Goal: Task Accomplishment & Management: Manage account settings

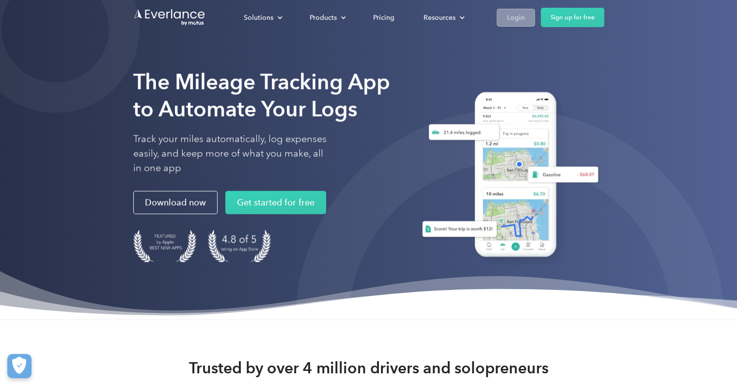
click at [513, 18] on div "Login" at bounding box center [515, 18] width 18 height 12
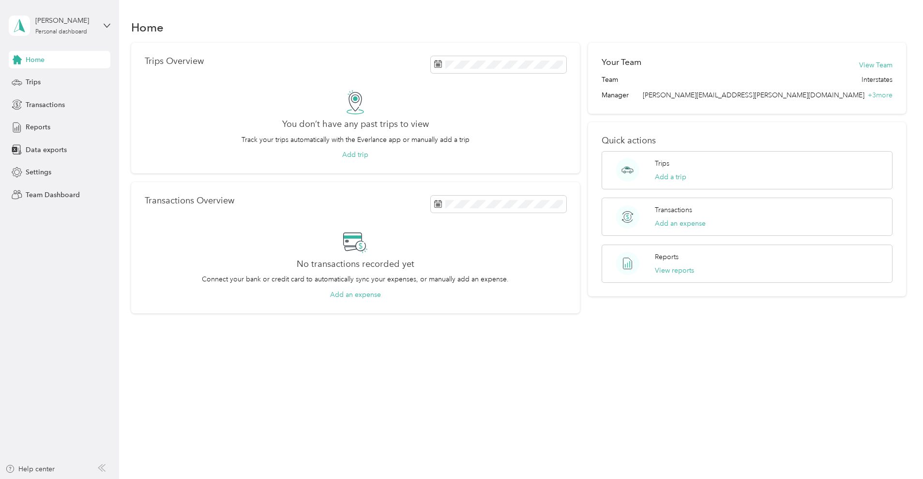
click at [99, 29] on div "[PERSON_NAME] Personal dashboard" at bounding box center [60, 26] width 102 height 34
click at [58, 82] on div "Team dashboard" at bounding box center [43, 80] width 52 height 10
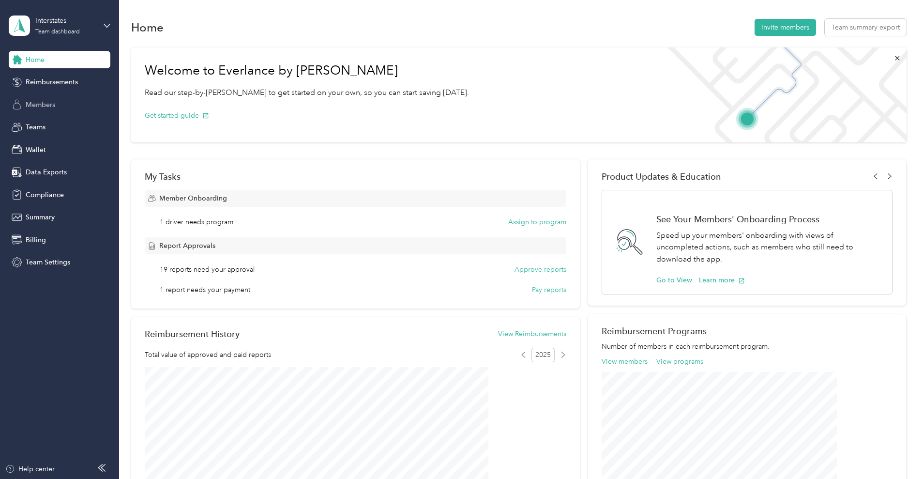
click at [43, 105] on span "Members" at bounding box center [41, 105] width 30 height 10
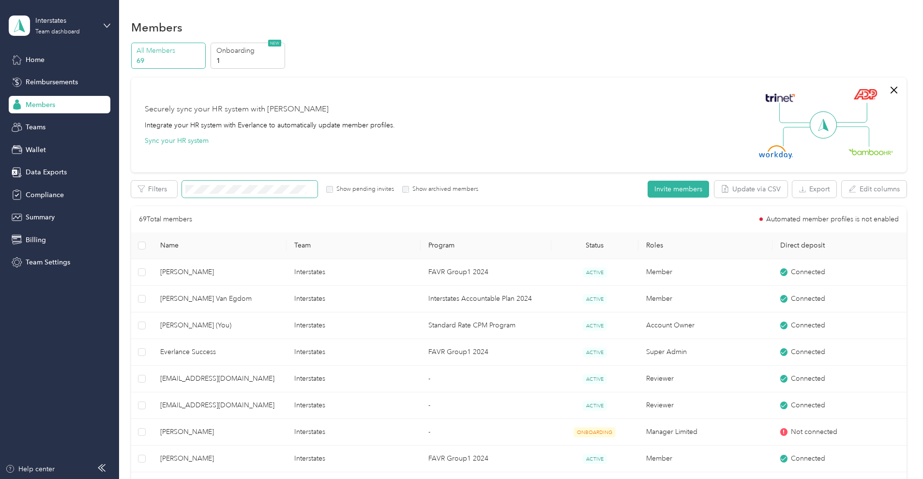
click at [281, 184] on span at bounding box center [250, 189] width 136 height 17
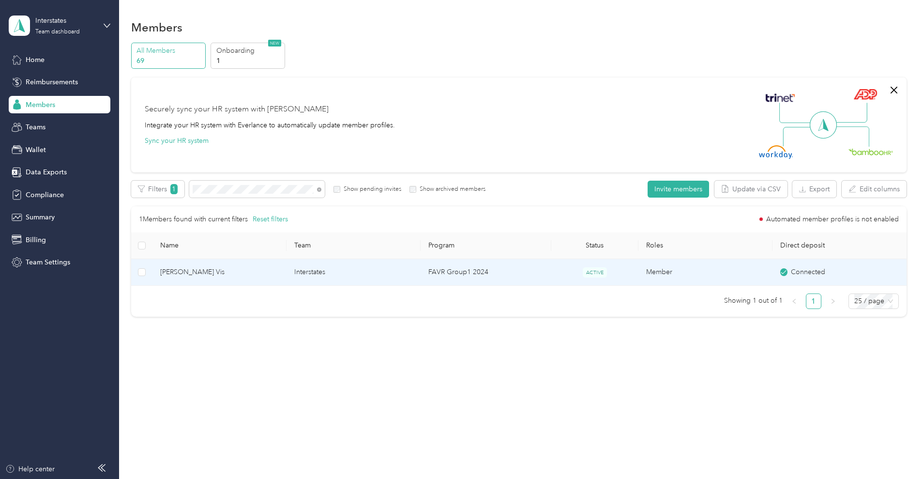
click at [276, 271] on span "[PERSON_NAME] Vis" at bounding box center [219, 272] width 119 height 11
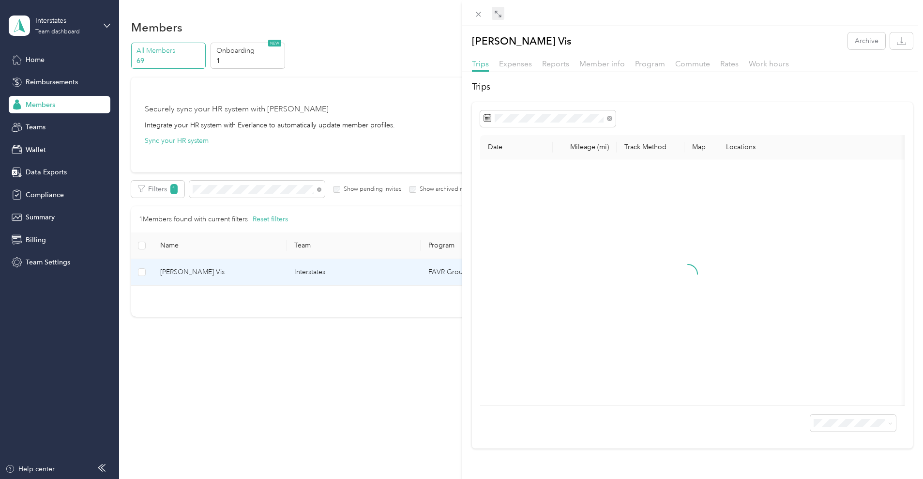
click at [500, 15] on icon at bounding box center [498, 14] width 8 height 8
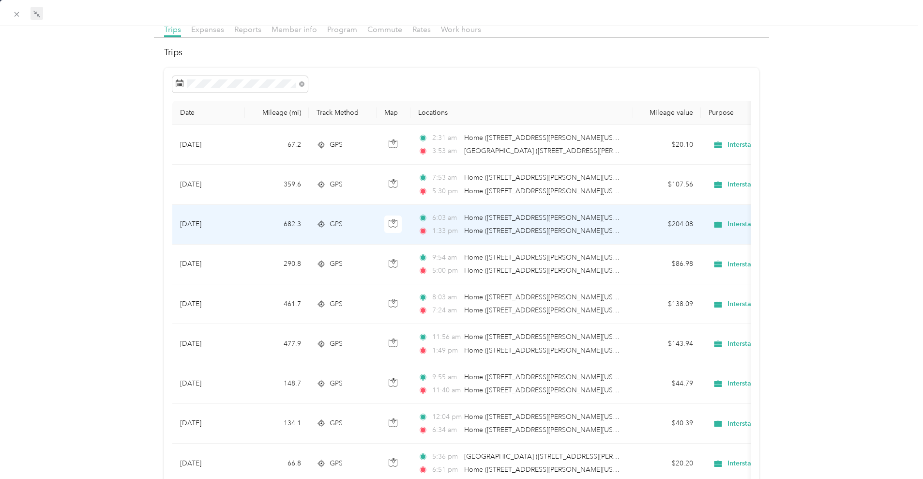
scroll to position [61, 0]
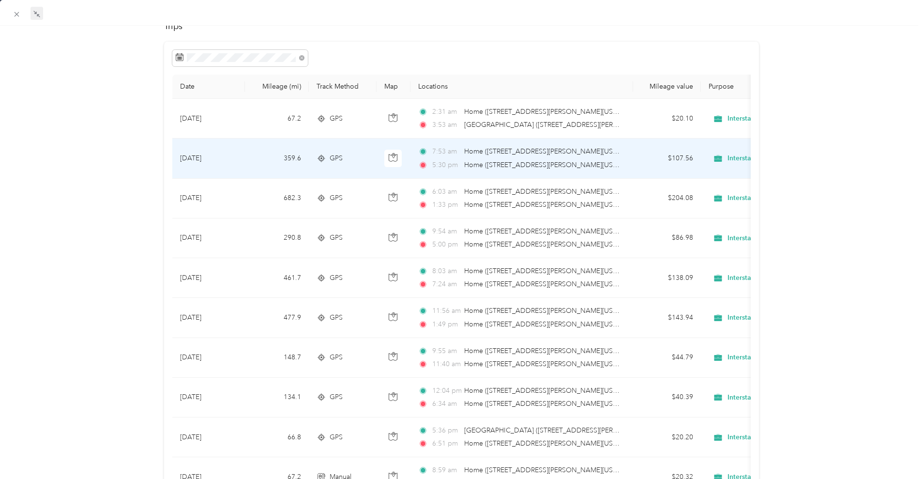
click at [219, 155] on td "[DATE]" at bounding box center [208, 158] width 73 height 40
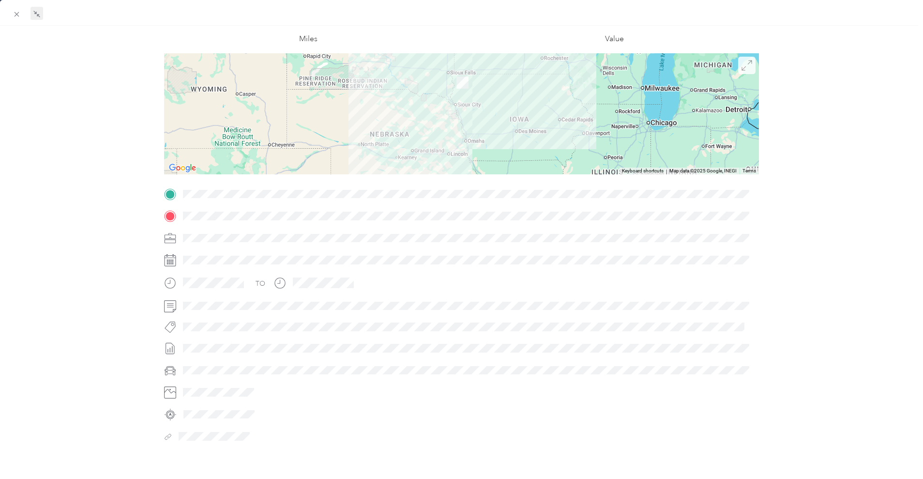
click at [742, 68] on icon at bounding box center [747, 65] width 11 height 11
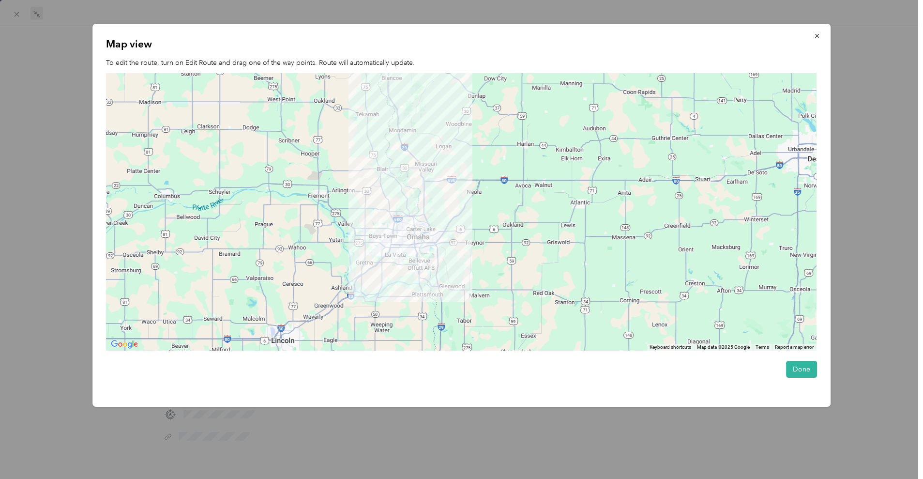
drag, startPoint x: 400, startPoint y: 225, endPoint x: 449, endPoint y: 148, distance: 90.8
click at [449, 148] on div at bounding box center [461, 212] width 711 height 278
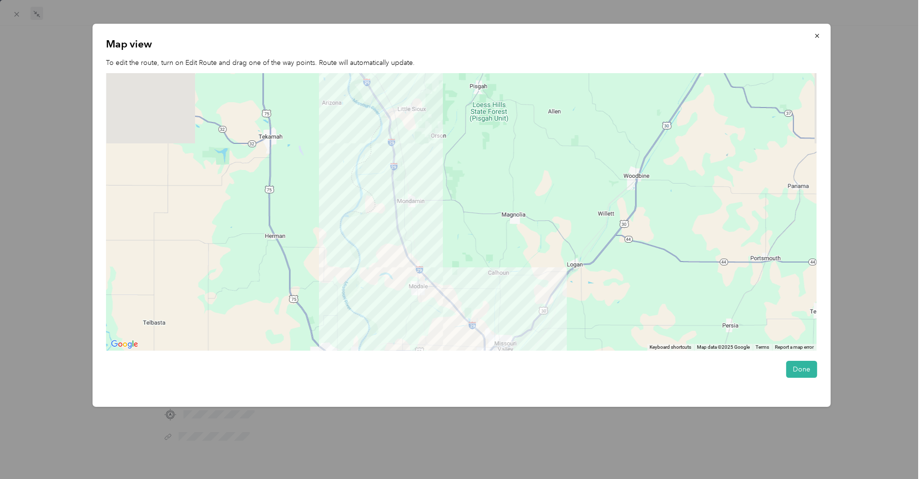
drag, startPoint x: 428, startPoint y: 155, endPoint x: 543, endPoint y: 350, distance: 226.0
click at [543, 349] on div at bounding box center [461, 212] width 711 height 278
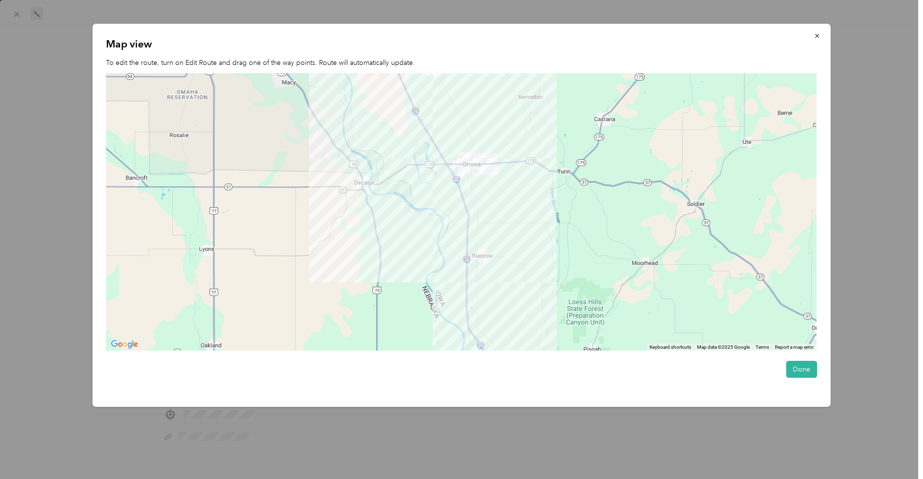
drag, startPoint x: 499, startPoint y: 141, endPoint x: 558, endPoint y: 312, distance: 181.3
click at [556, 310] on div at bounding box center [461, 212] width 711 height 278
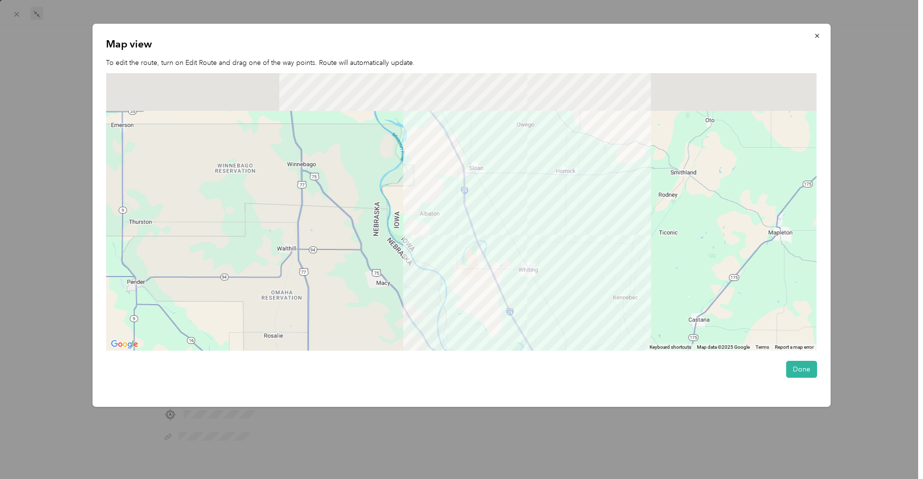
drag, startPoint x: 496, startPoint y: 177, endPoint x: 577, endPoint y: 324, distance: 168.2
click at [571, 318] on div at bounding box center [461, 212] width 711 height 278
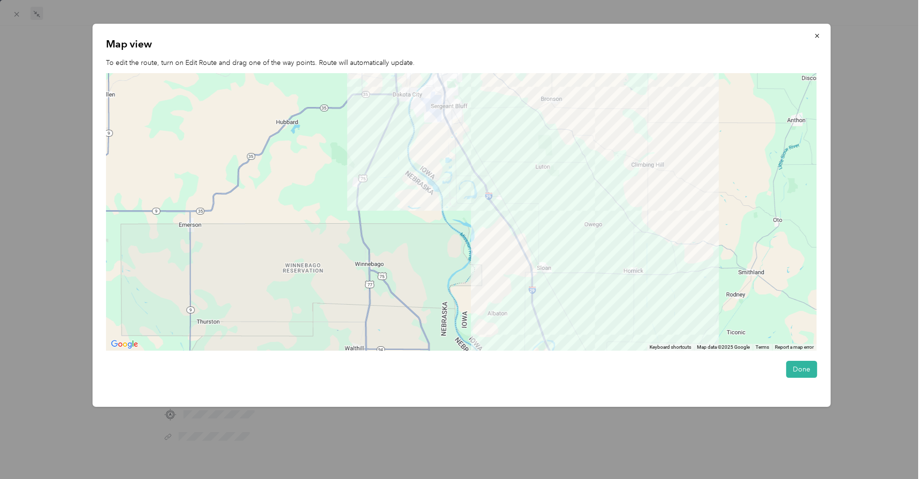
drag, startPoint x: 518, startPoint y: 152, endPoint x: 598, endPoint y: 305, distance: 172.4
click at [595, 302] on div at bounding box center [461, 212] width 711 height 278
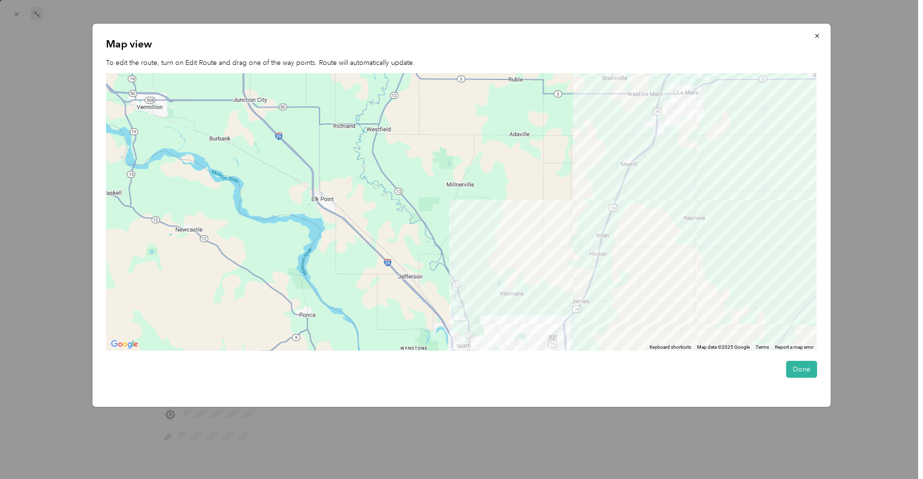
drag, startPoint x: 659, startPoint y: 190, endPoint x: 625, endPoint y: 306, distance: 121.2
click at [625, 306] on div at bounding box center [461, 212] width 711 height 278
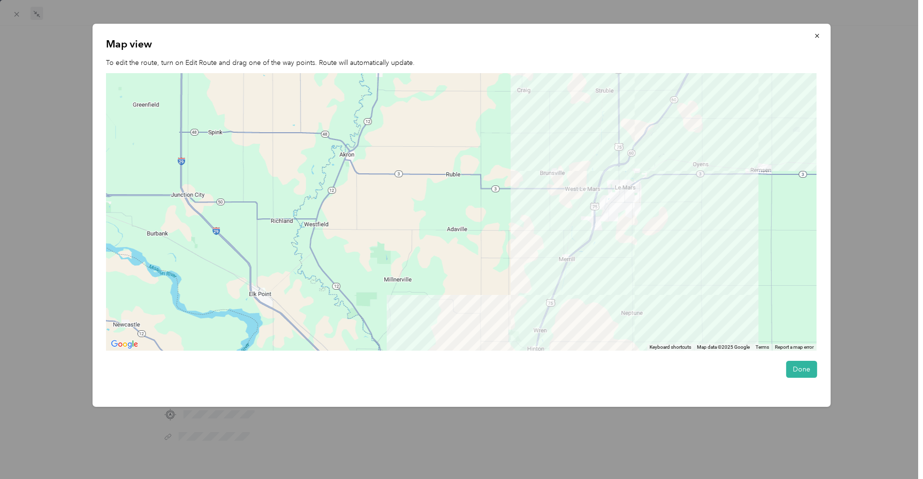
drag, startPoint x: 709, startPoint y: 167, endPoint x: 611, endPoint y: 307, distance: 172.1
click at [611, 307] on div at bounding box center [461, 212] width 711 height 278
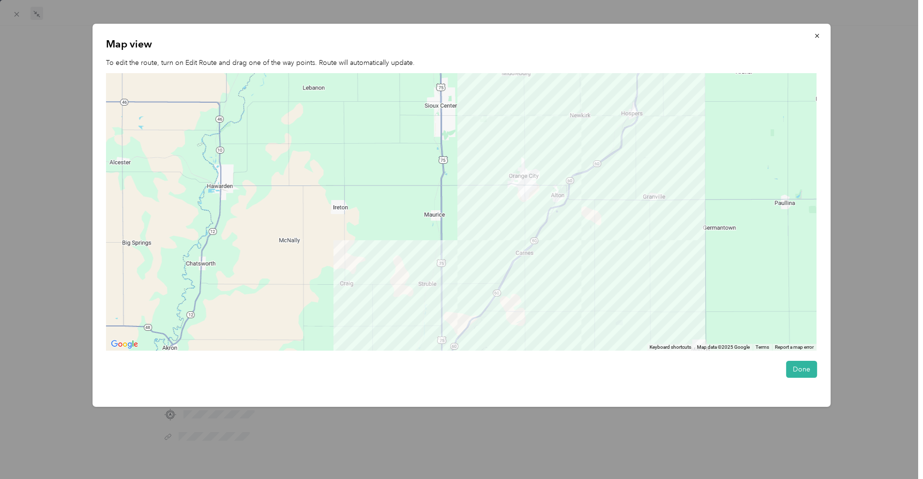
drag, startPoint x: 694, startPoint y: 141, endPoint x: 509, endPoint y: 266, distance: 223.2
click at [511, 265] on div at bounding box center [461, 212] width 711 height 278
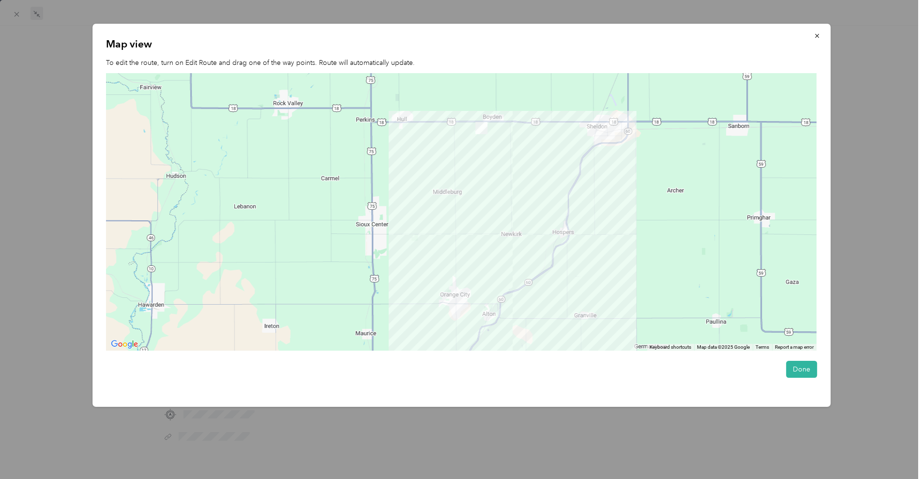
drag, startPoint x: 556, startPoint y: 143, endPoint x: 553, endPoint y: 321, distance: 178.2
click at [553, 321] on div at bounding box center [461, 212] width 711 height 278
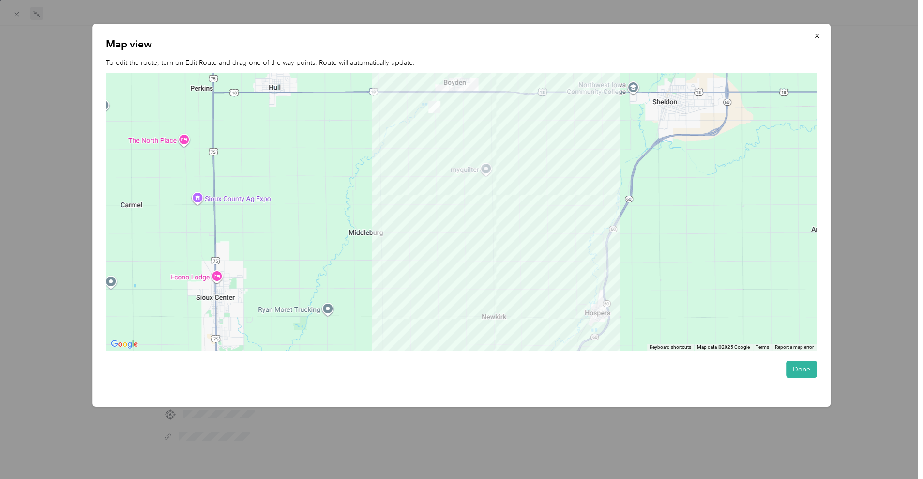
drag, startPoint x: 483, startPoint y: 270, endPoint x: 544, endPoint y: 184, distance: 105.7
click at [544, 184] on div at bounding box center [461, 212] width 711 height 278
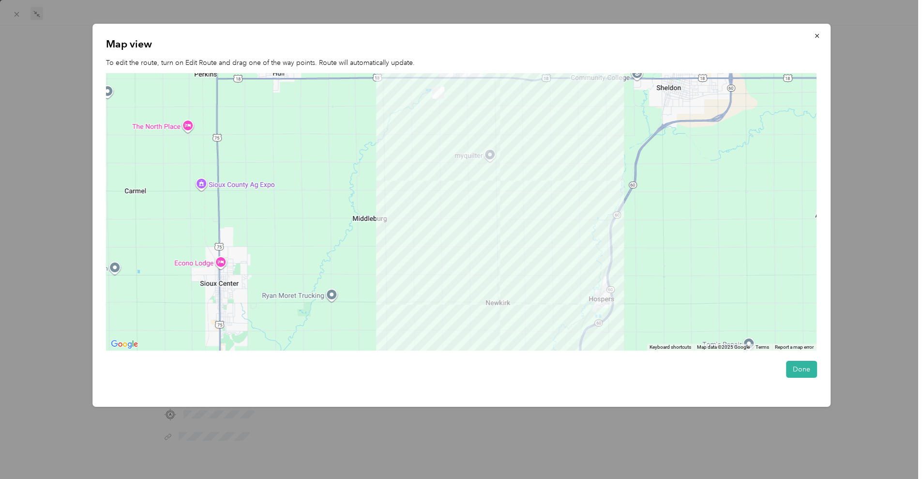
drag, startPoint x: 566, startPoint y: 280, endPoint x: 618, endPoint y: 150, distance: 140.8
click at [614, 158] on div at bounding box center [461, 212] width 711 height 278
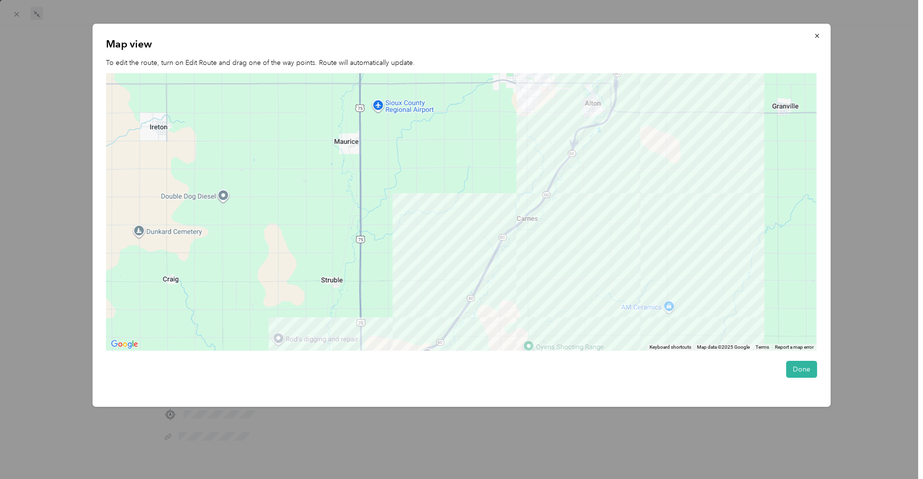
drag, startPoint x: 623, startPoint y: 176, endPoint x: 692, endPoint y: 112, distance: 94.6
click at [692, 112] on div at bounding box center [461, 212] width 711 height 278
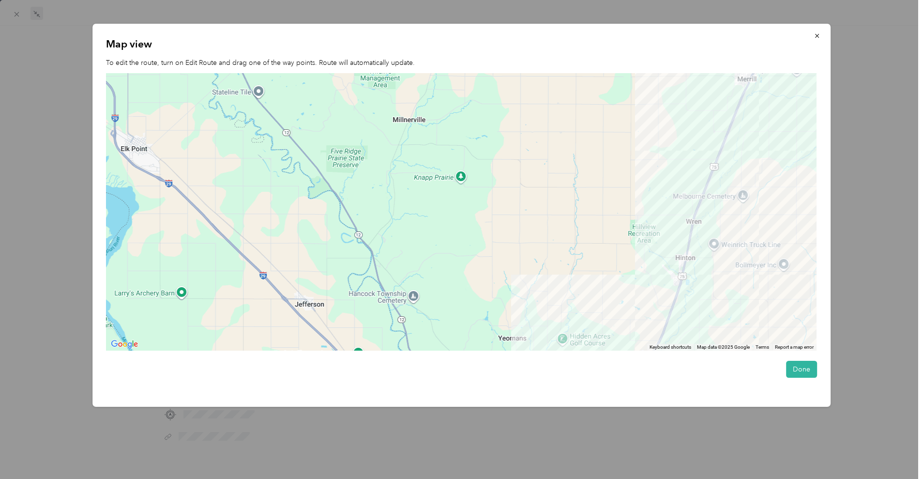
drag, startPoint x: 667, startPoint y: 251, endPoint x: 651, endPoint y: 137, distance: 114.9
click at [651, 142] on div at bounding box center [461, 212] width 711 height 278
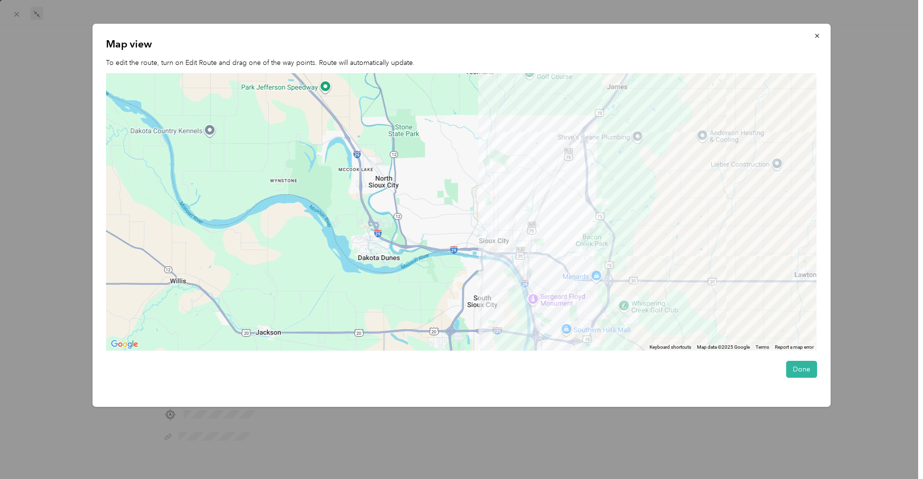
drag, startPoint x: 655, startPoint y: 259, endPoint x: 607, endPoint y: 123, distance: 144.3
click at [607, 126] on div at bounding box center [461, 212] width 711 height 278
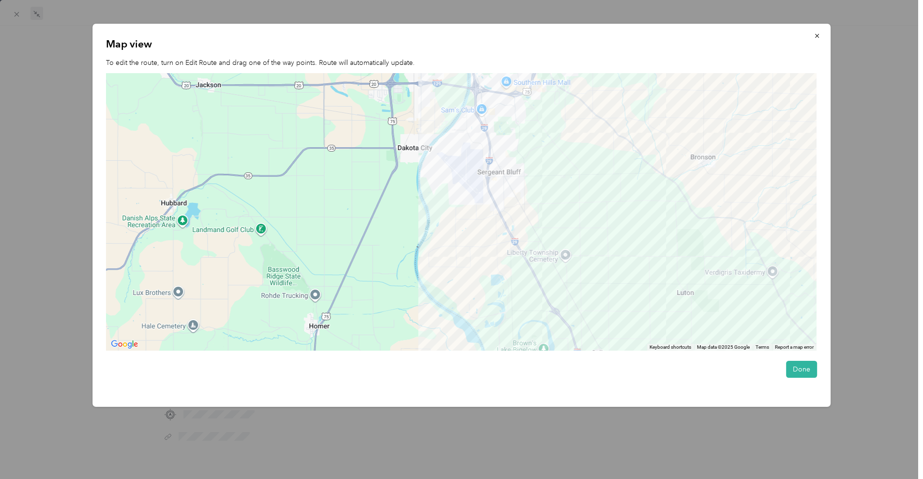
drag, startPoint x: 623, startPoint y: 296, endPoint x: 541, endPoint y: 110, distance: 203.6
click at [545, 119] on div at bounding box center [461, 212] width 711 height 278
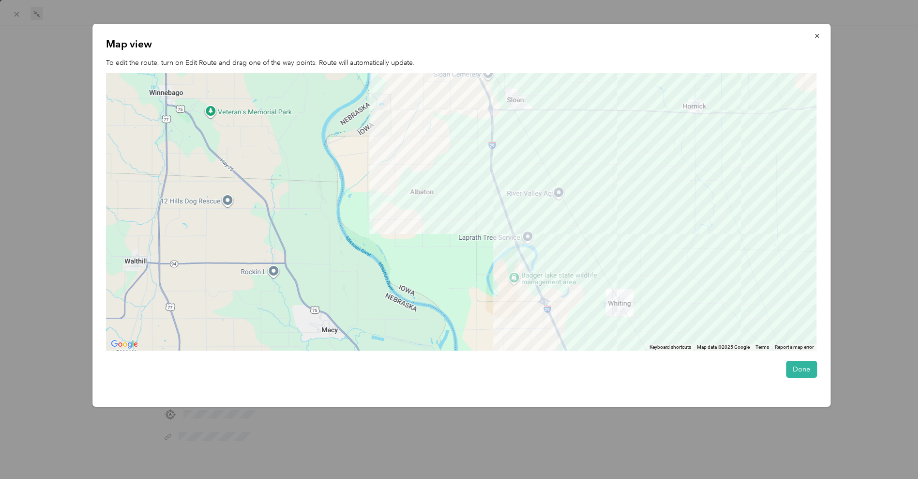
drag, startPoint x: 644, startPoint y: 277, endPoint x: 552, endPoint y: 107, distance: 192.8
click at [561, 123] on div at bounding box center [461, 212] width 711 height 278
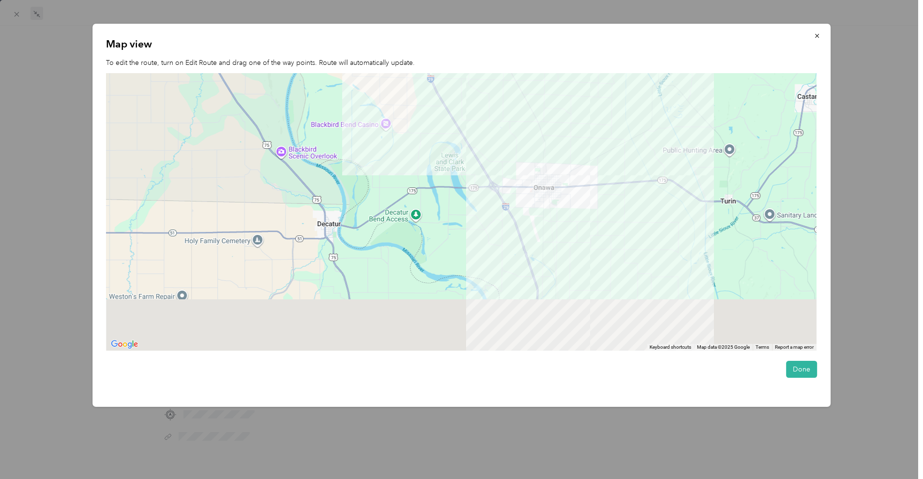
drag, startPoint x: 646, startPoint y: 285, endPoint x: 551, endPoint y: 121, distance: 189.4
click at [559, 133] on div at bounding box center [461, 212] width 711 height 278
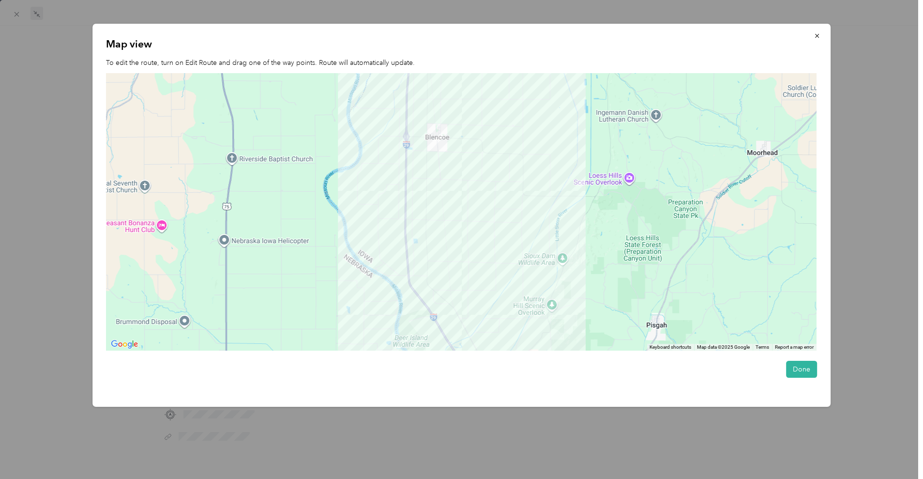
drag, startPoint x: 500, startPoint y: 278, endPoint x: 475, endPoint y: 100, distance: 180.5
click at [476, 105] on div at bounding box center [461, 212] width 711 height 278
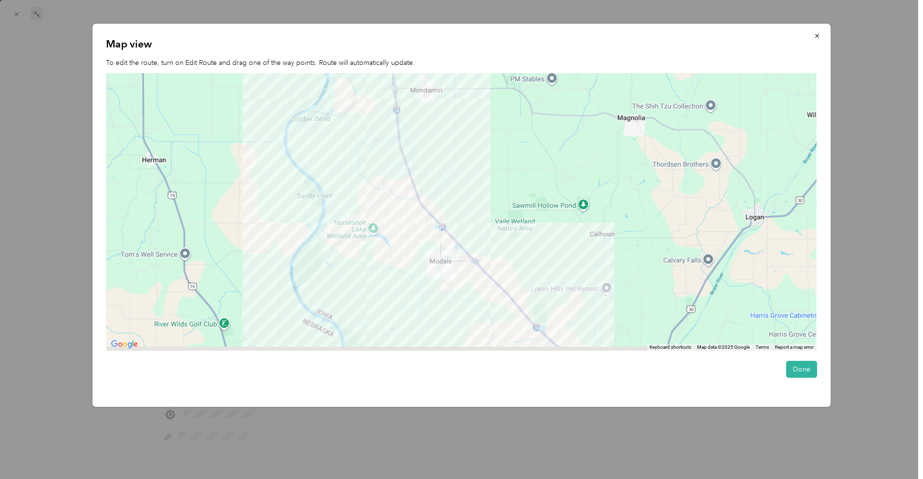
drag, startPoint x: 567, startPoint y: 279, endPoint x: 440, endPoint y: 90, distance: 227.6
click at [470, 122] on div at bounding box center [461, 212] width 711 height 278
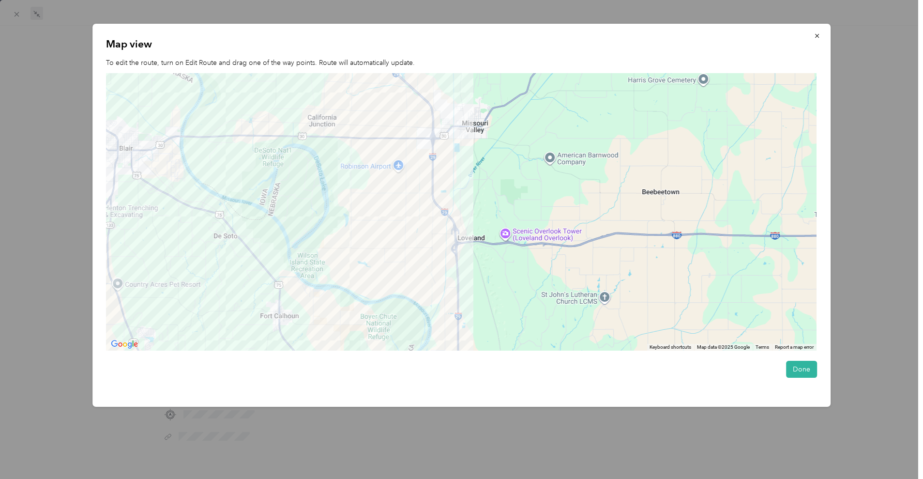
drag, startPoint x: 529, startPoint y: 297, endPoint x: 534, endPoint y: 123, distance: 174.4
click at [534, 131] on div at bounding box center [461, 212] width 711 height 278
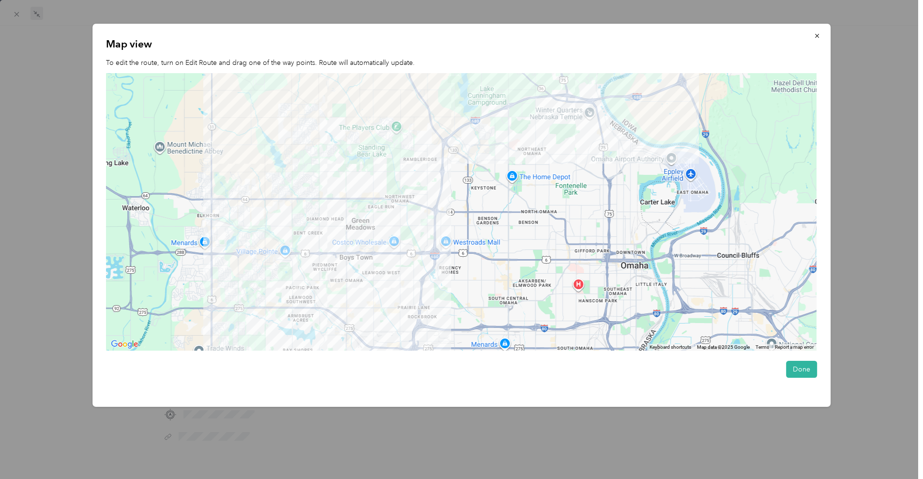
drag, startPoint x: 424, startPoint y: 242, endPoint x: 626, endPoint y: 151, distance: 221.7
click at [633, 139] on div at bounding box center [461, 212] width 711 height 278
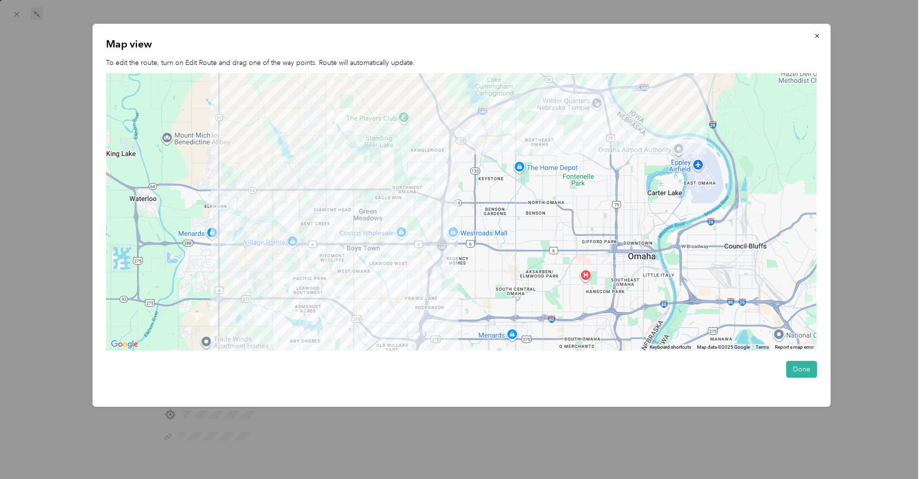
drag, startPoint x: 514, startPoint y: 260, endPoint x: 567, endPoint y: 127, distance: 142.6
click at [567, 128] on div at bounding box center [461, 212] width 711 height 278
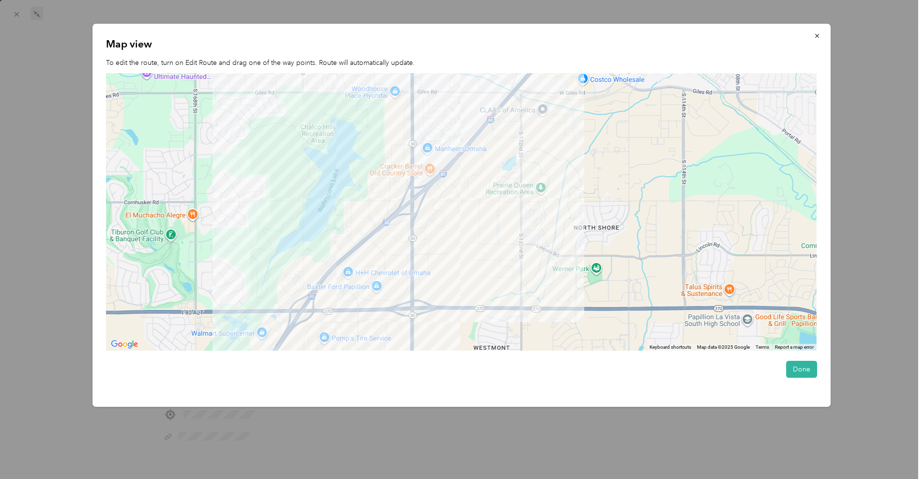
drag, startPoint x: 377, startPoint y: 240, endPoint x: 688, endPoint y: 102, distance: 340.6
click at [688, 102] on div at bounding box center [461, 212] width 711 height 278
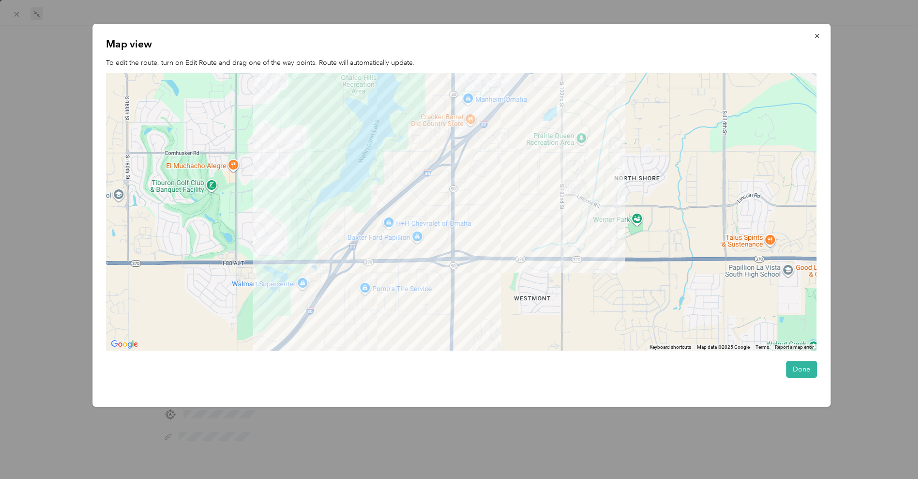
drag, startPoint x: 562, startPoint y: 247, endPoint x: 600, endPoint y: 203, distance: 58.0
click at [600, 203] on div at bounding box center [461, 212] width 711 height 278
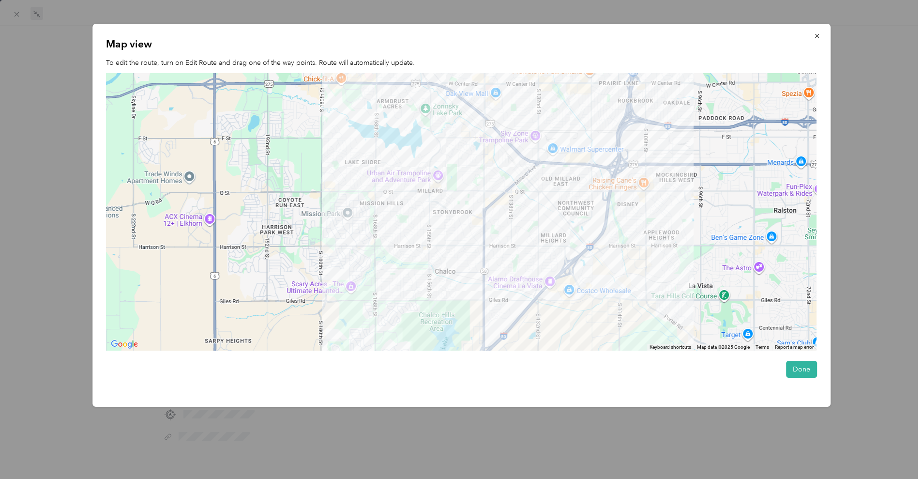
drag, startPoint x: 656, startPoint y: 226, endPoint x: 611, endPoint y: 410, distance: 189.3
click at [611, 478] on div "Drag to resize Click to close BACK [PERSON_NAME] Vis Trips Trip details Trip de…" at bounding box center [459, 479] width 919 height 0
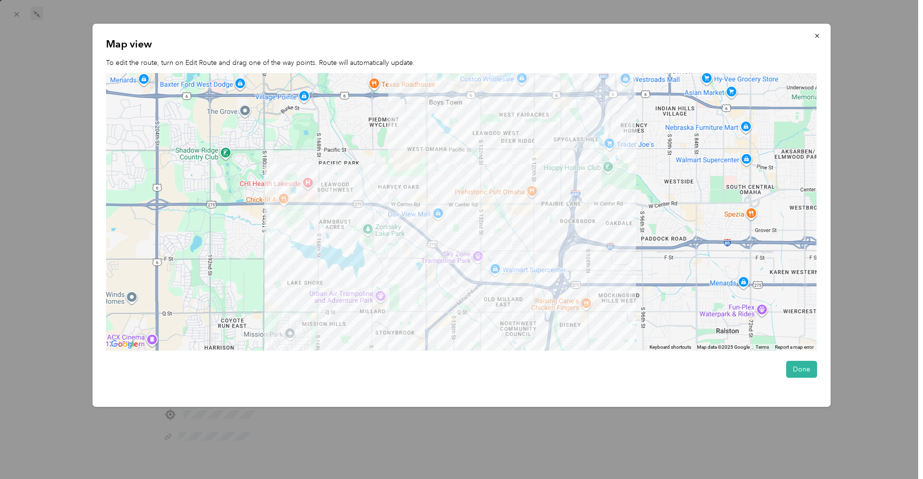
drag, startPoint x: 669, startPoint y: 235, endPoint x: 621, endPoint y: 332, distance: 108.3
click at [621, 332] on div at bounding box center [461, 212] width 711 height 278
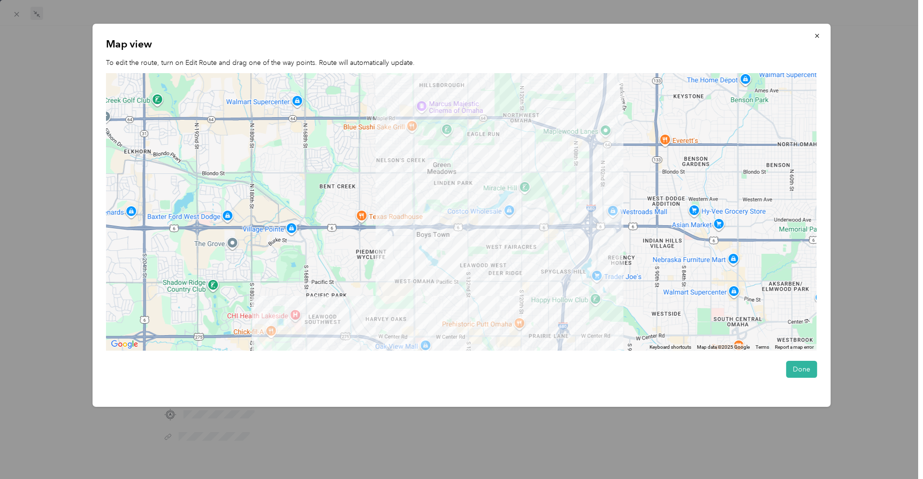
drag, startPoint x: 672, startPoint y: 200, endPoint x: 657, endPoint y: 296, distance: 97.4
click at [657, 296] on div at bounding box center [461, 212] width 711 height 278
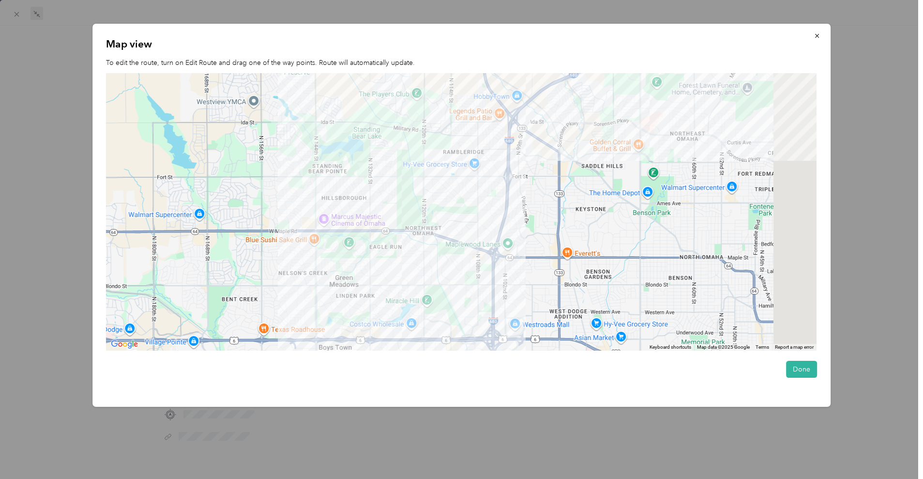
drag, startPoint x: 684, startPoint y: 147, endPoint x: 543, endPoint y: 298, distance: 206.6
click at [543, 297] on div at bounding box center [461, 212] width 711 height 278
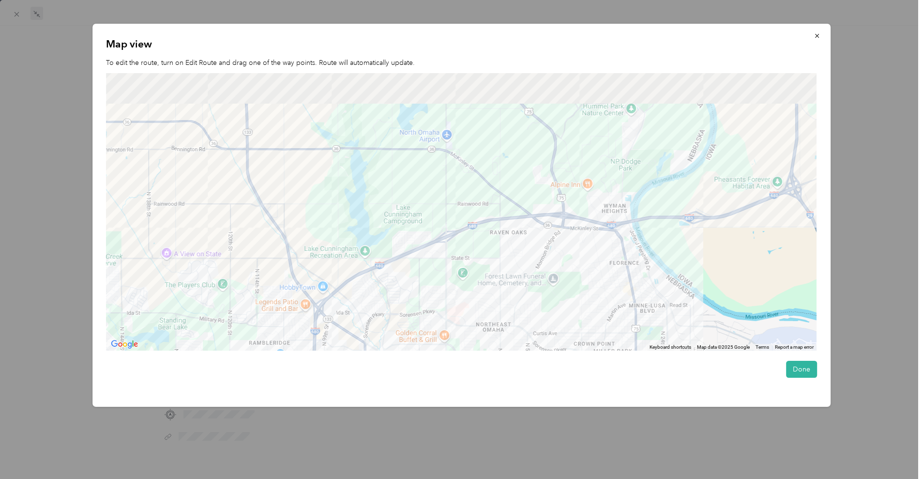
drag, startPoint x: 616, startPoint y: 158, endPoint x: 433, endPoint y: 344, distance: 260.6
click at [447, 337] on div at bounding box center [461, 212] width 711 height 278
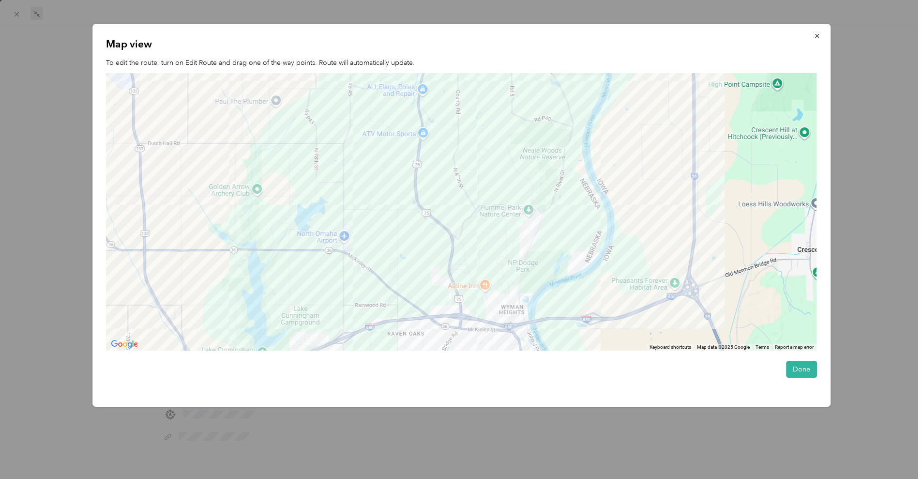
drag, startPoint x: 706, startPoint y: 171, endPoint x: 531, endPoint y: 392, distance: 281.2
click at [535, 392] on div "Map view To edit the route, turn on Edit Route and drag one of the way points. …" at bounding box center [461, 215] width 739 height 383
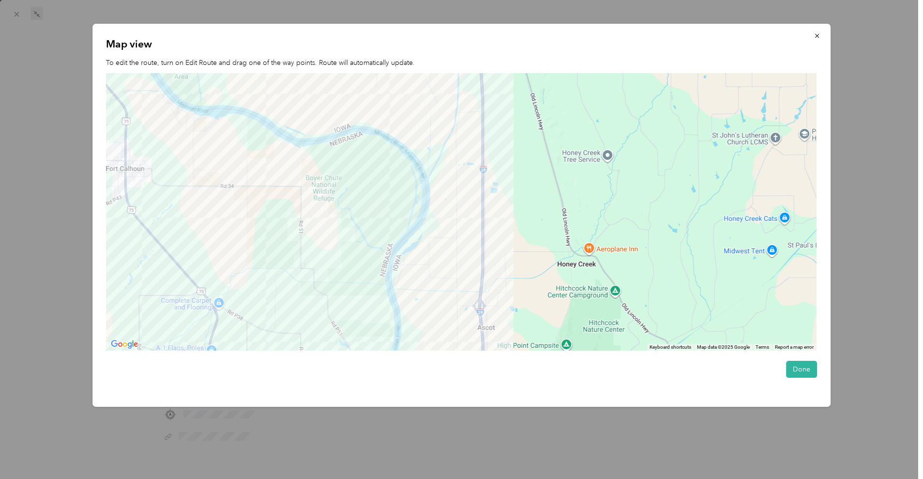
drag, startPoint x: 541, startPoint y: 200, endPoint x: 577, endPoint y: 392, distance: 195.5
click at [577, 392] on div "Map view To edit the route, turn on Edit Route and drag one of the way points. …" at bounding box center [461, 215] width 739 height 383
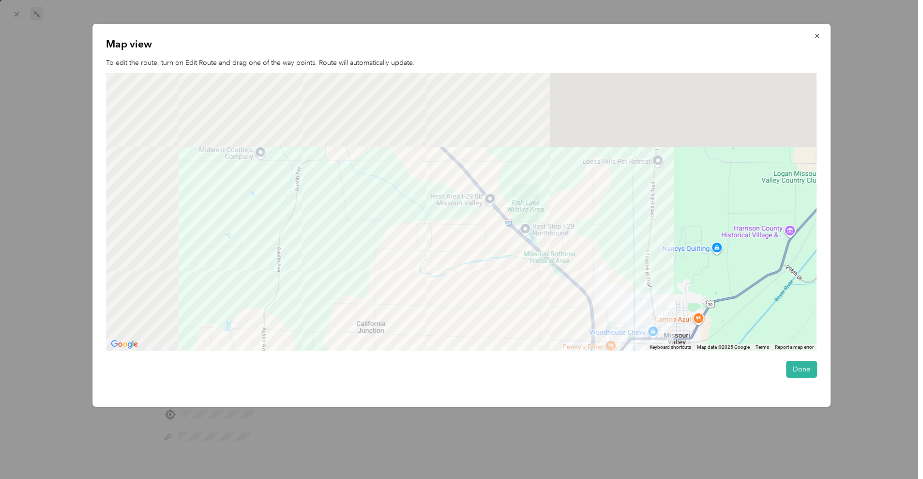
drag, startPoint x: 511, startPoint y: 104, endPoint x: 634, endPoint y: 345, distance: 271.3
click at [634, 345] on div at bounding box center [461, 212] width 711 height 278
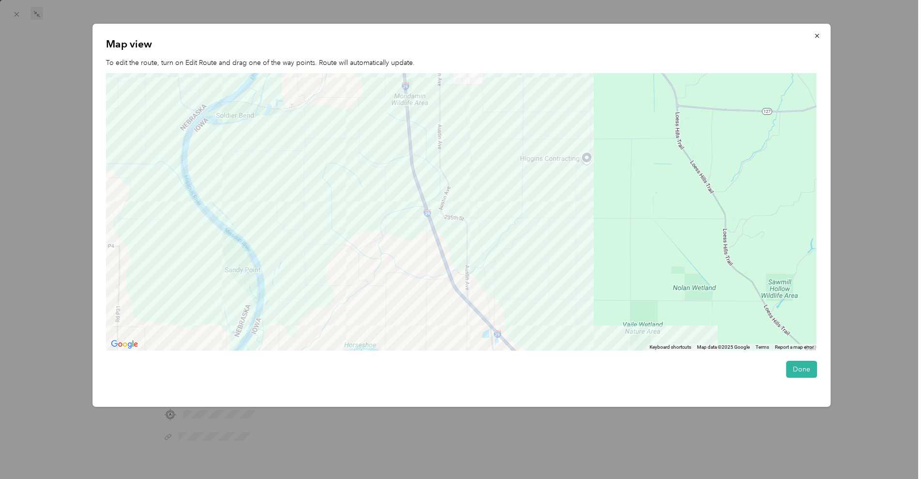
drag, startPoint x: 461, startPoint y: 141, endPoint x: 559, endPoint y: 261, distance: 155.2
click at [559, 261] on div at bounding box center [461, 212] width 711 height 278
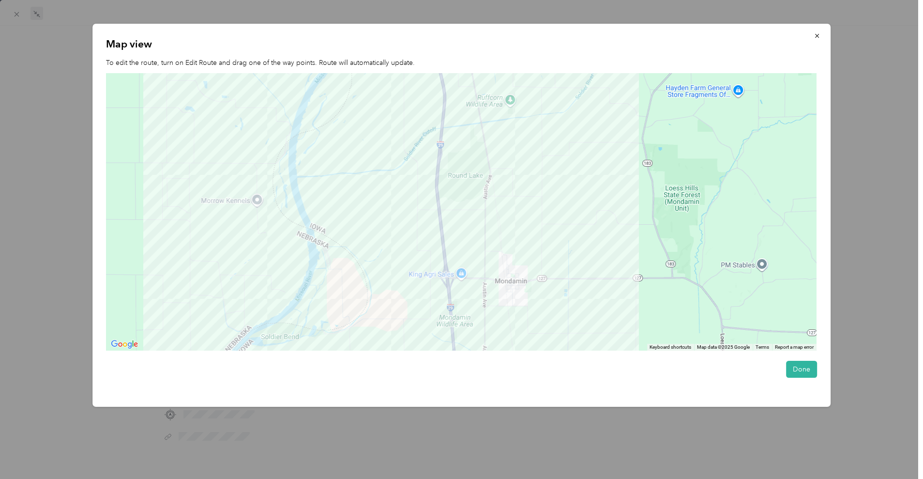
drag, startPoint x: 516, startPoint y: 157, endPoint x: 558, endPoint y: 377, distance: 223.7
click at [558, 377] on div "Map view To edit the route, turn on Edit Route and drag one of the way points. …" at bounding box center [461, 215] width 739 height 383
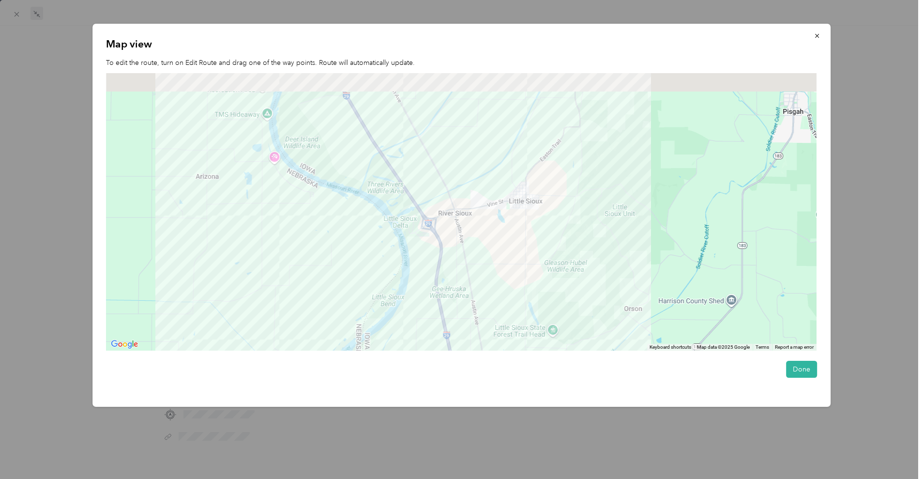
drag, startPoint x: 551, startPoint y: 152, endPoint x: 542, endPoint y: 329, distance: 177.4
click at [545, 340] on div at bounding box center [461, 212] width 711 height 278
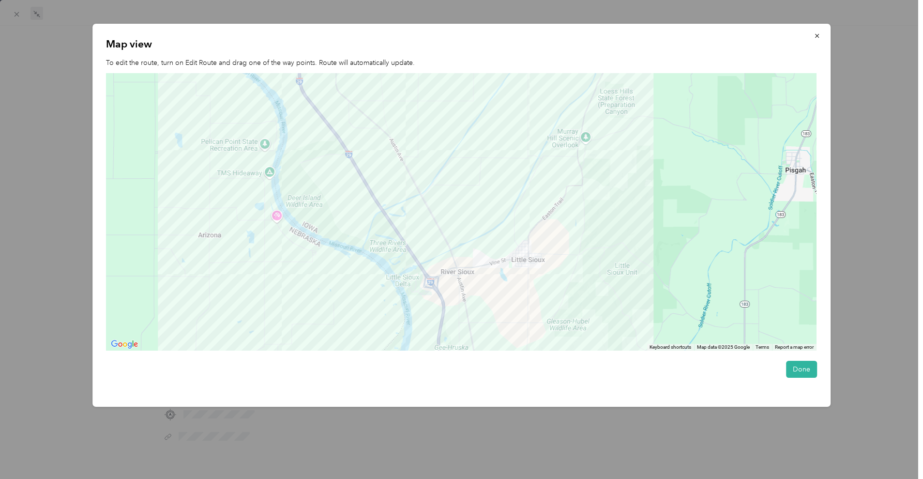
drag, startPoint x: 541, startPoint y: 171, endPoint x: 626, endPoint y: 391, distance: 236.1
click at [626, 391] on div "Map view To edit the route, turn on Edit Route and drag one of the way points. …" at bounding box center [461, 215] width 739 height 383
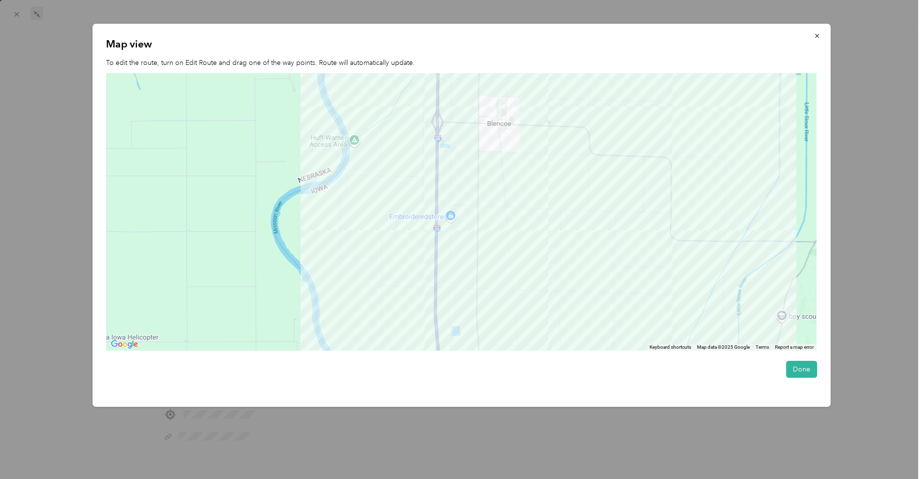
drag, startPoint x: 541, startPoint y: 188, endPoint x: 542, endPoint y: 328, distance: 139.9
click at [542, 328] on div at bounding box center [461, 212] width 711 height 278
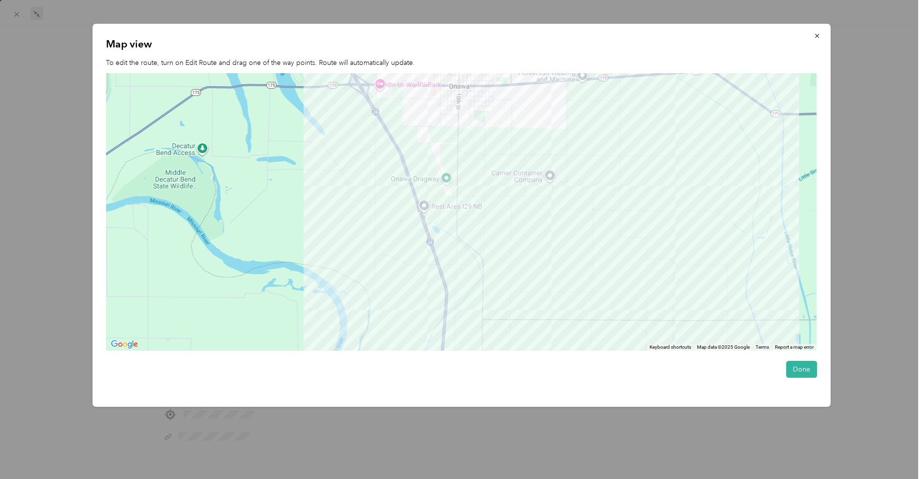
drag, startPoint x: 506, startPoint y: 164, endPoint x: 556, endPoint y: 302, distance: 146.9
click at [544, 286] on div at bounding box center [461, 212] width 711 height 278
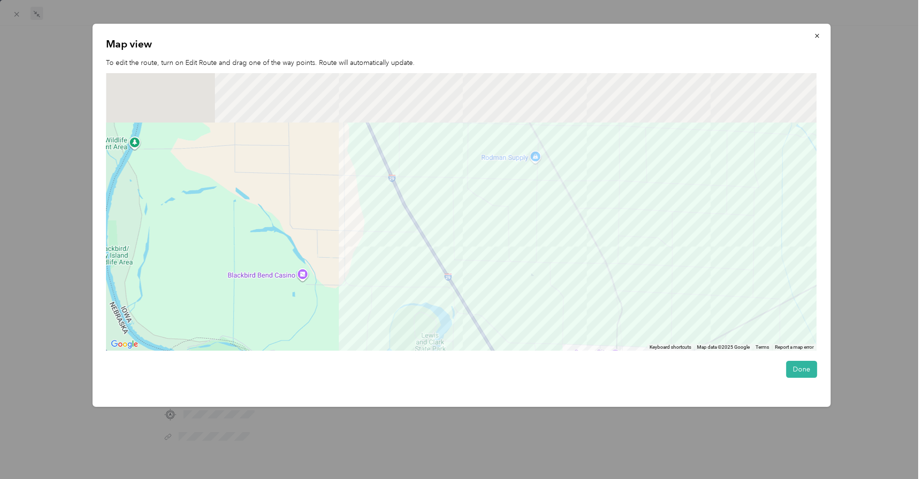
drag, startPoint x: 504, startPoint y: 195, endPoint x: 599, endPoint y: 276, distance: 125.4
click at [598, 275] on div at bounding box center [461, 212] width 711 height 278
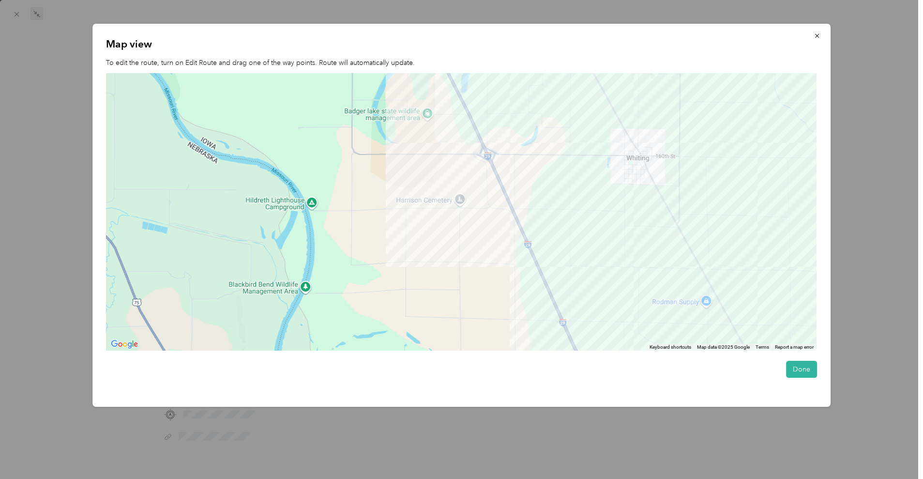
drag, startPoint x: 562, startPoint y: 156, endPoint x: 579, endPoint y: 298, distance: 142.9
click at [578, 296] on div at bounding box center [461, 212] width 711 height 278
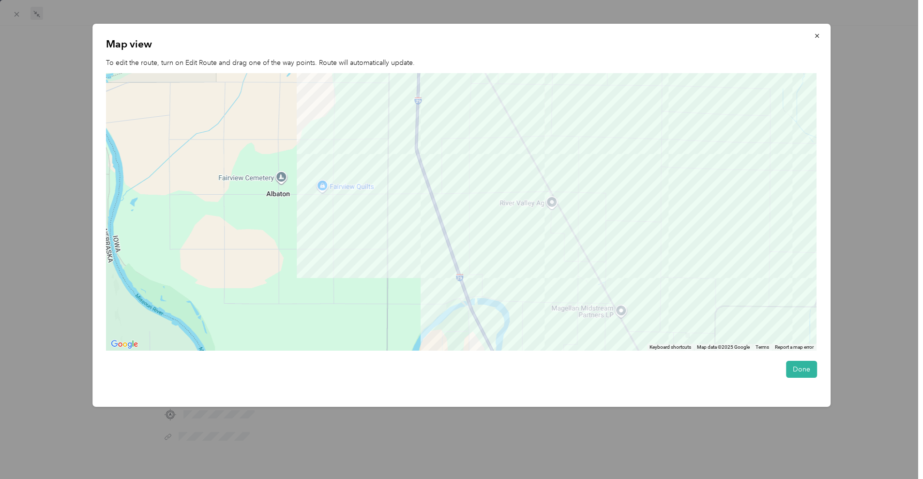
drag, startPoint x: 524, startPoint y: 115, endPoint x: 527, endPoint y: 319, distance: 203.9
click at [528, 312] on div at bounding box center [461, 212] width 711 height 278
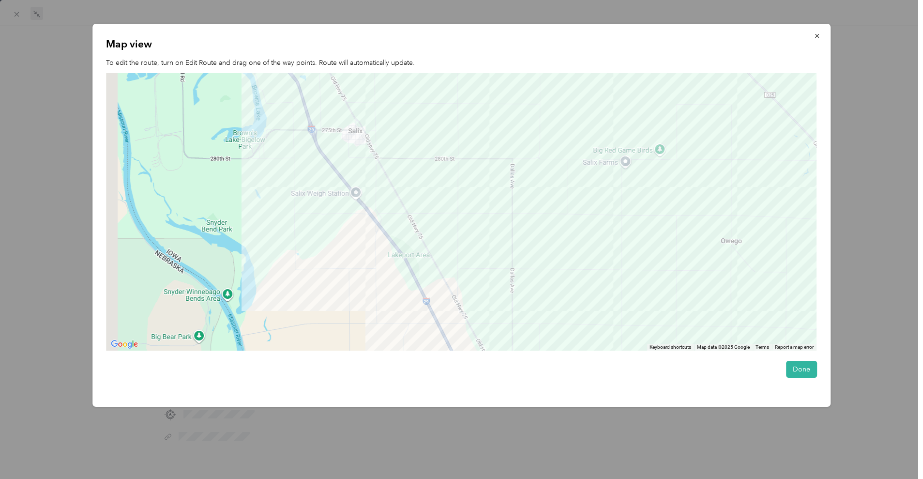
drag, startPoint x: 540, startPoint y: 259, endPoint x: 630, endPoint y: 359, distance: 134.7
click at [629, 358] on div "Map view To edit the route, turn on Edit Route and drag one of the way points. …" at bounding box center [461, 215] width 739 height 383
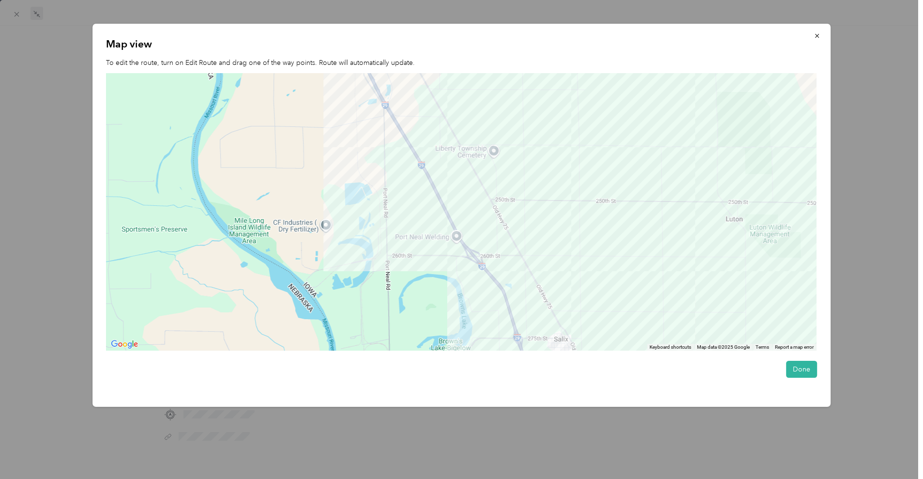
drag, startPoint x: 522, startPoint y: 178, endPoint x: 632, endPoint y: 381, distance: 230.8
click at [629, 378] on div "Map view To edit the route, turn on Edit Route and drag one of the way points. …" at bounding box center [461, 215] width 739 height 383
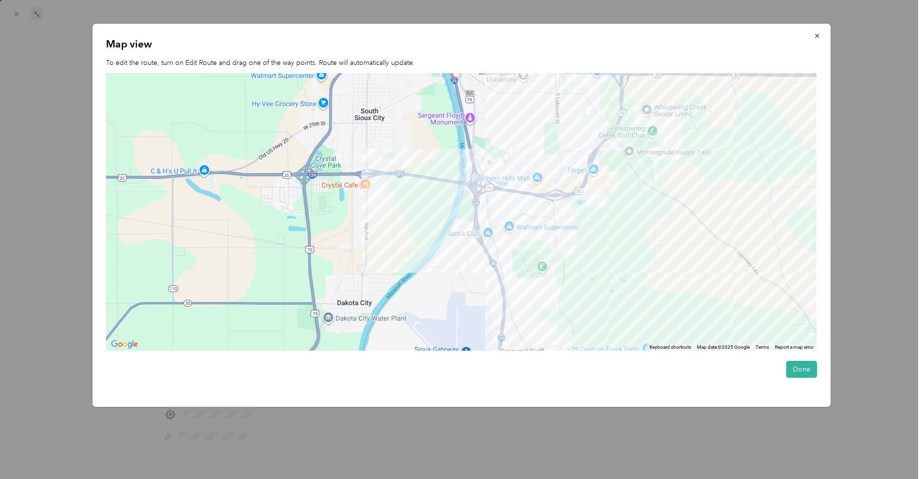
drag, startPoint x: 558, startPoint y: 116, endPoint x: 567, endPoint y: 234, distance: 118.9
click at [567, 234] on div at bounding box center [461, 212] width 711 height 278
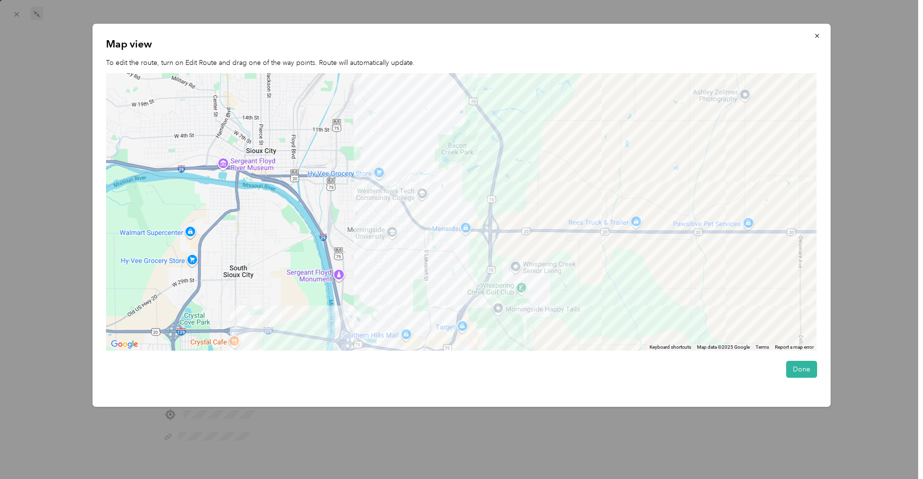
drag, startPoint x: 659, startPoint y: 146, endPoint x: 483, endPoint y: 374, distance: 287.9
click at [490, 363] on div "Map view To edit the route, turn on Edit Route and drag one of the way points. …" at bounding box center [461, 215] width 739 height 383
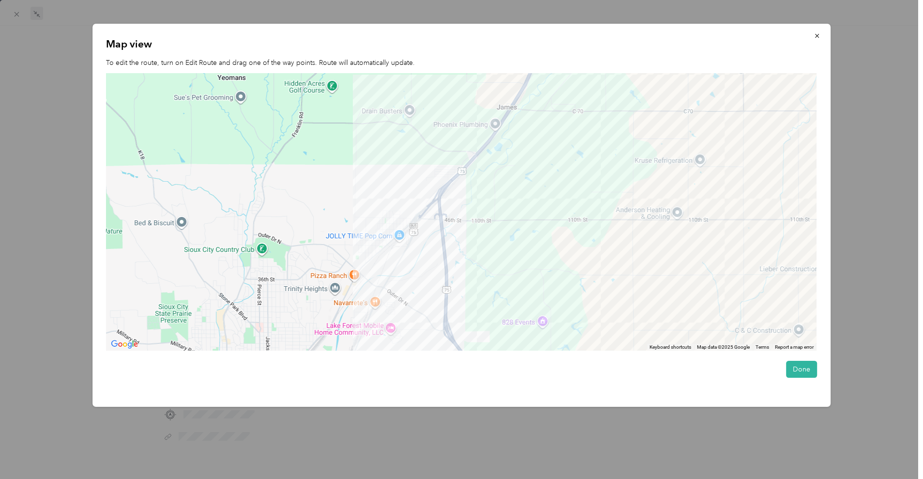
drag, startPoint x: 464, startPoint y: 225, endPoint x: 505, endPoint y: 310, distance: 94.2
click at [505, 310] on div at bounding box center [461, 212] width 711 height 278
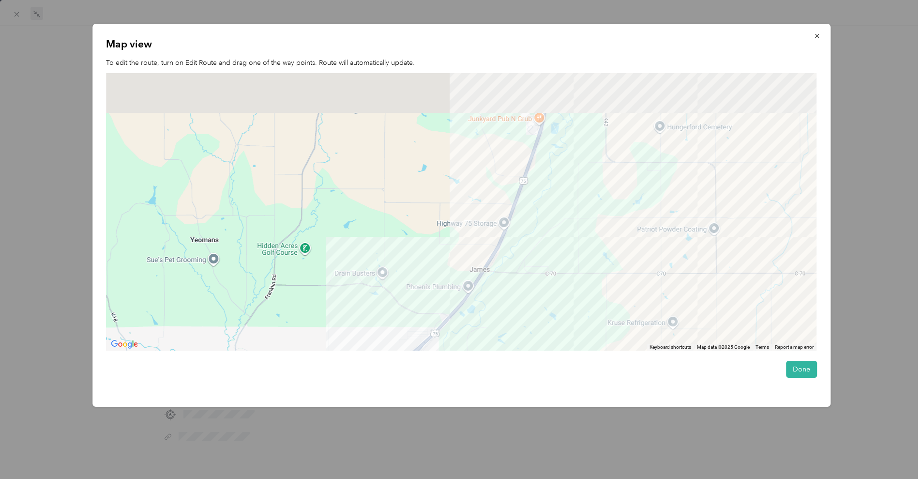
drag, startPoint x: 558, startPoint y: 150, endPoint x: 528, endPoint y: 332, distance: 184.0
click at [529, 372] on div "Map view To edit the route, turn on Edit Route and drag one of the way points. …" at bounding box center [461, 215] width 739 height 383
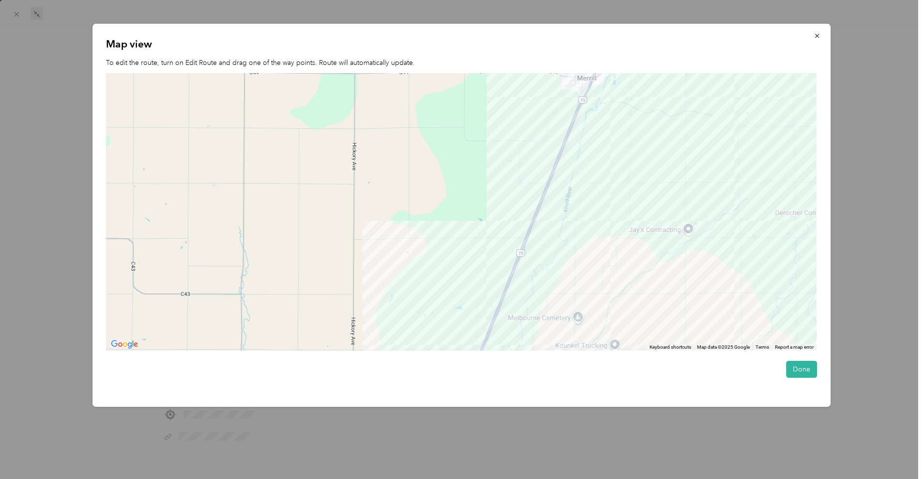
drag, startPoint x: 606, startPoint y: 174, endPoint x: 542, endPoint y: 323, distance: 162.3
click at [542, 323] on div at bounding box center [461, 212] width 711 height 278
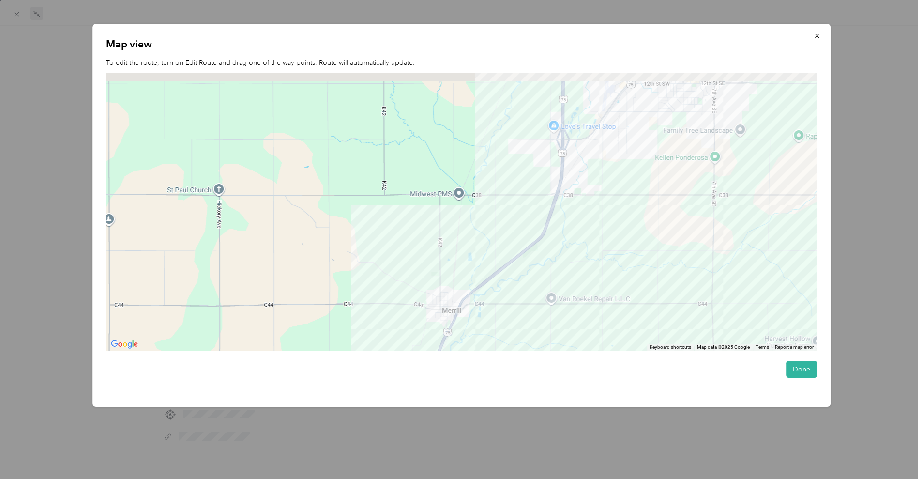
drag, startPoint x: 664, startPoint y: 127, endPoint x: 535, endPoint y: 346, distance: 254.4
click at [535, 346] on div at bounding box center [461, 212] width 711 height 278
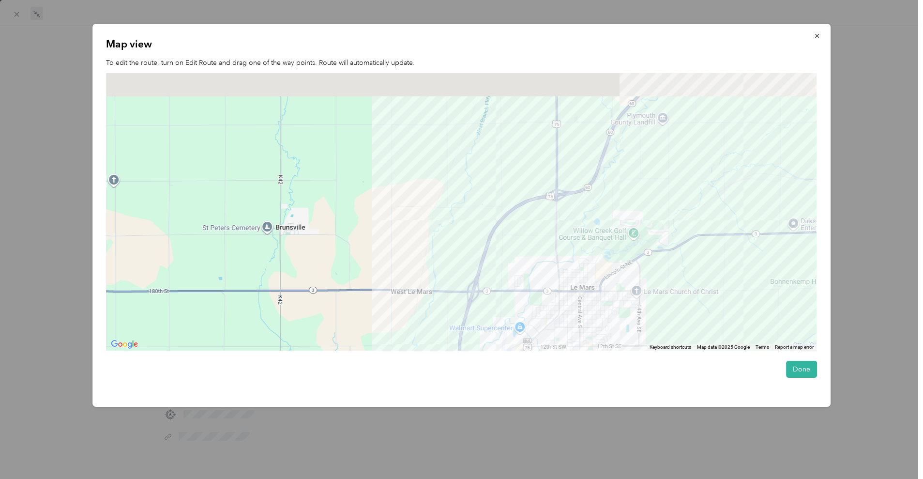
drag, startPoint x: 617, startPoint y: 146, endPoint x: 535, endPoint y: 351, distance: 220.7
click at [543, 339] on div at bounding box center [461, 212] width 711 height 278
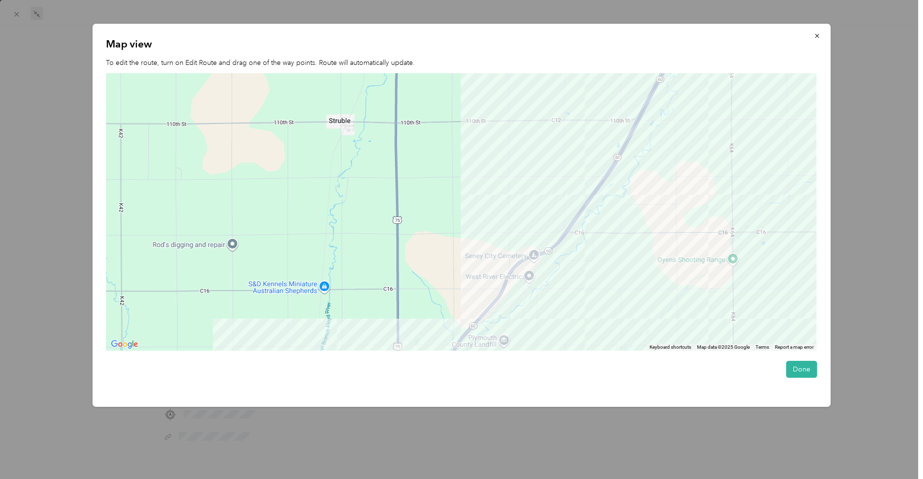
drag, startPoint x: 721, startPoint y: 160, endPoint x: 537, endPoint y: 329, distance: 249.8
click at [537, 329] on div at bounding box center [461, 212] width 711 height 278
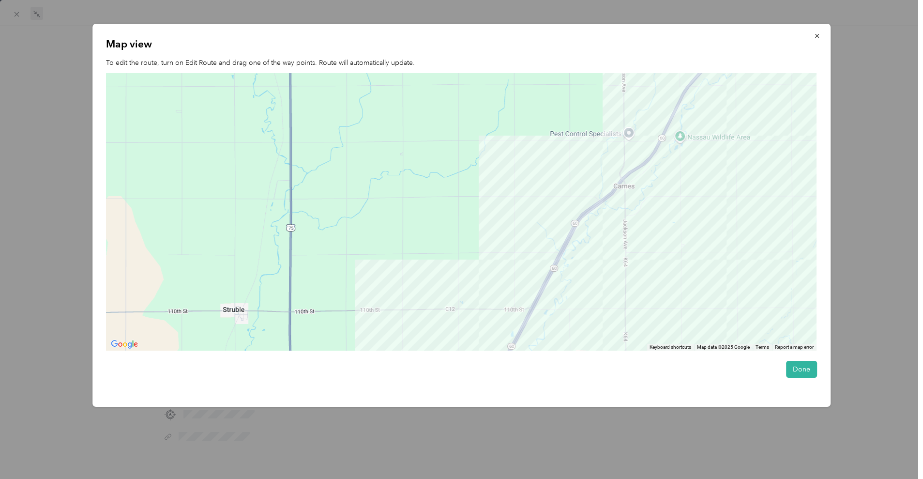
drag, startPoint x: 574, startPoint y: 152, endPoint x: 518, endPoint y: 360, distance: 215.7
click at [561, 352] on div "Map view To edit the route, turn on Edit Route and drag one of the way points. …" at bounding box center [461, 215] width 739 height 383
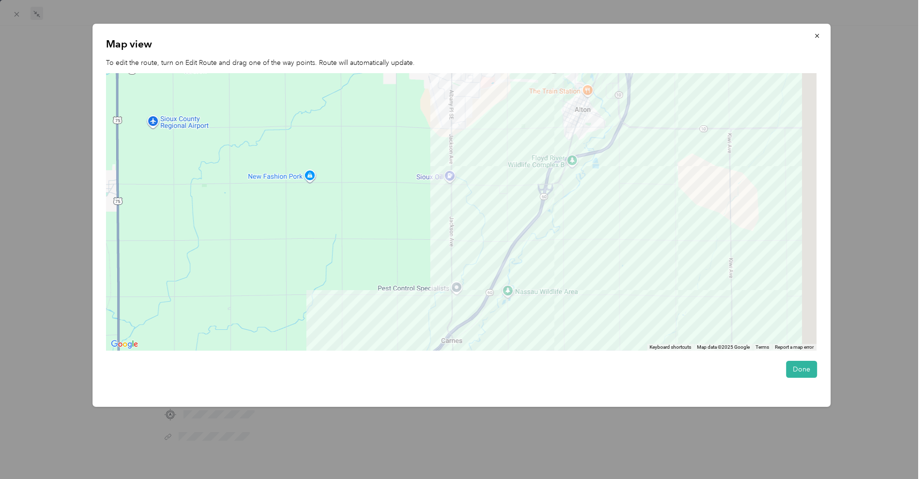
drag, startPoint x: 731, startPoint y: 152, endPoint x: 425, endPoint y: 369, distance: 375.1
click at [427, 366] on div "Map view To edit the route, turn on Edit Route and drag one of the way points. …" at bounding box center [461, 215] width 739 height 383
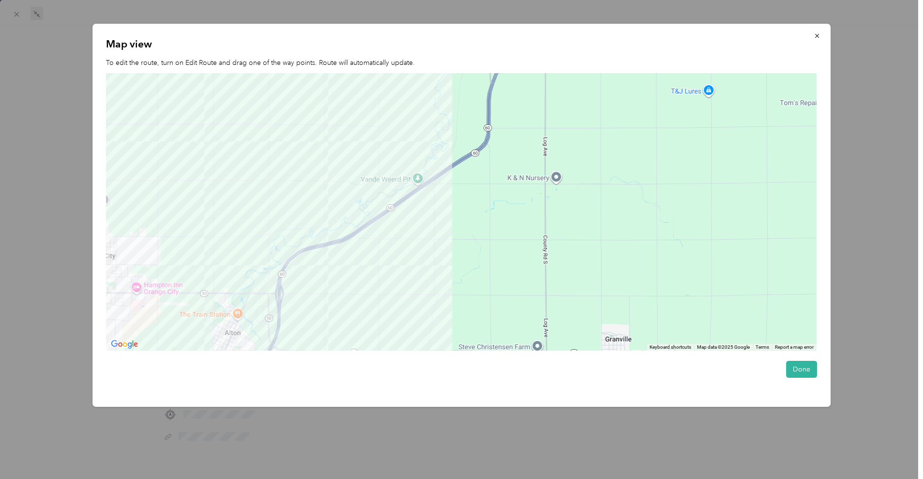
drag, startPoint x: 491, startPoint y: 203, endPoint x: 525, endPoint y: 337, distance: 137.3
click at [524, 333] on div at bounding box center [461, 212] width 711 height 278
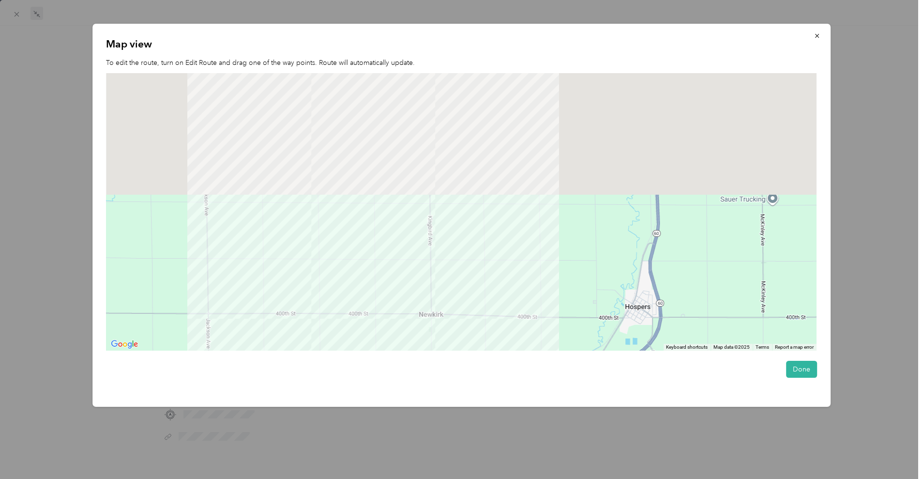
drag, startPoint x: 471, startPoint y: 190, endPoint x: 553, endPoint y: 368, distance: 195.6
click at [553, 368] on div "Map view To edit the route, turn on Edit Route and drag one of the way points. …" at bounding box center [461, 215] width 739 height 383
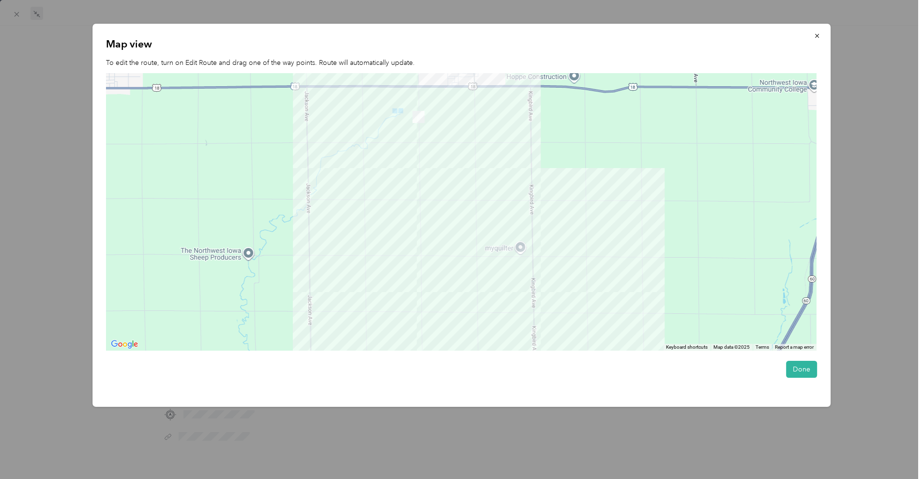
drag, startPoint x: 575, startPoint y: 209, endPoint x: 602, endPoint y: 327, distance: 121.2
click at [602, 327] on div at bounding box center [461, 212] width 711 height 278
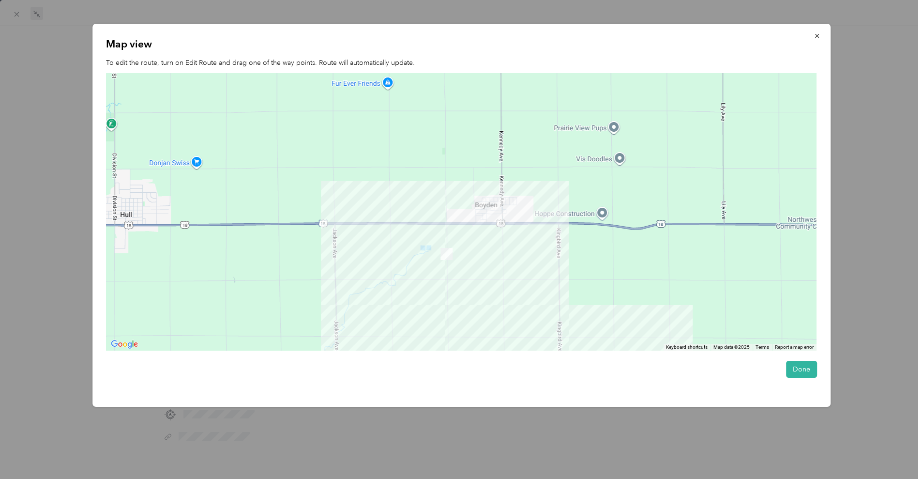
drag, startPoint x: 518, startPoint y: 41, endPoint x: 514, endPoint y: 23, distance: 18.0
click at [514, 24] on div "Map view To edit the route, turn on Edit Route and drag one of the way points. …" at bounding box center [461, 215] width 739 height 383
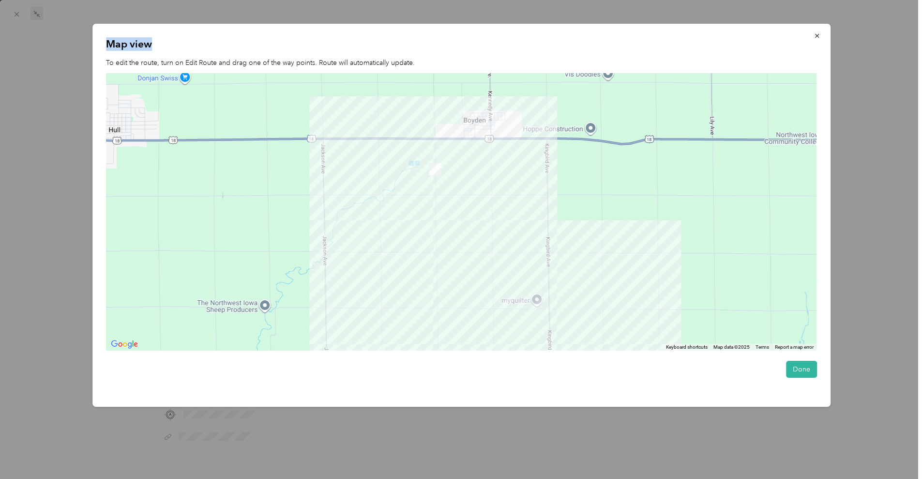
drag, startPoint x: 600, startPoint y: 264, endPoint x: 586, endPoint y: 172, distance: 93.0
click at [588, 176] on div at bounding box center [461, 212] width 711 height 278
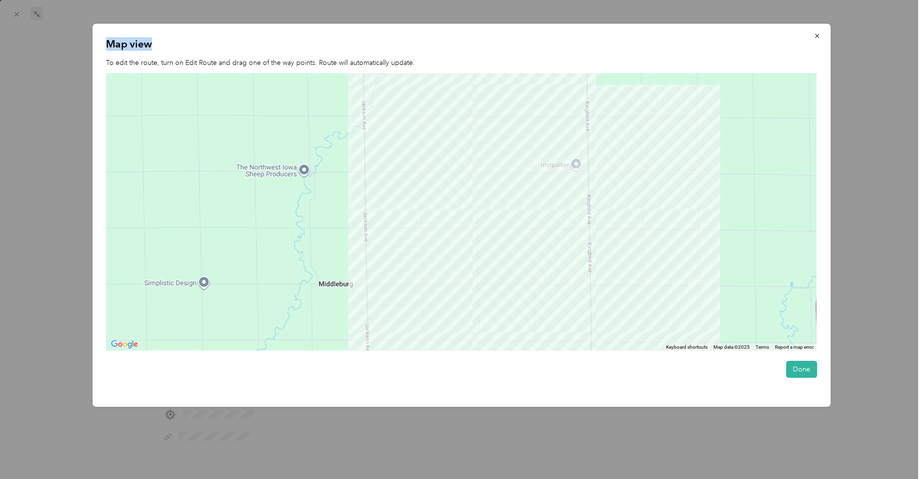
drag, startPoint x: 576, startPoint y: 258, endPoint x: 584, endPoint y: 90, distance: 168.2
click at [584, 90] on div at bounding box center [461, 212] width 711 height 278
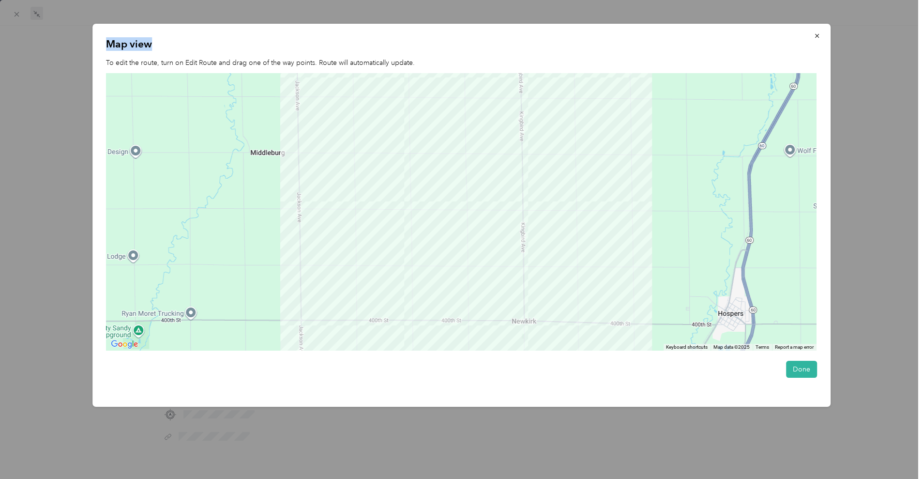
drag, startPoint x: 521, startPoint y: 270, endPoint x: 515, endPoint y: 133, distance: 137.6
click at [515, 137] on div at bounding box center [461, 212] width 711 height 278
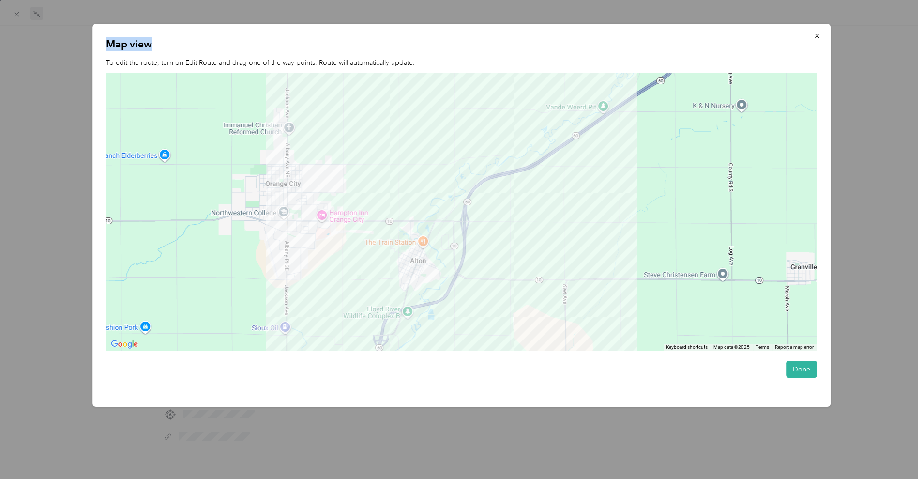
drag, startPoint x: 453, startPoint y: 239, endPoint x: 498, endPoint y: 150, distance: 100.0
click at [486, 161] on div at bounding box center [461, 212] width 711 height 278
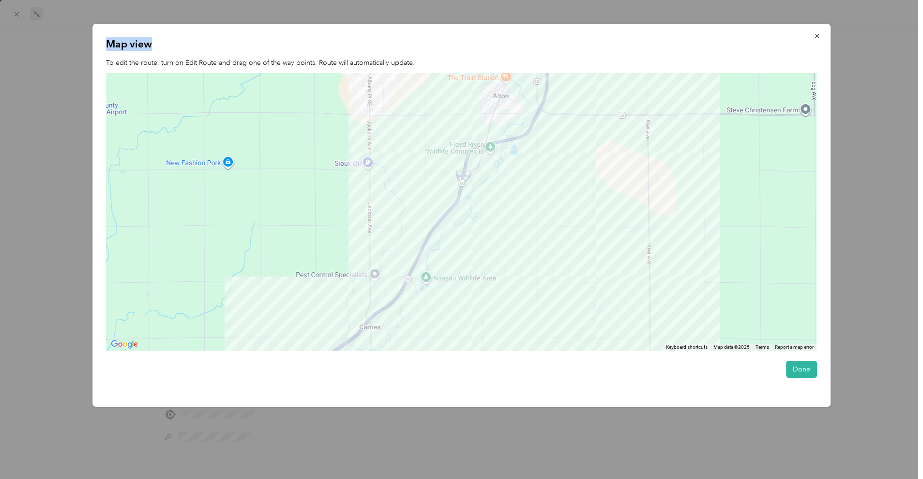
drag, startPoint x: 484, startPoint y: 236, endPoint x: 658, endPoint y: 147, distance: 195.3
click at [653, 154] on div at bounding box center [461, 212] width 711 height 278
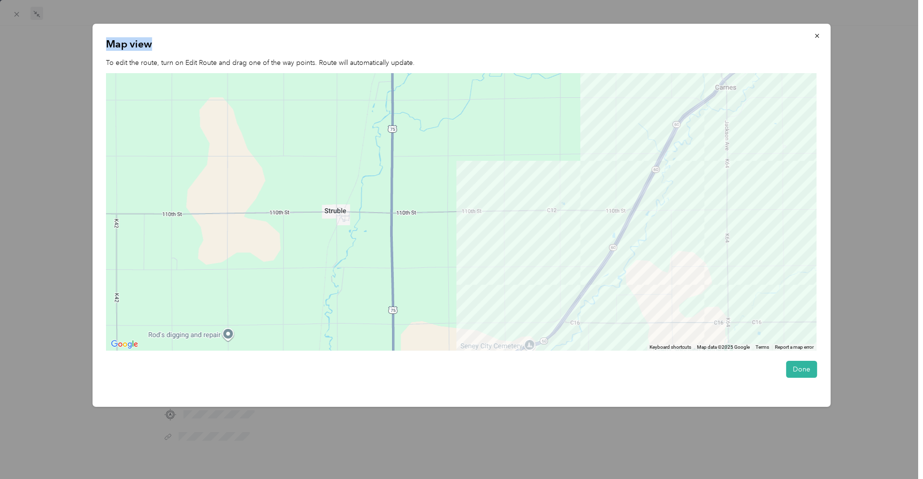
drag, startPoint x: 516, startPoint y: 274, endPoint x: 554, endPoint y: 171, distance: 109.1
click at [554, 171] on div at bounding box center [461, 212] width 711 height 278
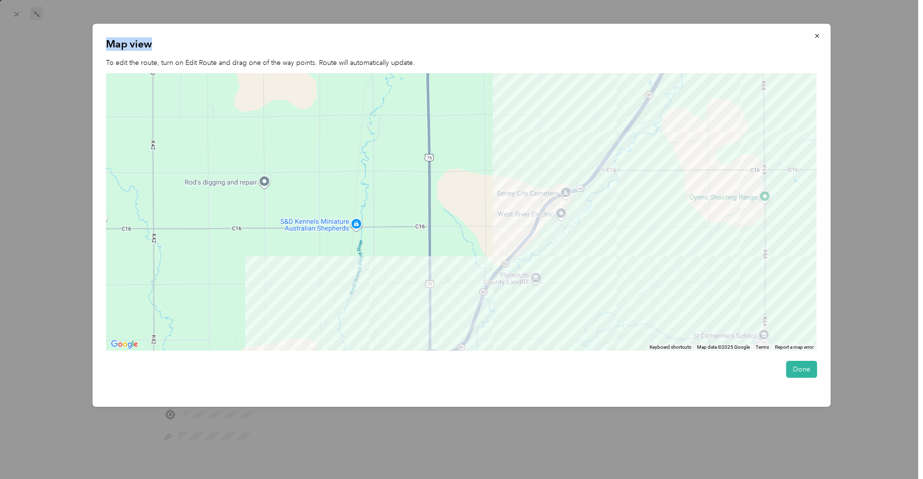
drag, startPoint x: 466, startPoint y: 282, endPoint x: 521, endPoint y: 191, distance: 106.5
click at [521, 199] on div at bounding box center [461, 212] width 711 height 278
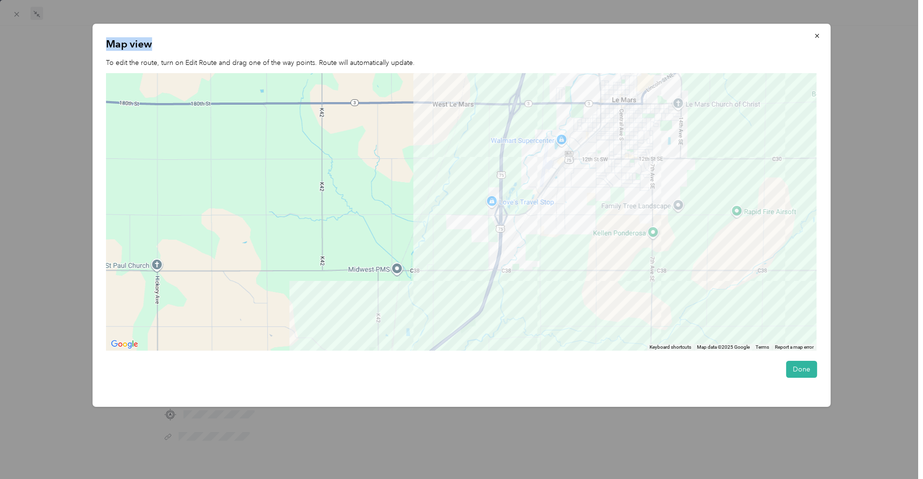
drag, startPoint x: 473, startPoint y: 254, endPoint x: 483, endPoint y: 133, distance: 121.5
click at [496, 152] on div at bounding box center [461, 212] width 711 height 278
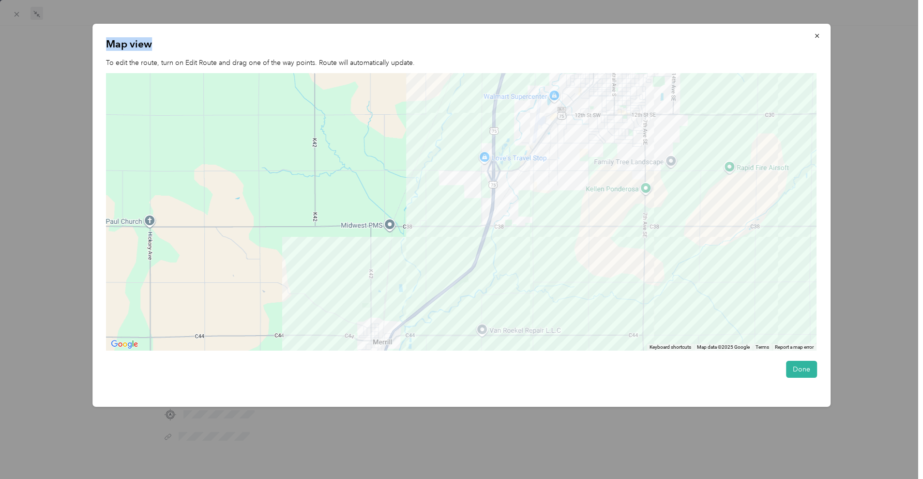
drag, startPoint x: 434, startPoint y: 216, endPoint x: 482, endPoint y: 120, distance: 107.0
click at [482, 120] on div at bounding box center [461, 212] width 711 height 278
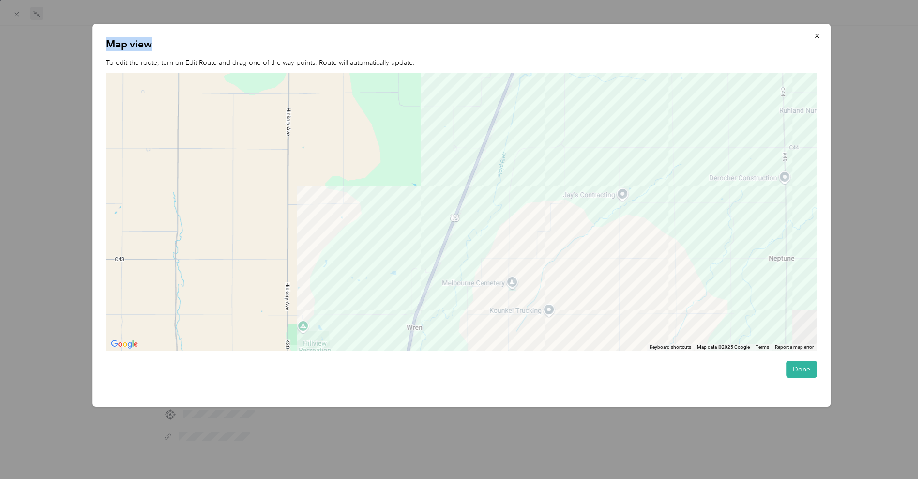
drag, startPoint x: 415, startPoint y: 260, endPoint x: 450, endPoint y: 66, distance: 196.4
click at [457, 106] on div at bounding box center [461, 212] width 711 height 278
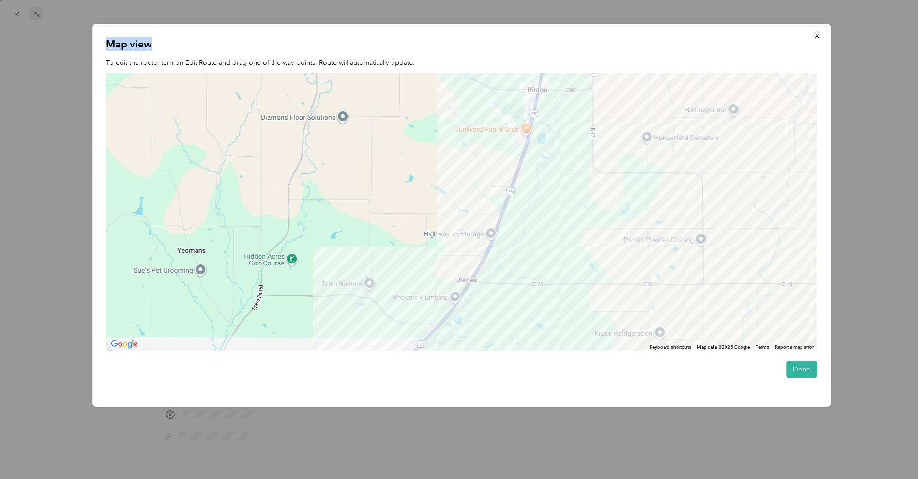
drag, startPoint x: 482, startPoint y: 246, endPoint x: 558, endPoint y: 87, distance: 176.5
click at [558, 87] on div at bounding box center [461, 212] width 711 height 278
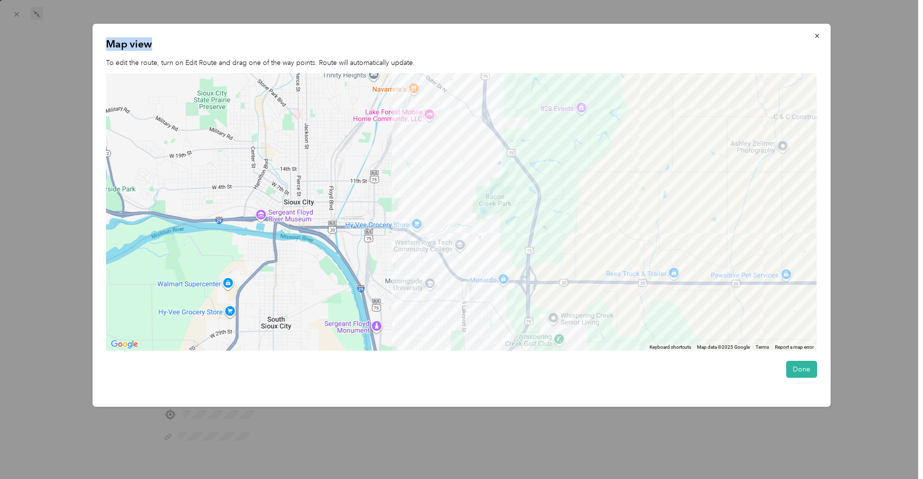
drag, startPoint x: 580, startPoint y: 231, endPoint x: 559, endPoint y: 58, distance: 174.6
click at [561, 64] on div "Map view To edit the route, turn on Edit Route and drag one of the way points. …" at bounding box center [461, 215] width 739 height 383
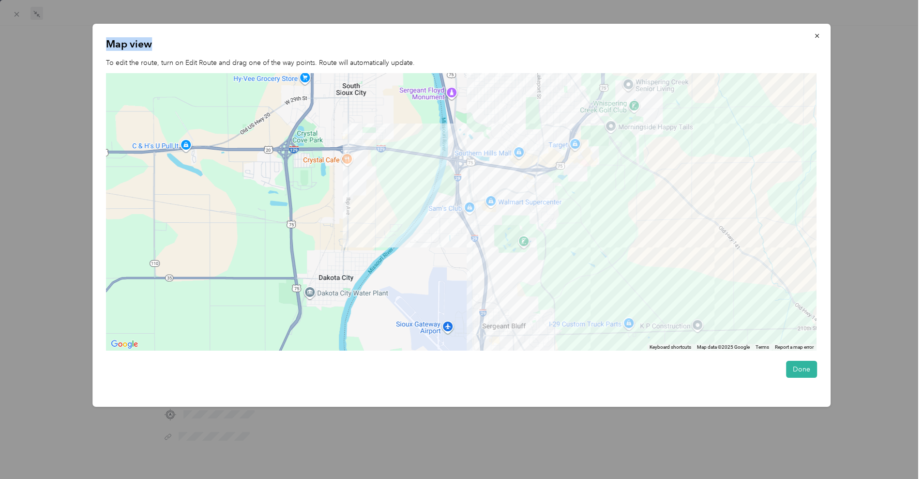
drag, startPoint x: 508, startPoint y: 223, endPoint x: 585, endPoint y: 171, distance: 93.2
click at [584, 174] on div at bounding box center [461, 212] width 711 height 278
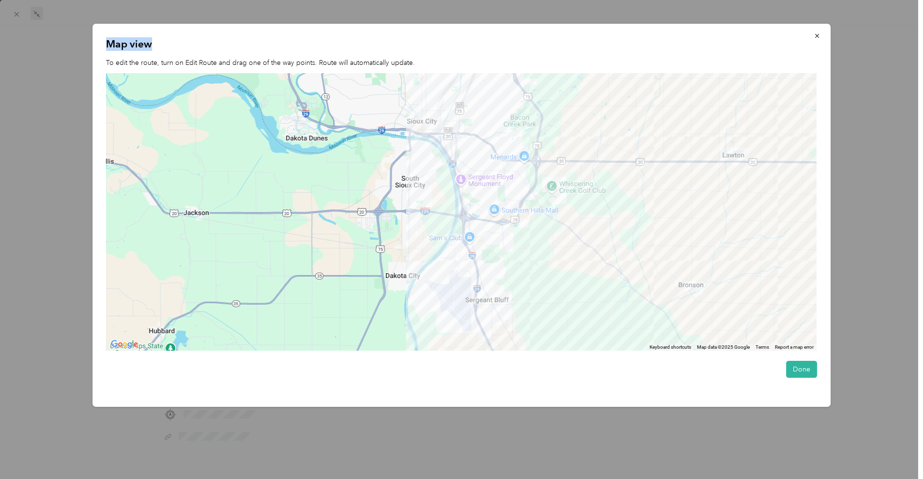
drag, startPoint x: 434, startPoint y: 176, endPoint x: 429, endPoint y: 229, distance: 53.5
click at [429, 229] on div at bounding box center [461, 212] width 711 height 278
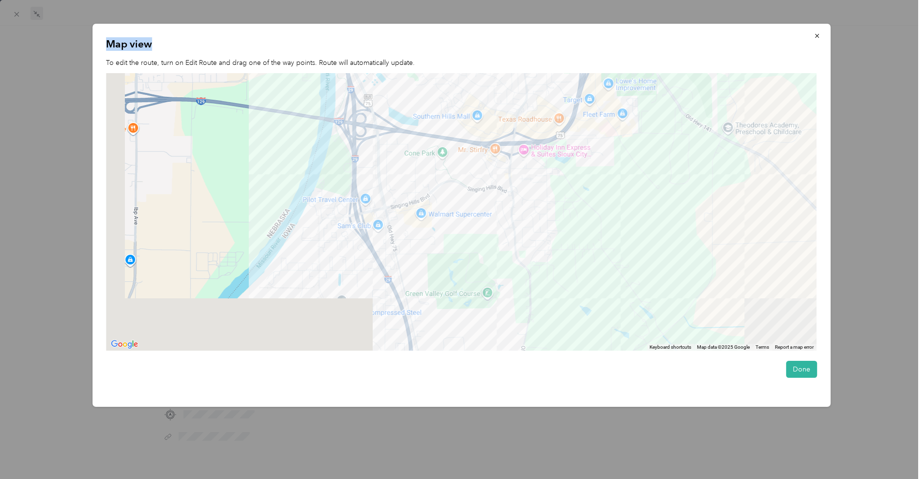
drag, startPoint x: 337, startPoint y: 286, endPoint x: 490, endPoint y: 105, distance: 237.5
click at [487, 108] on div at bounding box center [461, 212] width 711 height 278
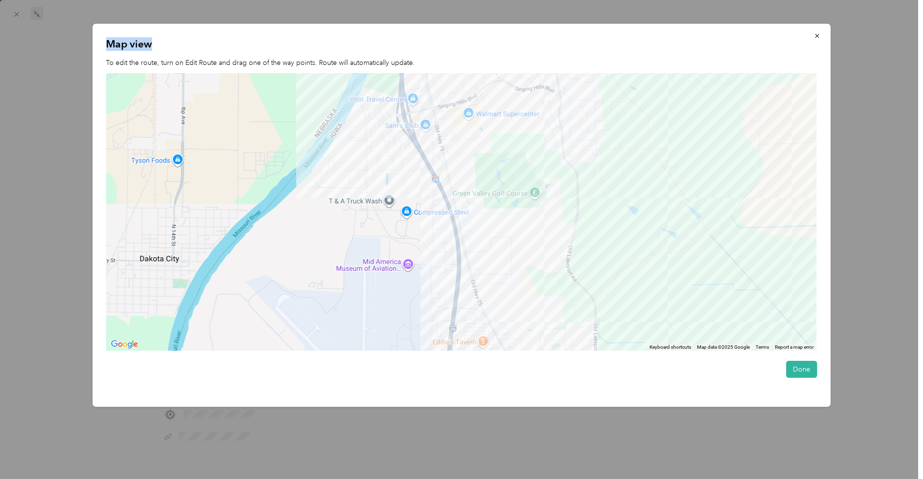
drag, startPoint x: 543, startPoint y: 274, endPoint x: 515, endPoint y: 101, distance: 174.6
click at [525, 172] on div at bounding box center [461, 212] width 711 height 278
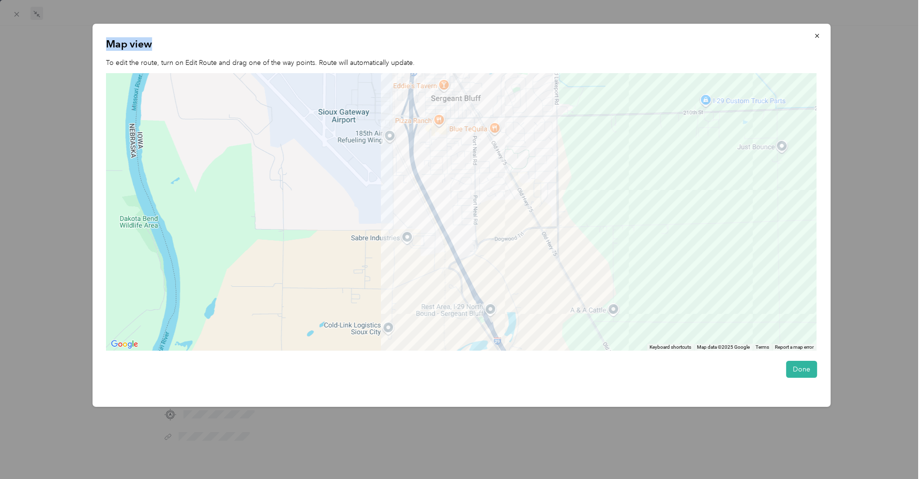
drag, startPoint x: 523, startPoint y: 242, endPoint x: 445, endPoint y: 123, distance: 142.5
click at [445, 123] on div at bounding box center [461, 212] width 711 height 278
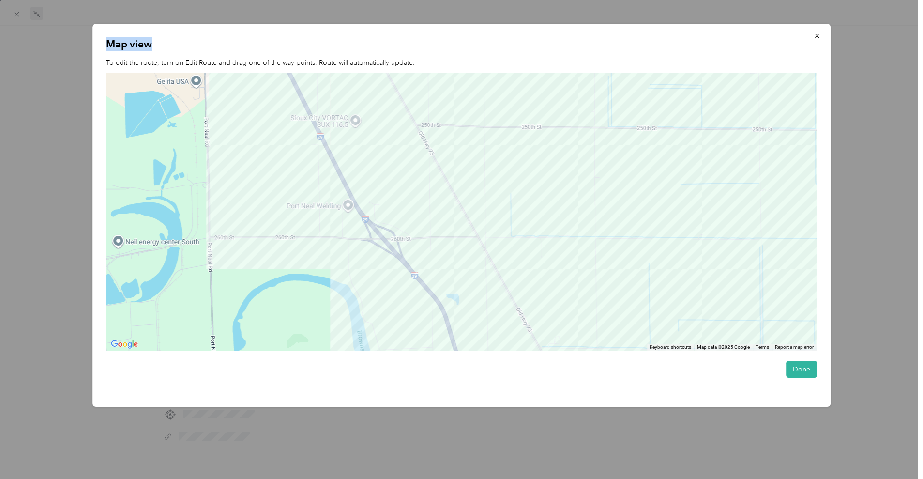
drag, startPoint x: 553, startPoint y: 262, endPoint x: 496, endPoint y: 194, distance: 89.1
click at [504, 204] on div at bounding box center [461, 212] width 711 height 278
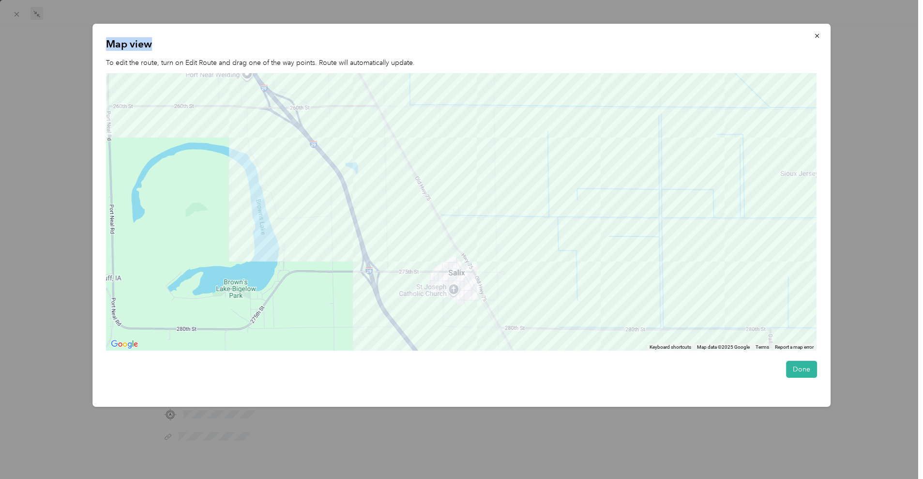
drag, startPoint x: 458, startPoint y: 255, endPoint x: 358, endPoint y: 102, distance: 183.1
click at [383, 144] on div at bounding box center [461, 212] width 711 height 278
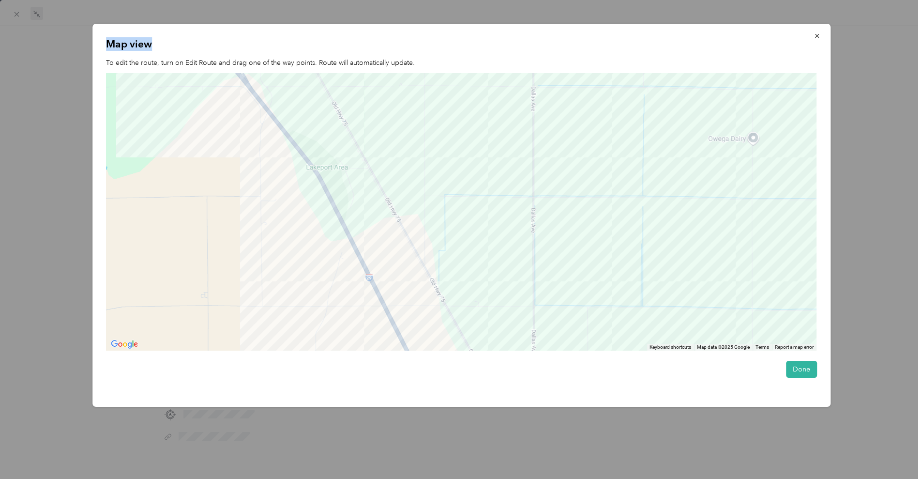
drag, startPoint x: 548, startPoint y: 281, endPoint x: 435, endPoint y: 140, distance: 181.2
click at [493, 201] on div at bounding box center [461, 212] width 711 height 278
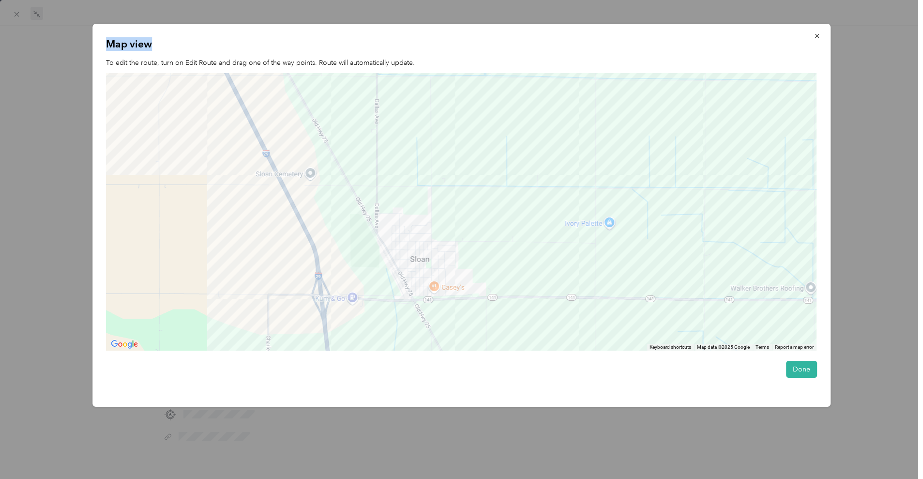
drag, startPoint x: 468, startPoint y: 314, endPoint x: 490, endPoint y: 120, distance: 194.9
click at [488, 167] on div at bounding box center [461, 212] width 711 height 278
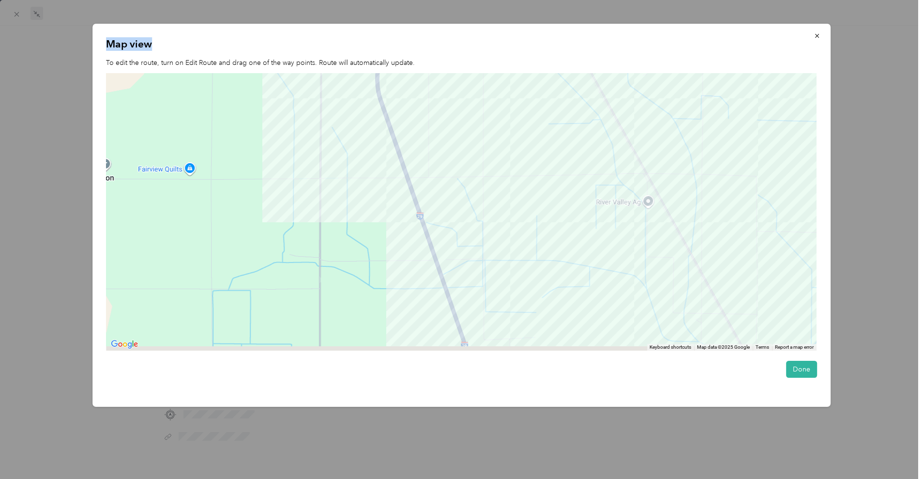
drag, startPoint x: 500, startPoint y: 299, endPoint x: 483, endPoint y: 188, distance: 112.6
click at [485, 194] on div at bounding box center [461, 212] width 711 height 278
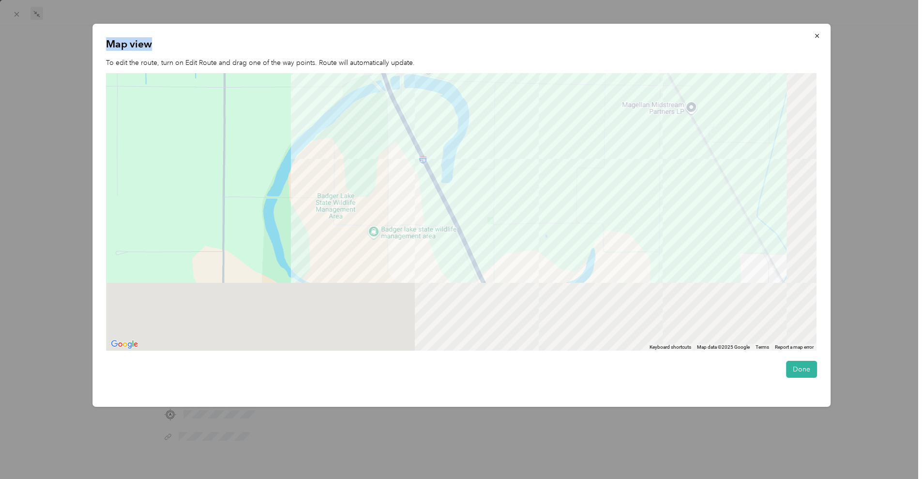
drag, startPoint x: 625, startPoint y: 267, endPoint x: 550, endPoint y: 116, distance: 168.7
click at [553, 123] on div at bounding box center [461, 212] width 711 height 278
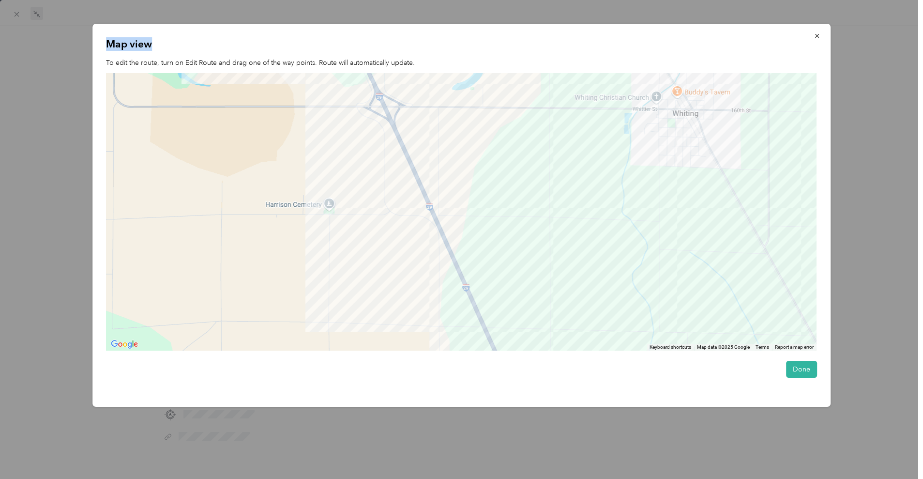
drag, startPoint x: 614, startPoint y: 278, endPoint x: 505, endPoint y: 120, distance: 192.9
click at [543, 181] on div at bounding box center [461, 212] width 711 height 278
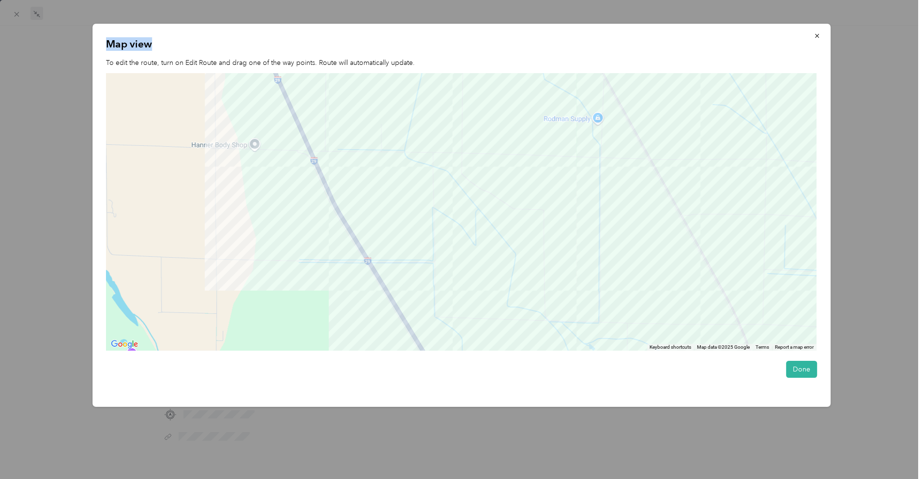
drag, startPoint x: 547, startPoint y: 260, endPoint x: 502, endPoint y: 137, distance: 130.8
click at [512, 167] on div at bounding box center [461, 212] width 711 height 278
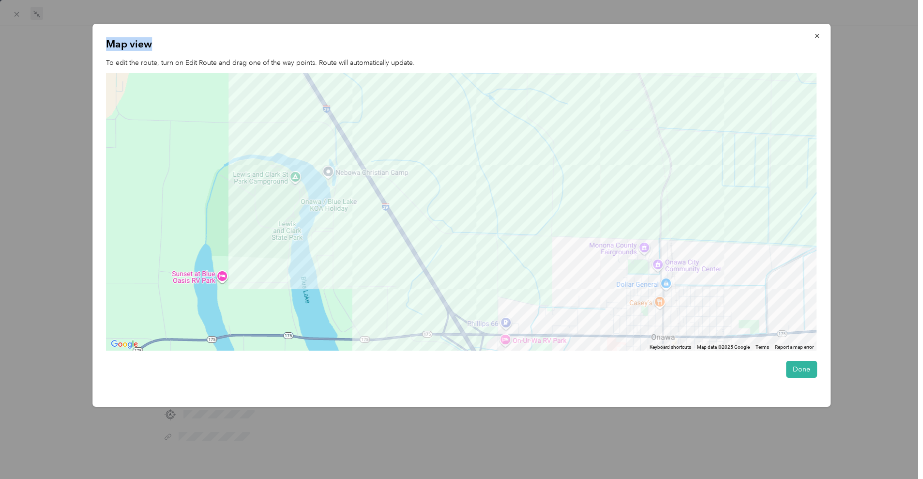
drag, startPoint x: 581, startPoint y: 260, endPoint x: 483, endPoint y: 87, distance: 198.9
click at [496, 121] on div at bounding box center [461, 212] width 711 height 278
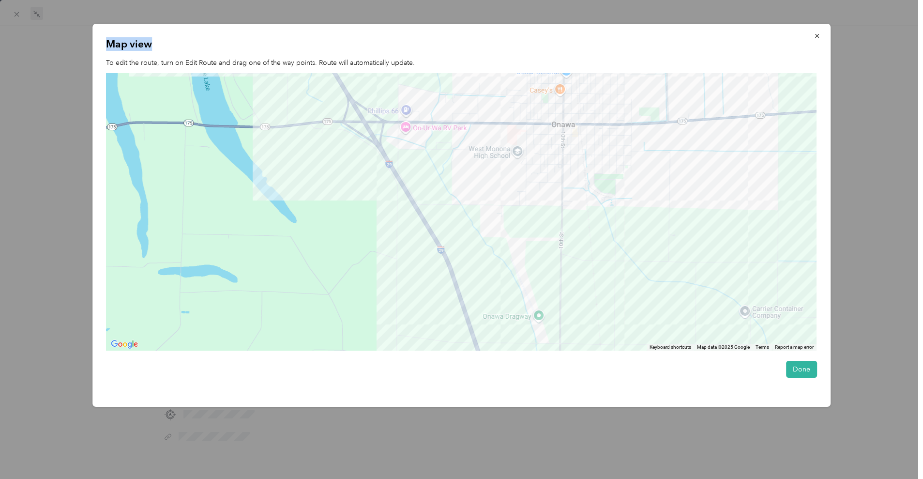
drag, startPoint x: 566, startPoint y: 259, endPoint x: 514, endPoint y: 91, distance: 175.4
click at [523, 113] on div at bounding box center [461, 212] width 711 height 278
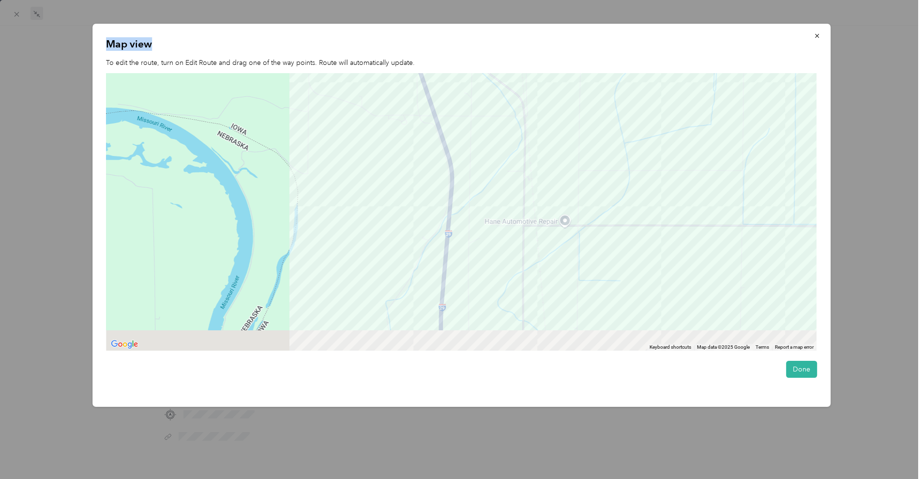
drag, startPoint x: 527, startPoint y: 244, endPoint x: 542, endPoint y: 99, distance: 145.1
click at [541, 102] on div at bounding box center [461, 212] width 711 height 278
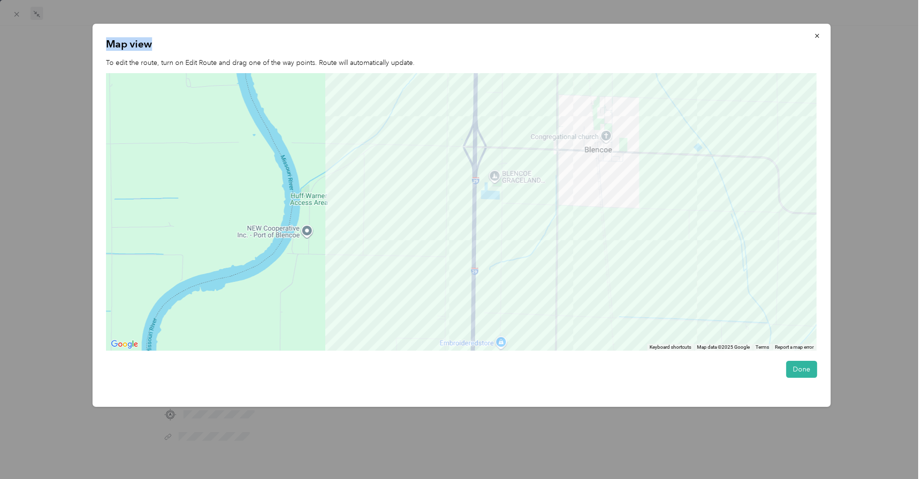
drag, startPoint x: 557, startPoint y: 270, endPoint x: 574, endPoint y: 71, distance: 199.7
click at [582, 119] on div at bounding box center [461, 212] width 711 height 278
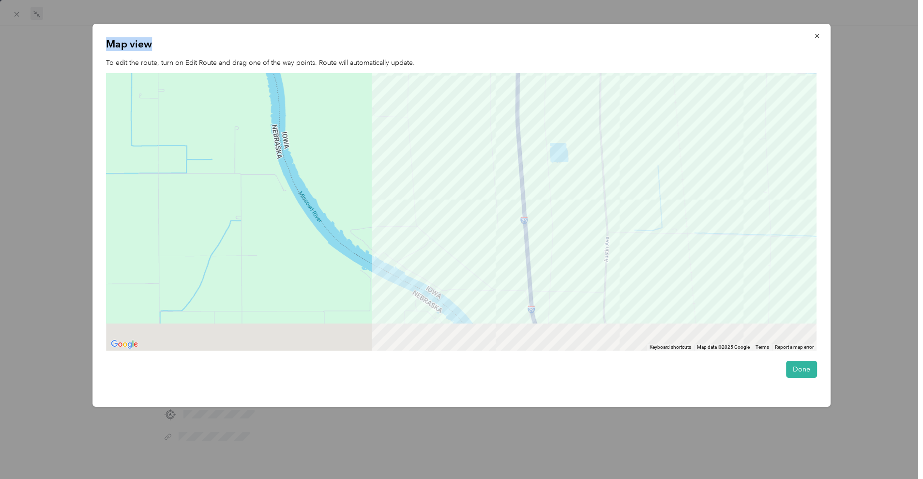
drag, startPoint x: 611, startPoint y: 286, endPoint x: 626, endPoint y: 64, distance: 222.2
click at [619, 114] on div at bounding box center [461, 212] width 711 height 278
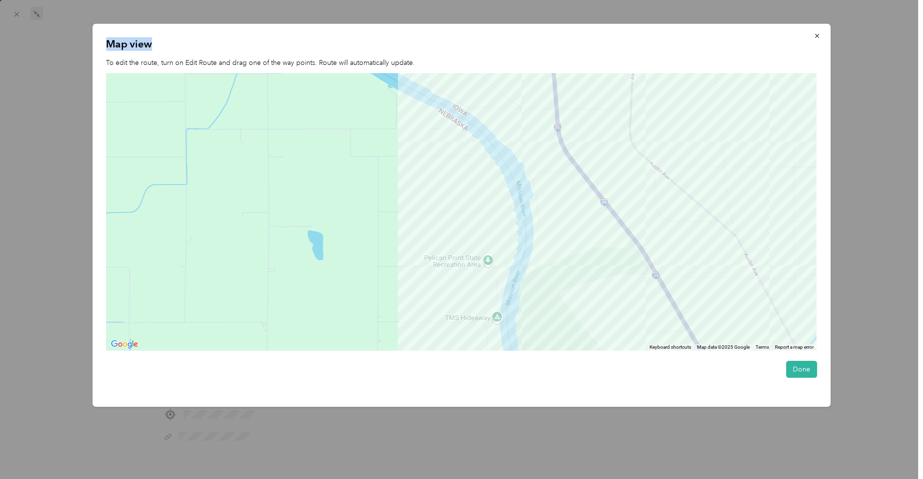
drag
click at [578, 133] on div at bounding box center [461, 212] width 711 height 278
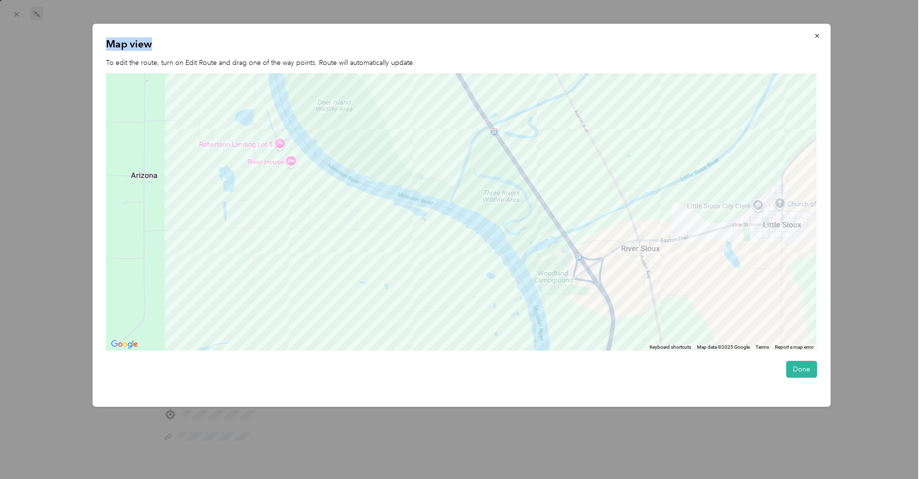
click at [596, 155] on div at bounding box center [461, 212] width 711 height 278
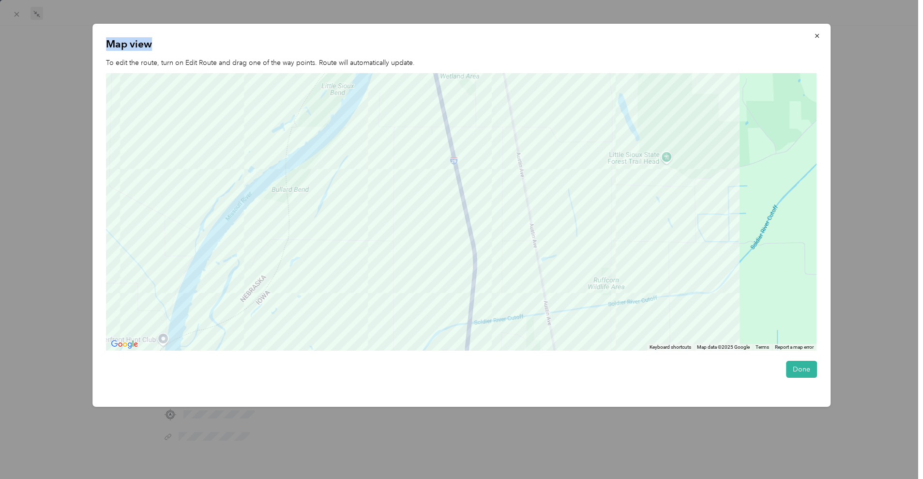
click at [541, 148] on div at bounding box center [461, 212] width 711 height 278
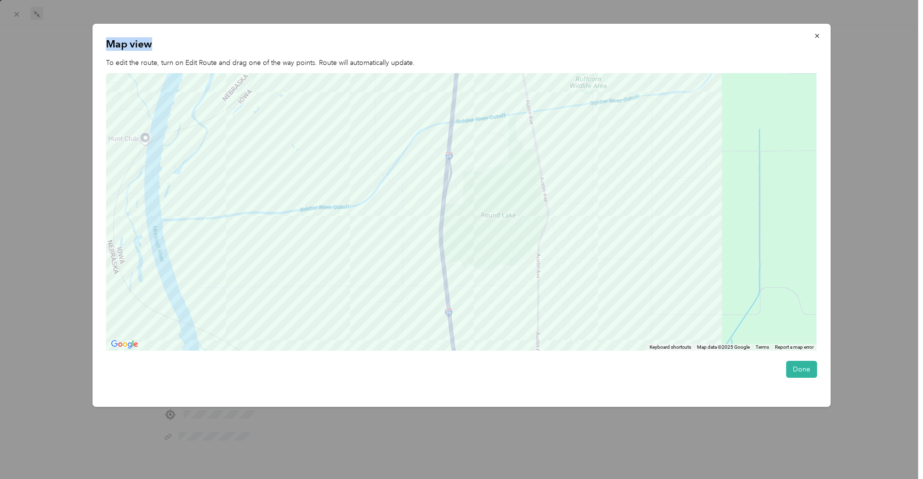
click at [526, 170] on div at bounding box center [461, 212] width 711 height 278
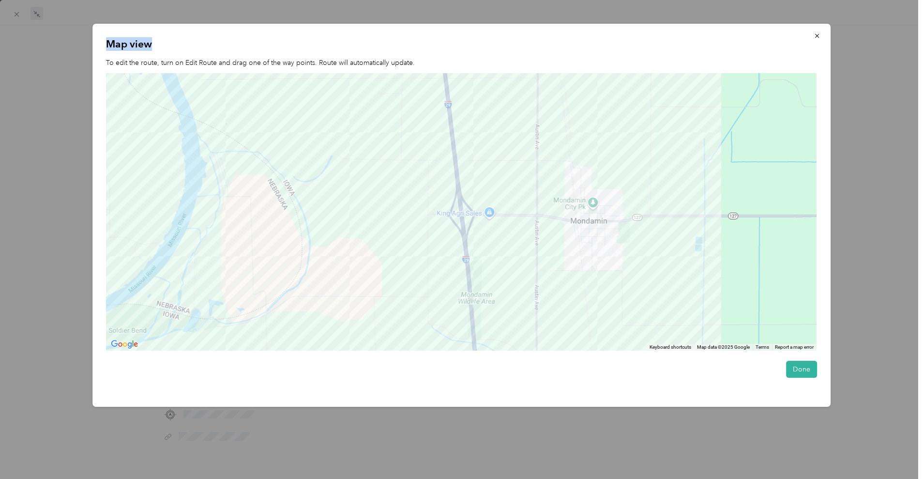
click at [571, 138] on div at bounding box center [461, 212] width 711 height 278
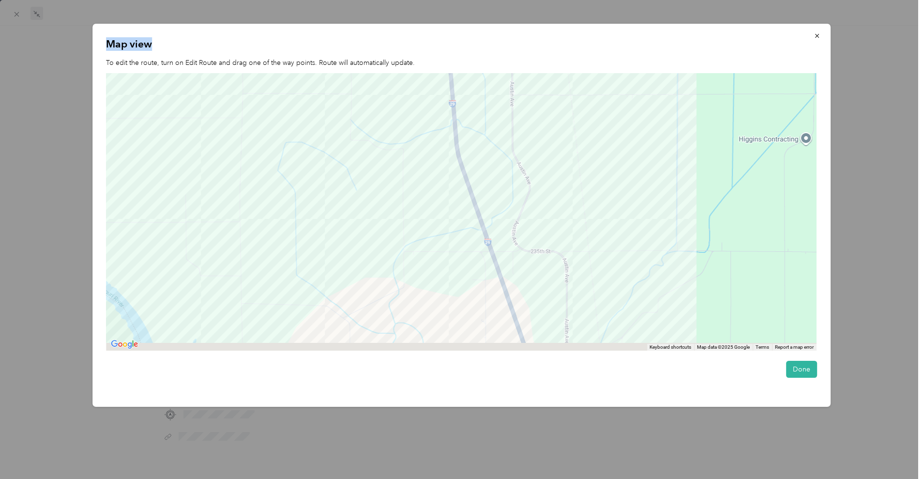
click at [550, 128] on div at bounding box center [461, 212] width 711 height 278
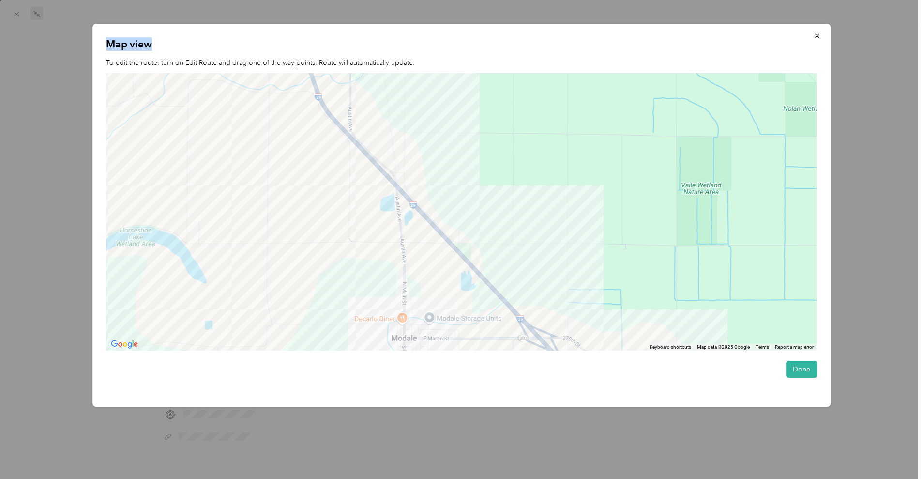
click at [475, 117] on div at bounding box center [461, 212] width 711 height 278
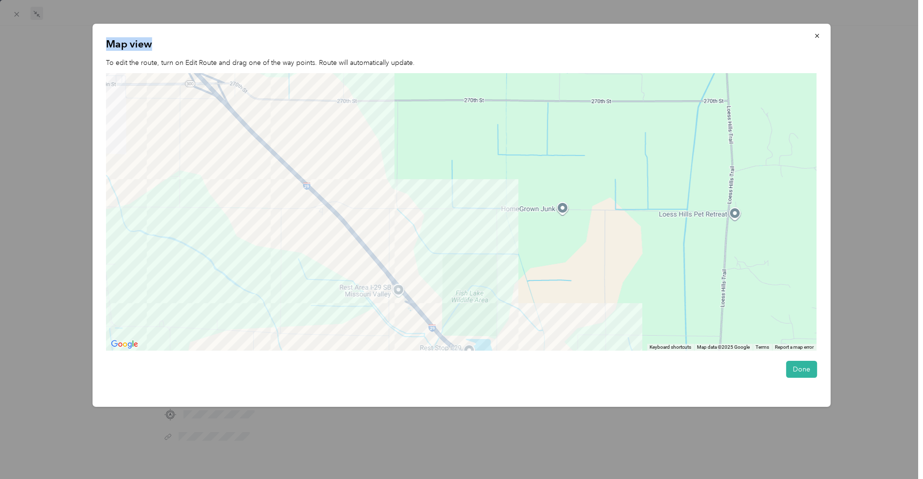
click at [437, 143] on div at bounding box center [461, 212] width 711 height 278
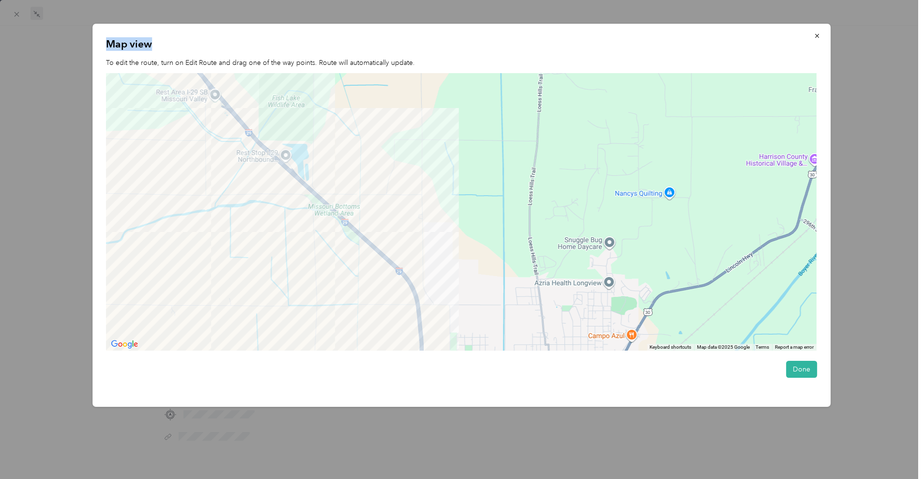
click at [408, 138] on div at bounding box center [461, 212] width 711 height 278
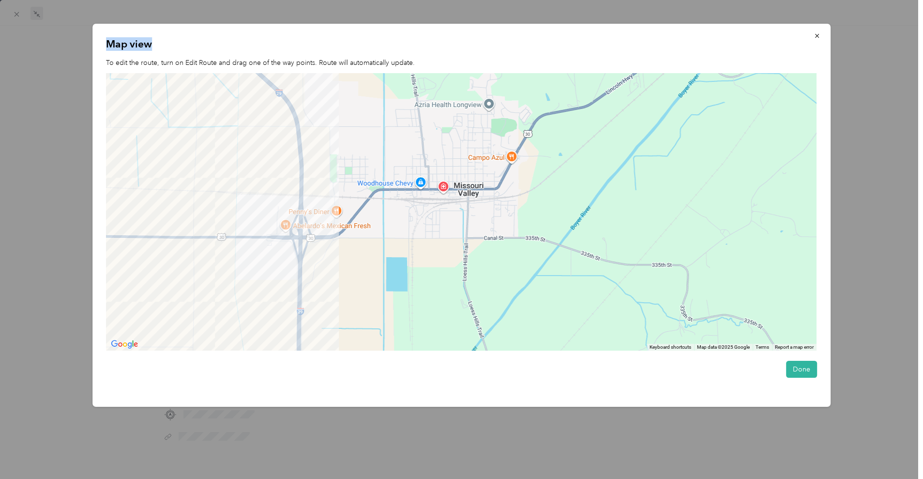
click at [477, 62] on div "Map view To edit the route, turn on Edit Route and drag one of the way points. …" at bounding box center [461, 215] width 739 height 383
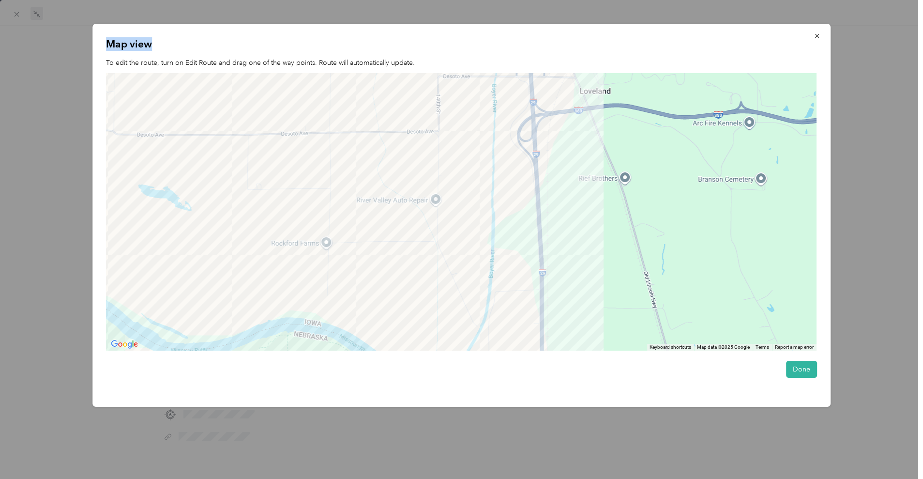
click at [589, 120] on div at bounding box center [461, 212] width 711 height 278
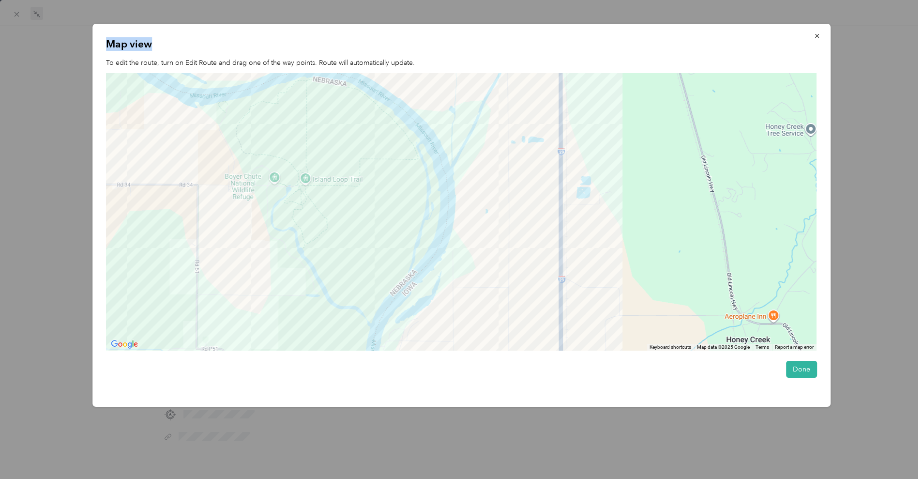
click at [643, 91] on div at bounding box center [461, 212] width 711 height 278
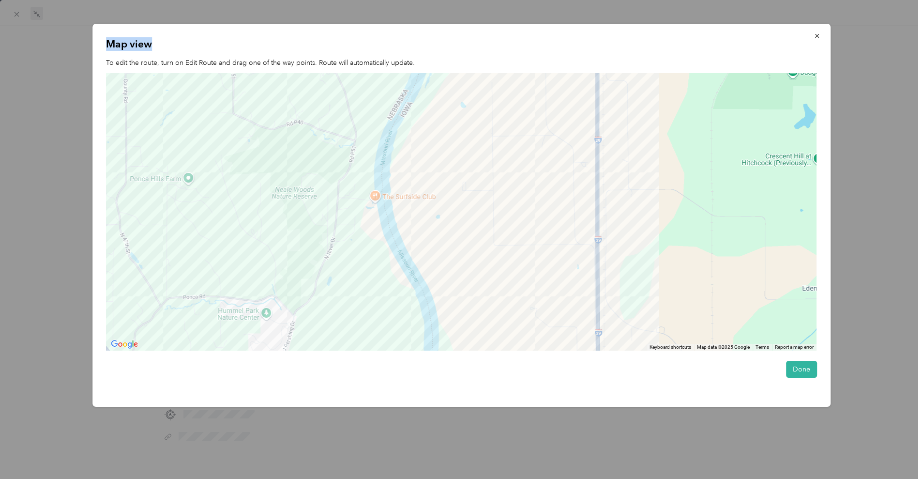
click at [656, 188] on div at bounding box center [461, 212] width 711 height 278
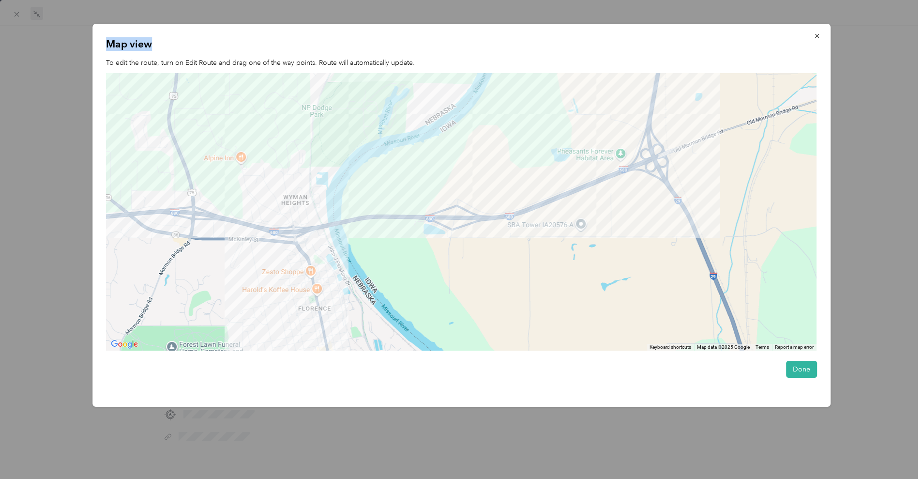
click at [739, 153] on div at bounding box center [461, 212] width 711 height 278
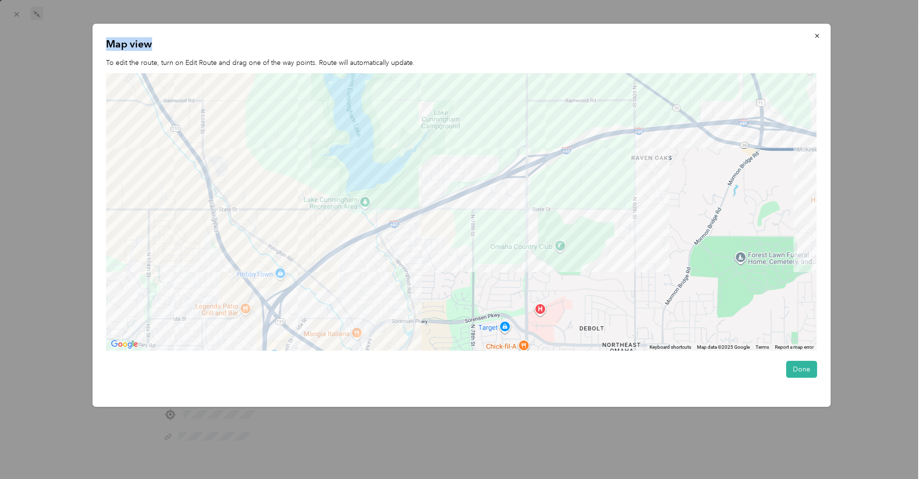
click at [692, 203] on div at bounding box center [461, 212] width 711 height 278
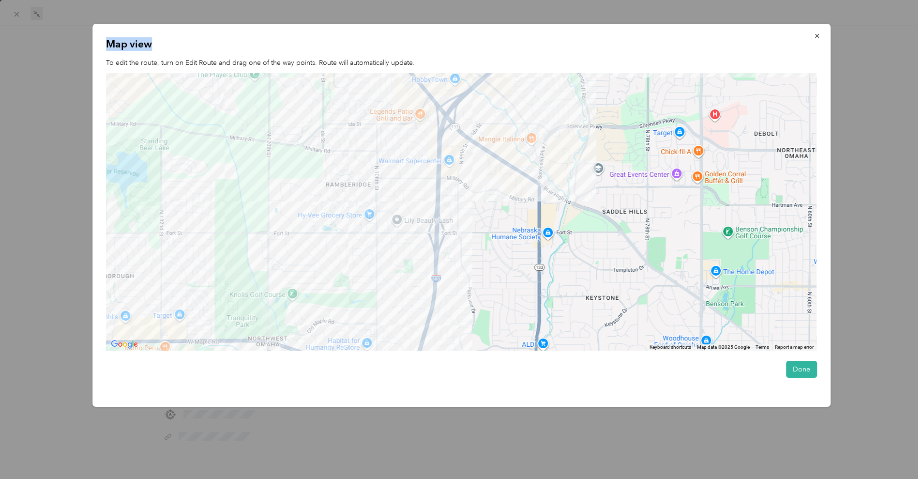
click at [499, 163] on div at bounding box center [461, 212] width 711 height 278
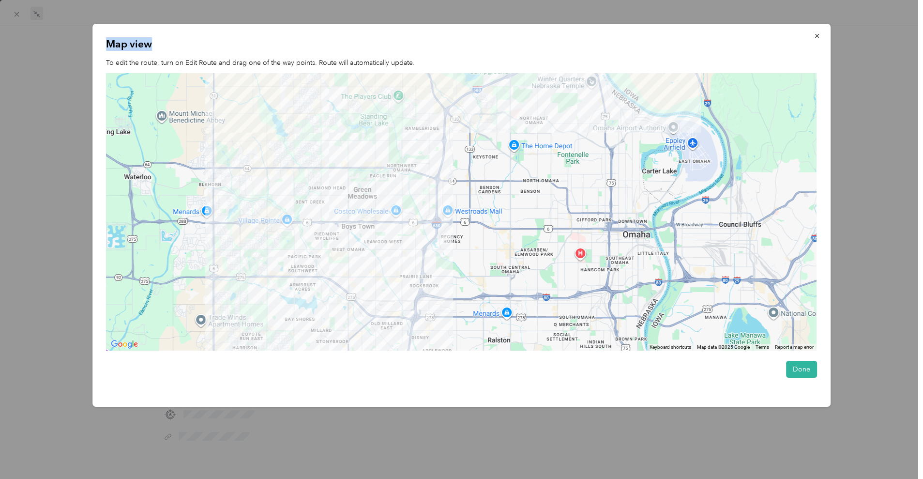
click at [500, 160] on div at bounding box center [461, 212] width 711 height 278
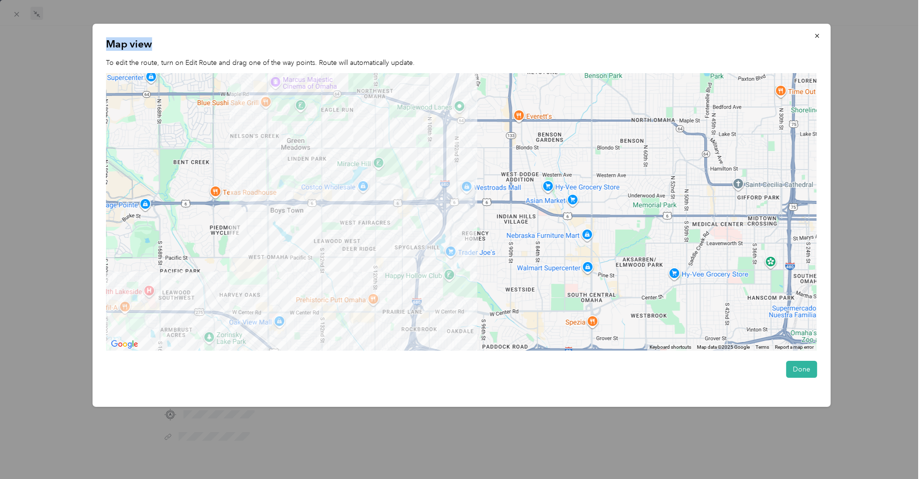
click at [496, 143] on div at bounding box center [461, 212] width 711 height 278
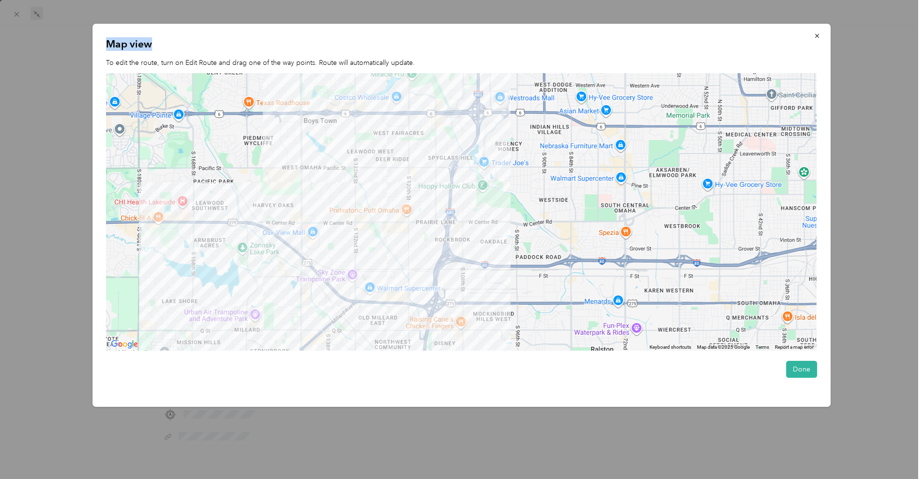
click at [523, 115] on div at bounding box center [461, 212] width 711 height 278
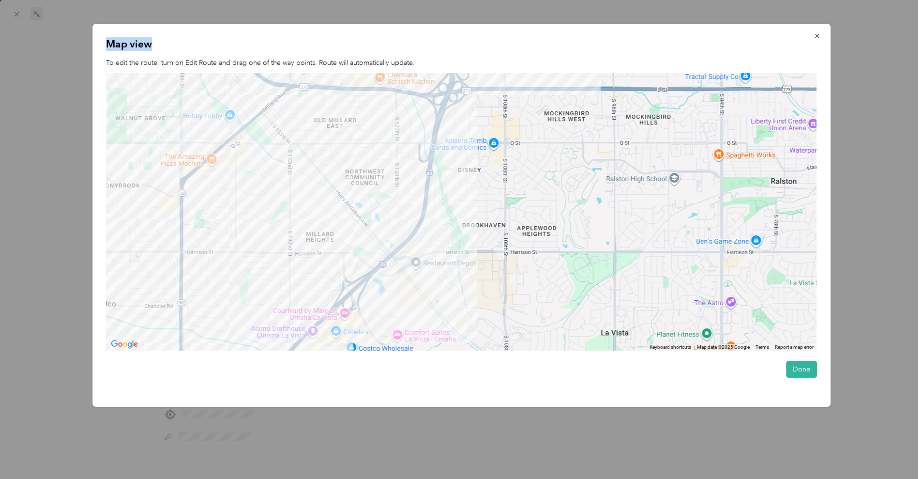
click at [517, 131] on div at bounding box center [461, 212] width 711 height 278
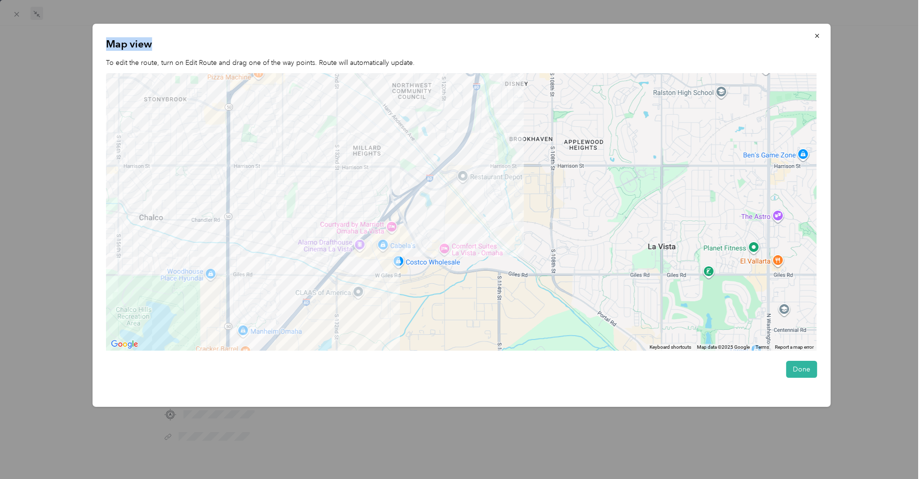
click at [537, 89] on div at bounding box center [461, 212] width 711 height 278
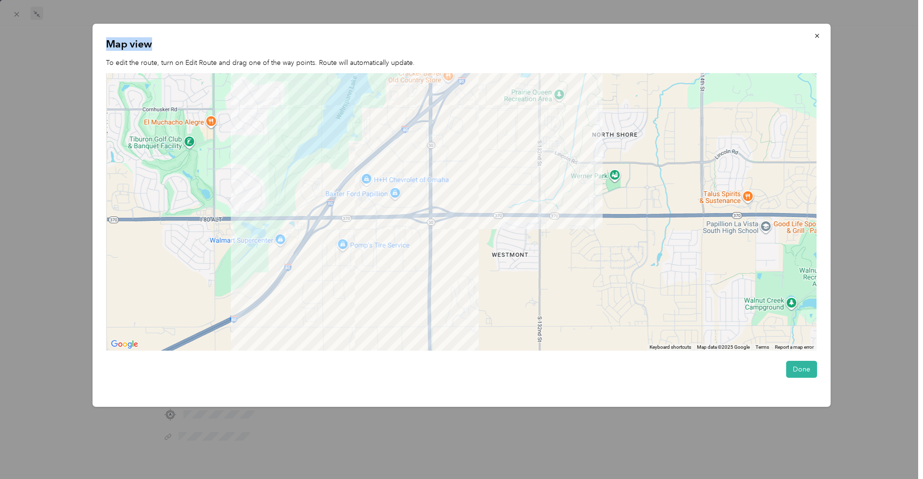
click at [510, 107] on div at bounding box center [461, 212] width 711 height 278
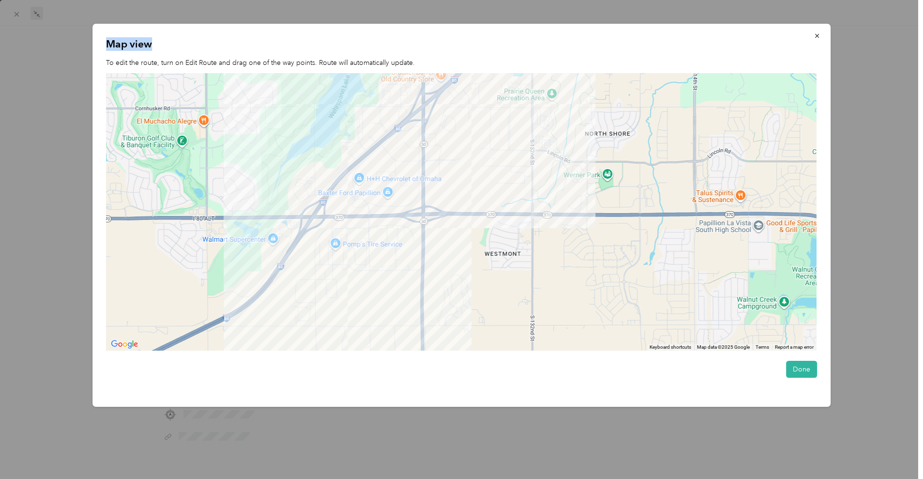
click at [325, 308] on div at bounding box center [461, 212] width 711 height 278
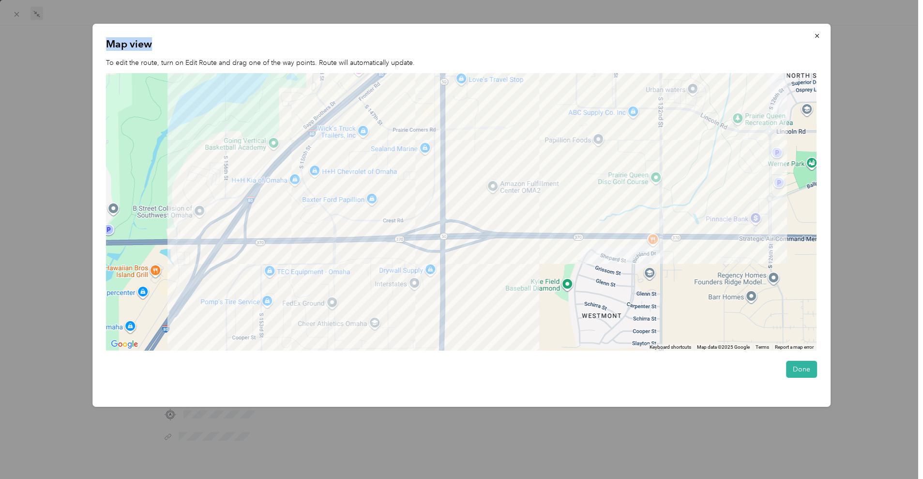
click at [387, 182] on div at bounding box center [461, 212] width 711 height 278
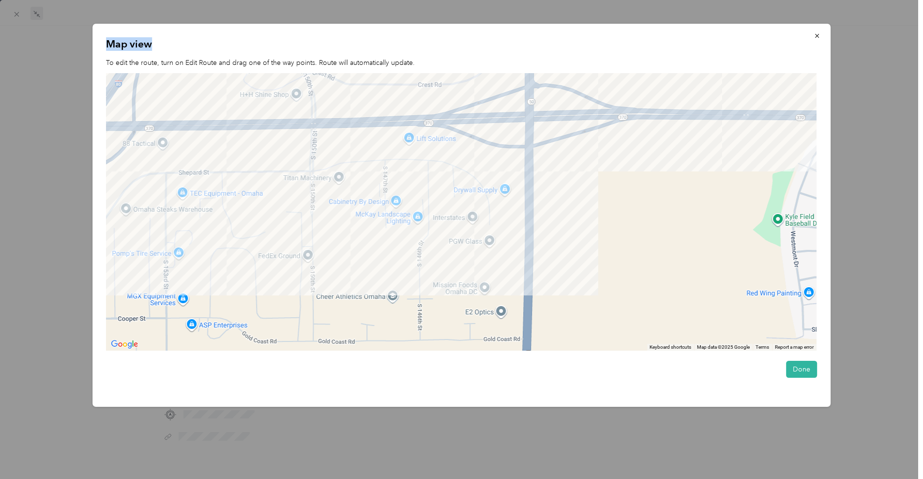
click at [407, 198] on div at bounding box center [461, 212] width 711 height 278
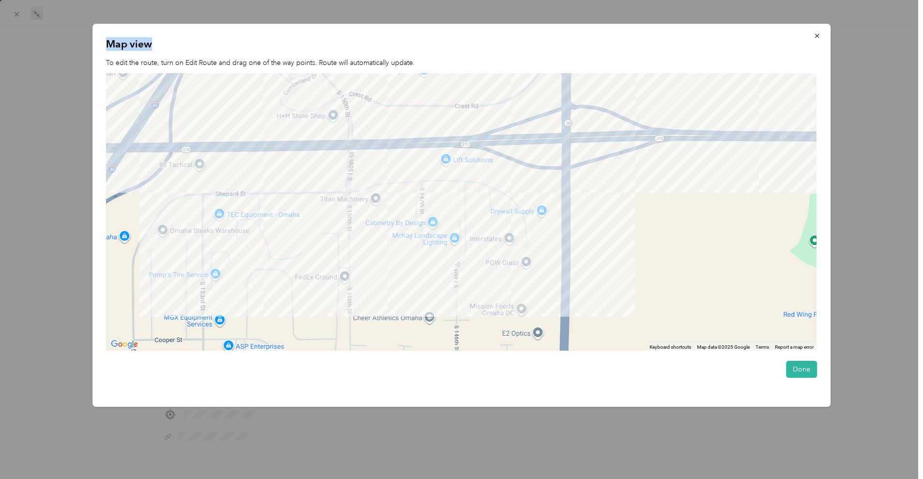
click at [388, 279] on div at bounding box center [461, 212] width 711 height 278
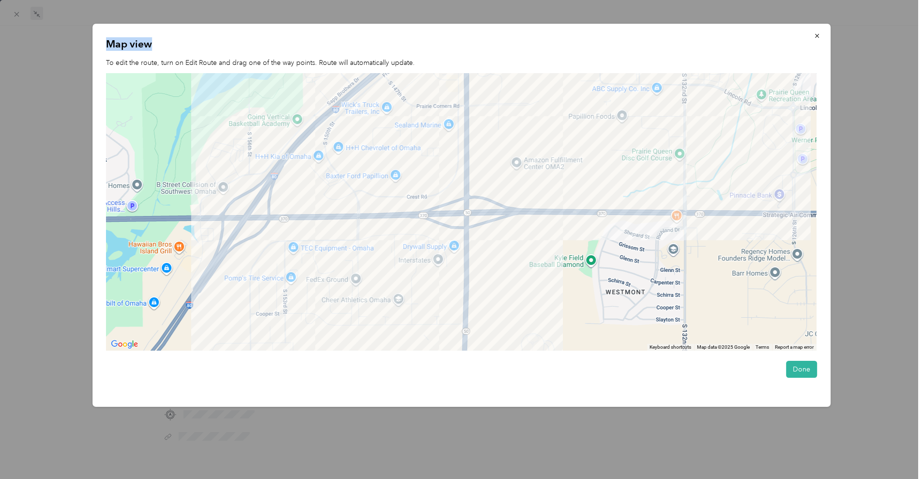
click at [307, 205] on div at bounding box center [461, 212] width 711 height 278
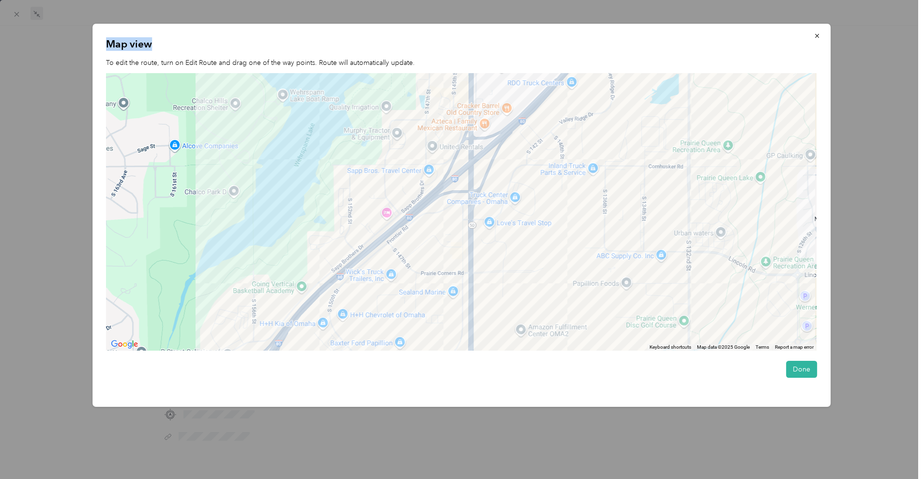
click at [467, 227] on div at bounding box center [461, 212] width 711 height 278
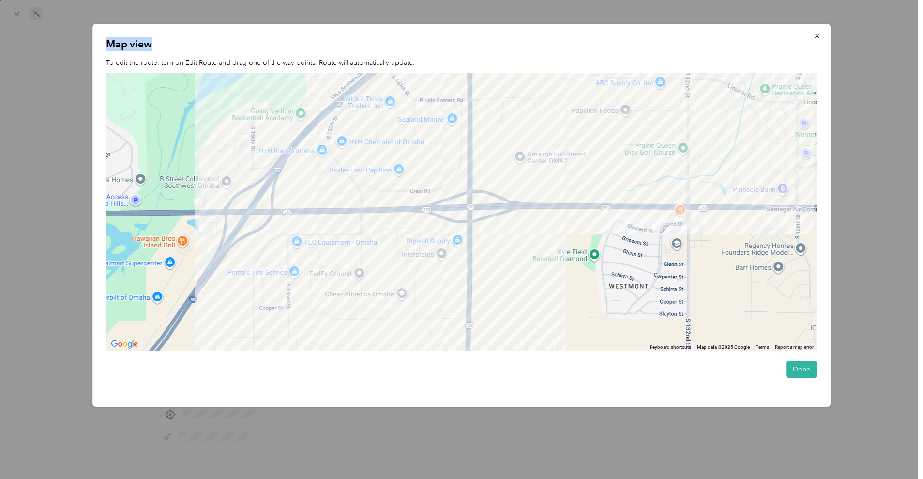
click at [411, 131] on div at bounding box center [461, 212] width 711 height 278
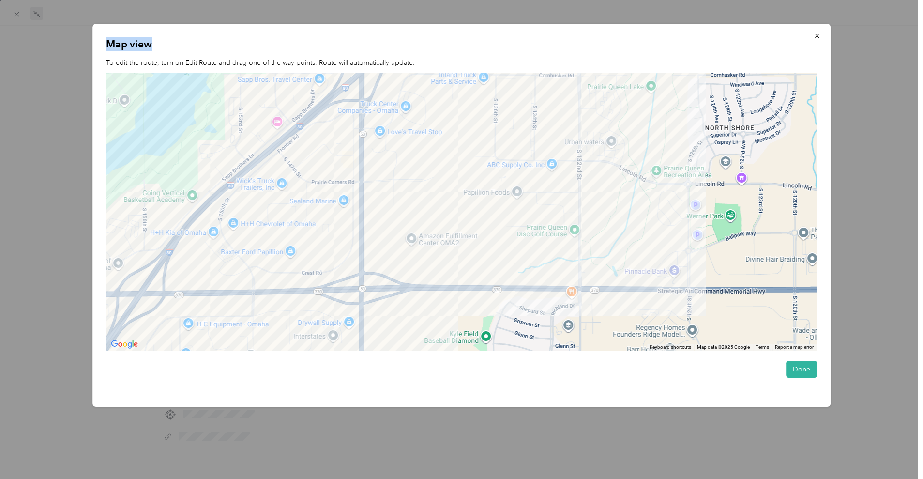
click at [539, 261] on div at bounding box center [461, 212] width 711 height 278
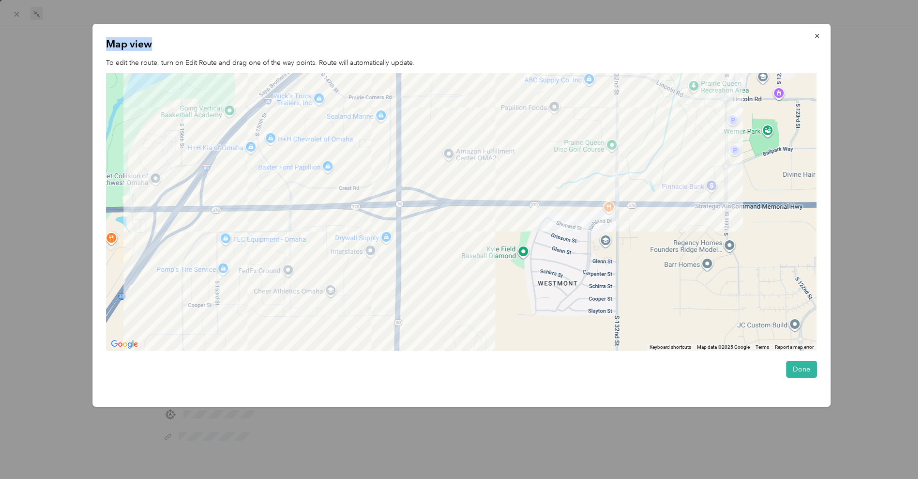
click at [399, 230] on div at bounding box center [461, 212] width 711 height 278
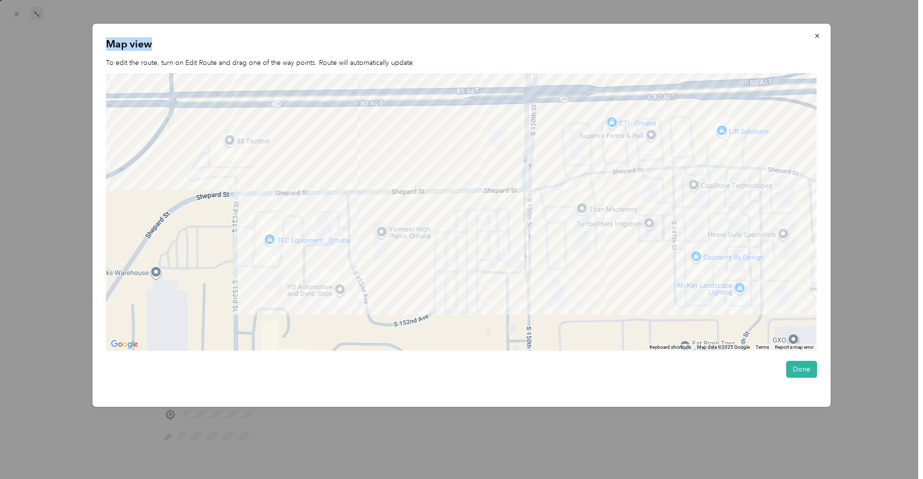
click at [246, 229] on div at bounding box center [461, 212] width 711 height 278
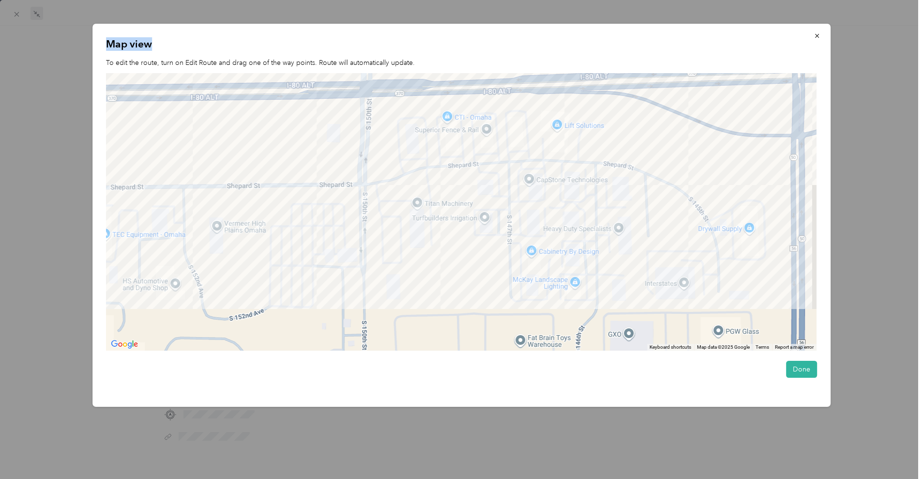
click at [438, 286] on div at bounding box center [461, 212] width 711 height 278
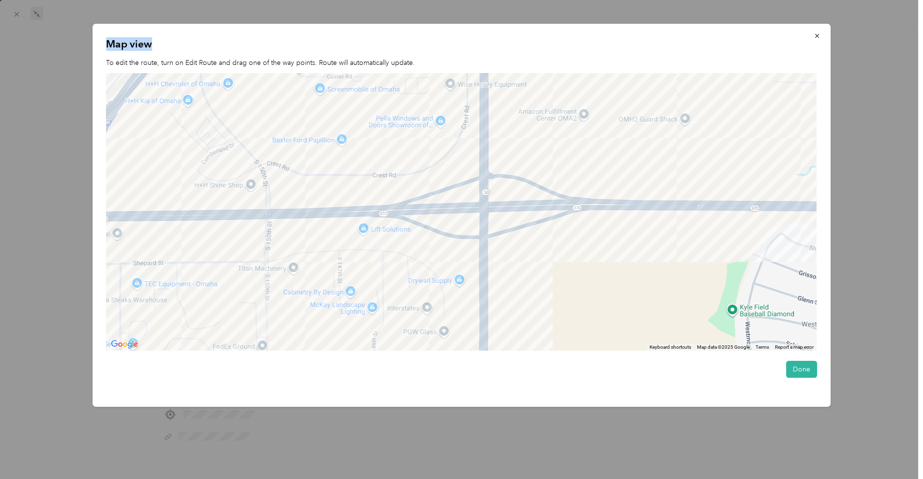
click at [491, 235] on div at bounding box center [461, 212] width 711 height 278
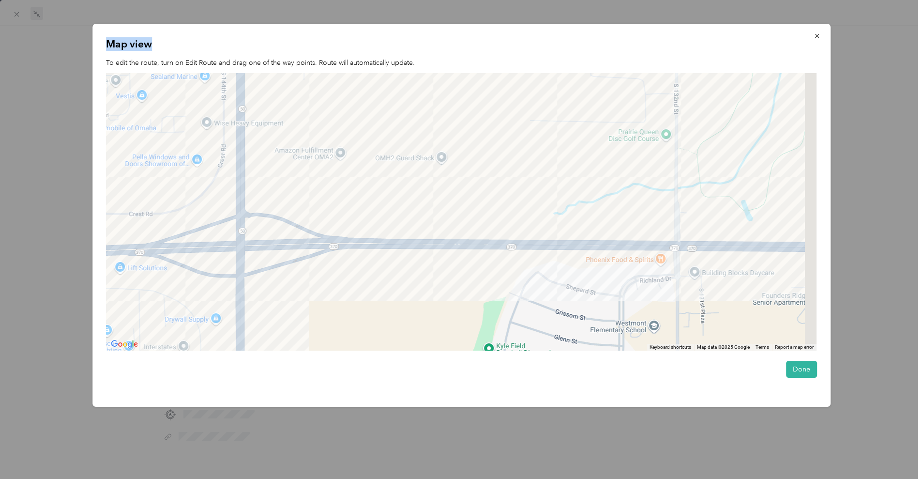
click at [469, 268] on div at bounding box center [461, 212] width 711 height 278
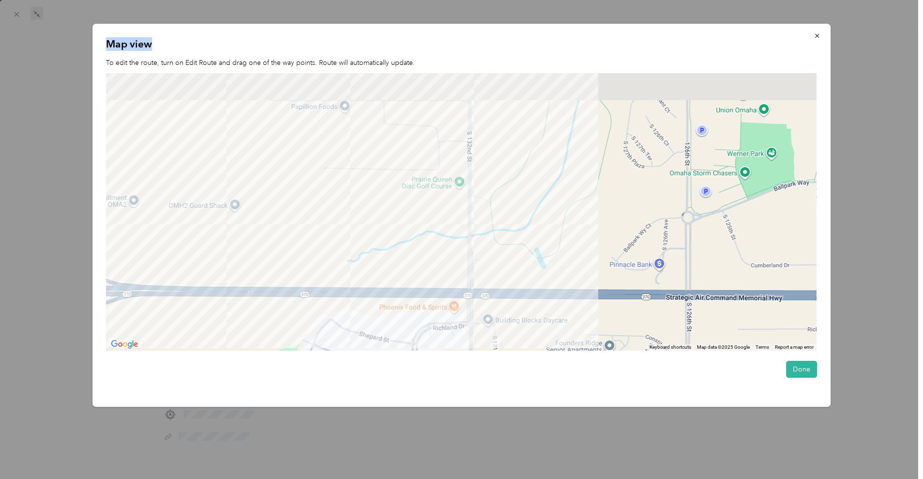
click at [532, 333] on div at bounding box center [461, 212] width 711 height 278
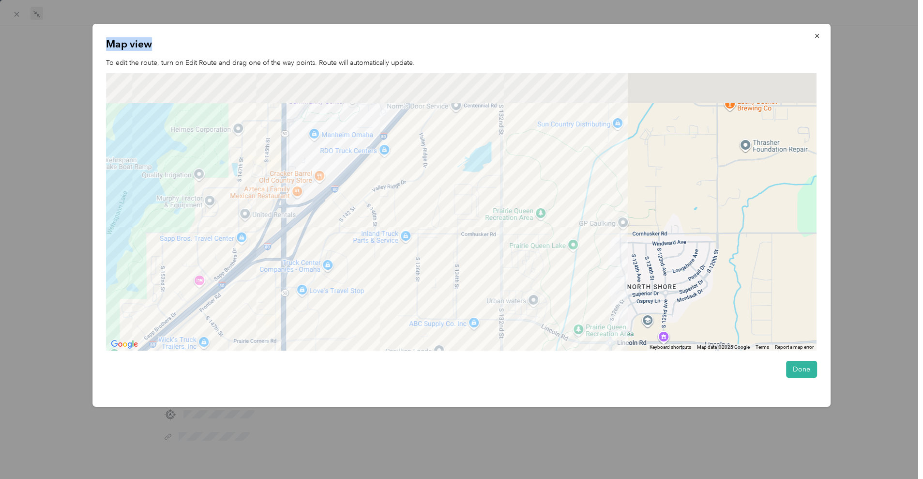
click at [541, 273] on div at bounding box center [461, 212] width 711 height 278
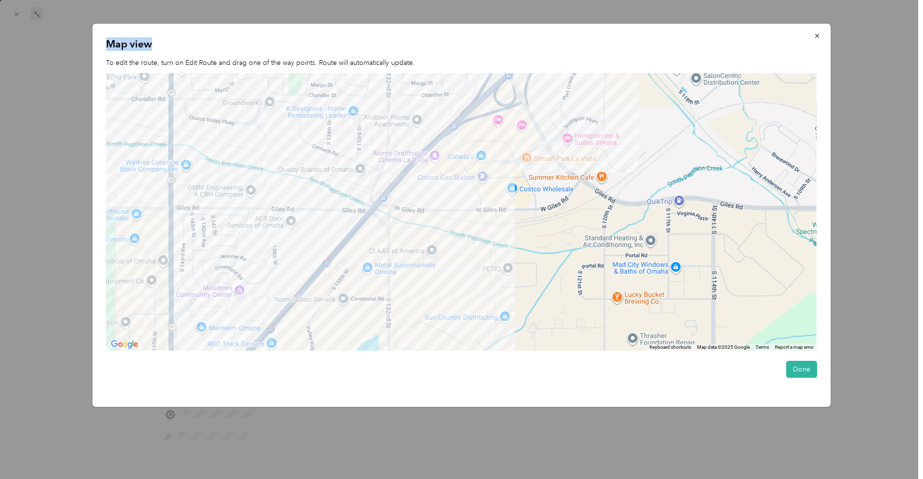
click at [452, 241] on div at bounding box center [461, 212] width 711 height 278
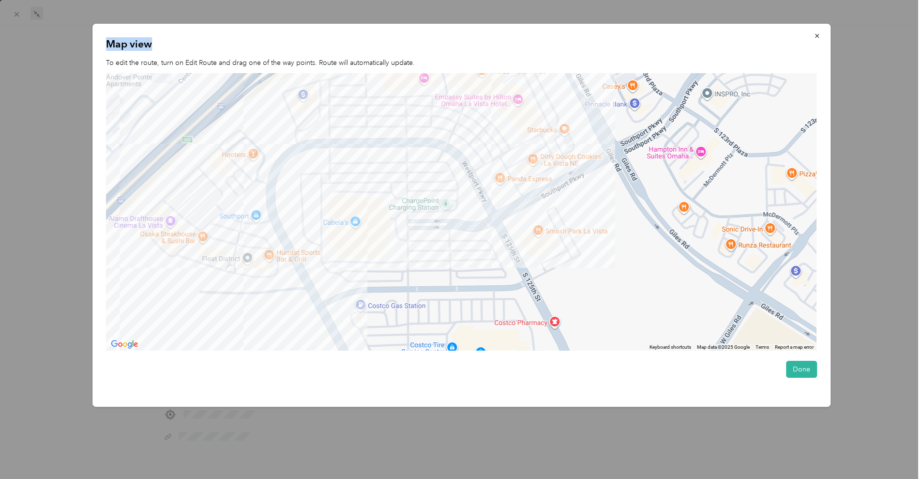
click at [440, 230] on div at bounding box center [461, 212] width 711 height 278
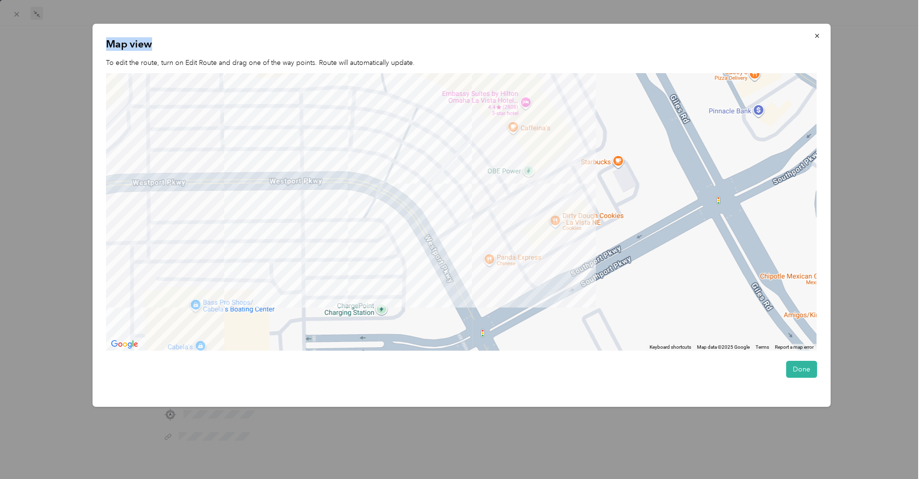
click at [519, 235] on div at bounding box center [461, 212] width 711 height 278
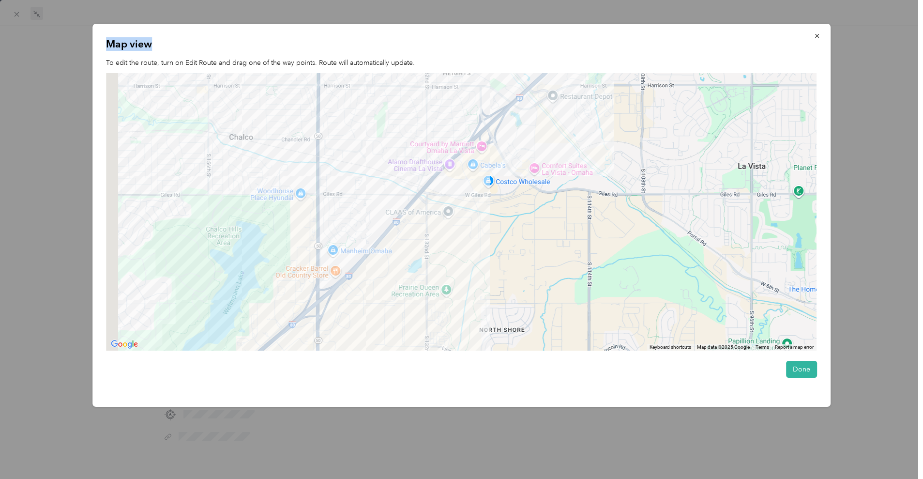
drag, startPoint x: 460, startPoint y: 282, endPoint x: 564, endPoint y: 100, distance: 209.5
click at [563, 101] on div at bounding box center [461, 212] width 711 height 278
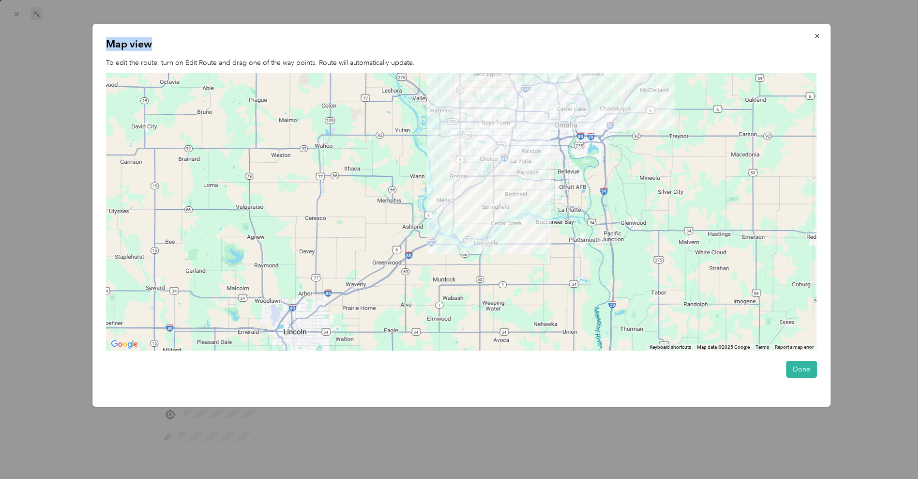
drag, startPoint x: 584, startPoint y: 224, endPoint x: 524, endPoint y: 227, distance: 59.7
click at [524, 227] on div at bounding box center [461, 212] width 711 height 278
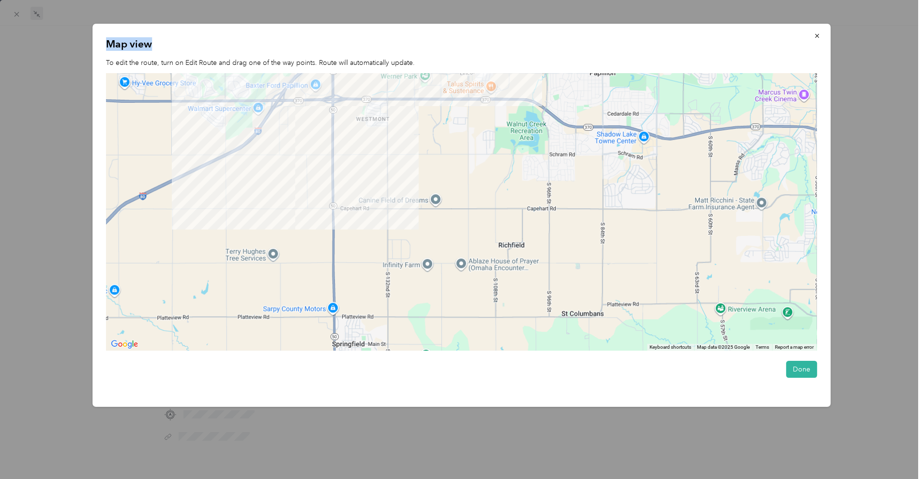
drag, startPoint x: 473, startPoint y: 153, endPoint x: 588, endPoint y: 354, distance: 232.3
click at [588, 354] on div "Map view To edit the route, turn on Edit Route and drag one of the way points. …" at bounding box center [461, 215] width 739 height 383
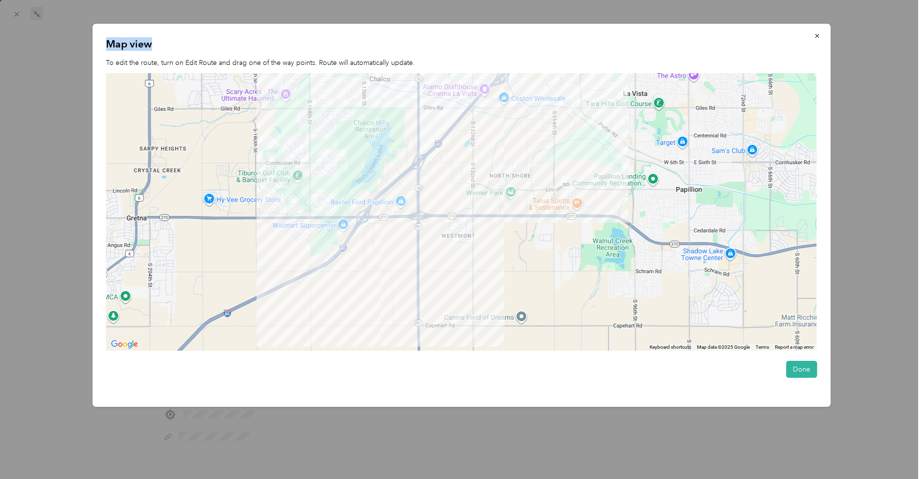
drag, startPoint x: 505, startPoint y: 183, endPoint x: 555, endPoint y: 277, distance: 107.4
click at [555, 277] on div at bounding box center [461, 212] width 711 height 278
click at [820, 36] on icon "button" at bounding box center [817, 35] width 7 height 7
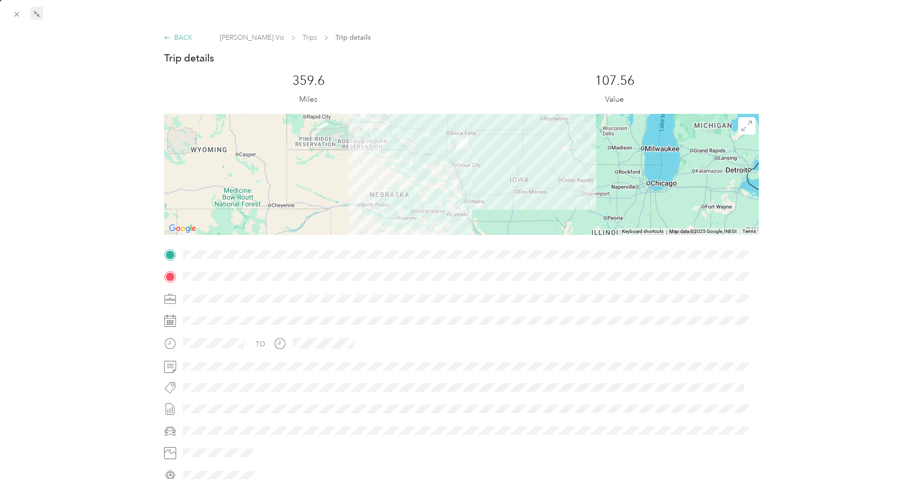
click at [172, 31] on div "BACK [PERSON_NAME] Vis Trips Trip details Trip details This trip cannot be edit…" at bounding box center [461, 296] width 923 height 540
click at [179, 34] on div "BACK" at bounding box center [178, 37] width 29 height 10
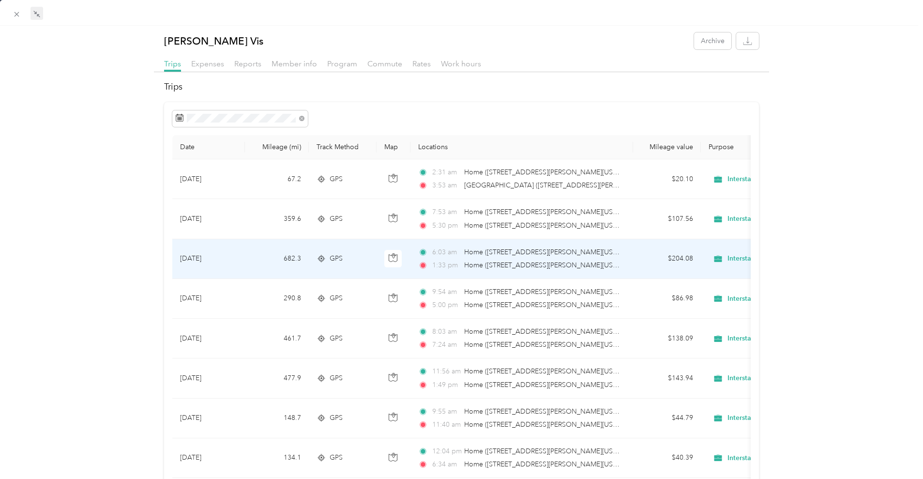
click at [240, 252] on td "[DATE]" at bounding box center [208, 259] width 73 height 40
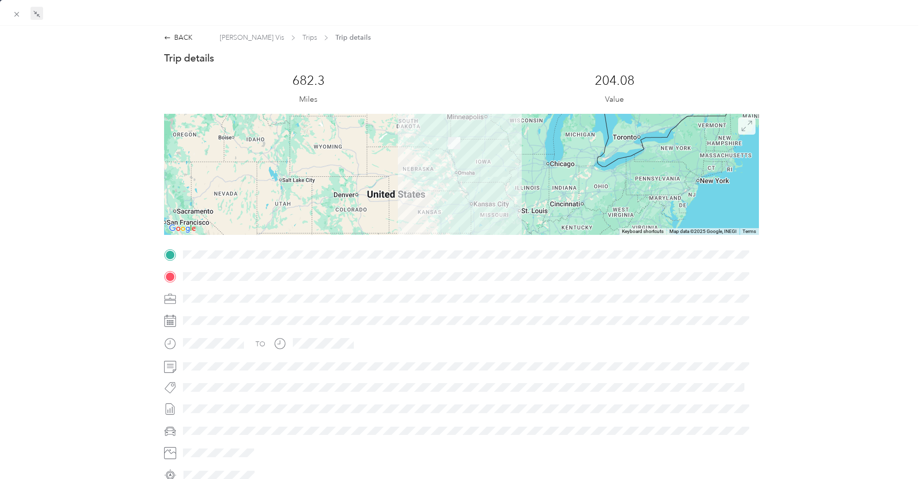
click at [742, 127] on icon at bounding box center [747, 126] width 11 height 11
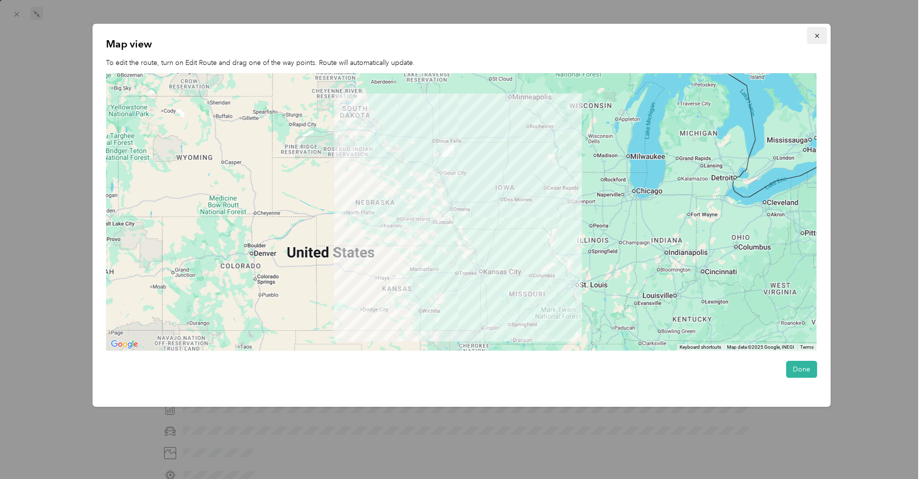
click at [819, 36] on icon "button" at bounding box center [817, 36] width 4 height 4
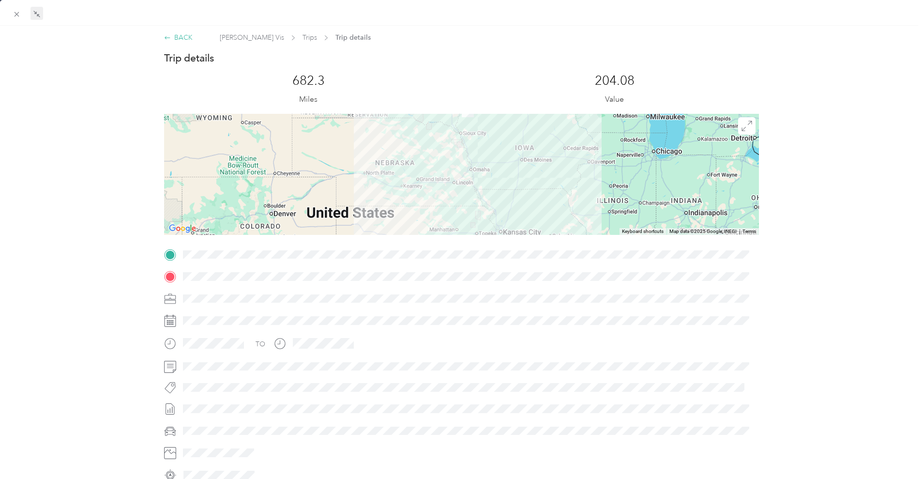
click at [174, 38] on div "BACK" at bounding box center [178, 37] width 29 height 10
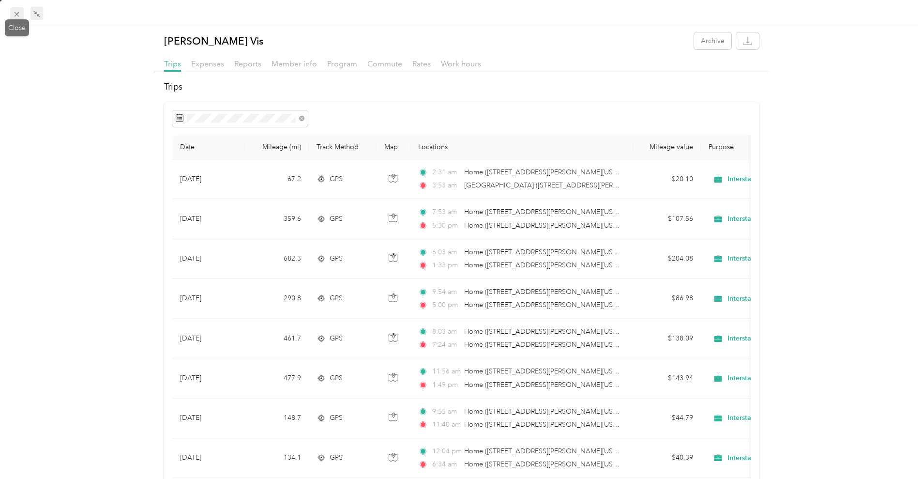
click at [18, 15] on icon at bounding box center [17, 14] width 8 height 8
